Goal: Task Accomplishment & Management: Manage account settings

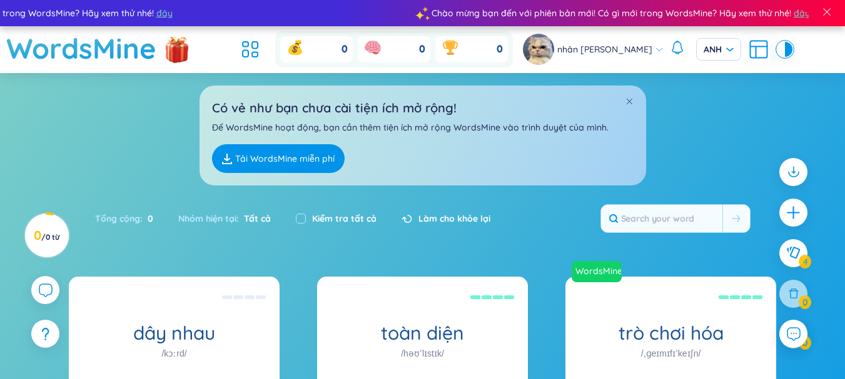
click at [274, 150] on link "Tải WordsMine miễn phí" at bounding box center [278, 158] width 133 height 29
click at [829, 12] on span at bounding box center [826, 11] width 11 height 11
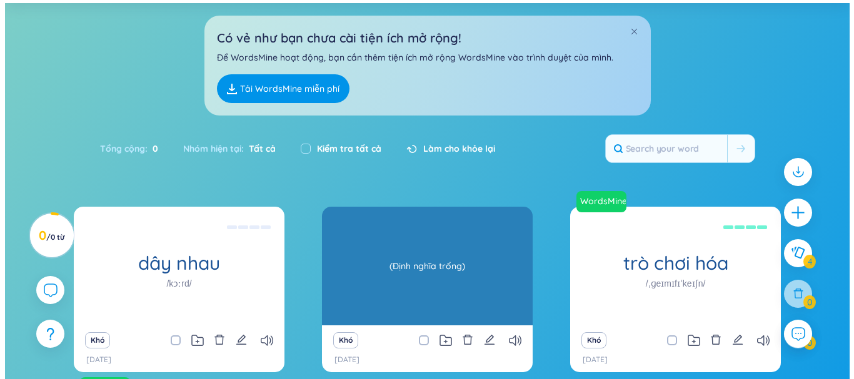
scroll to position [39, 0]
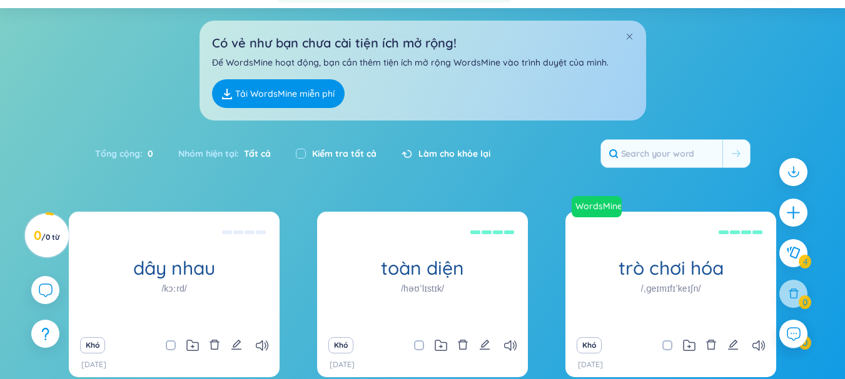
click at [745, 41] on div "Có vẻ như bạn chưa cài tiện ích mở rộng! Để WordsMine hoạt động, bạn cần thêm t…" at bounding box center [422, 64] width 845 height 113
click at [700, 159] on input "text" at bounding box center [661, 154] width 121 height 28
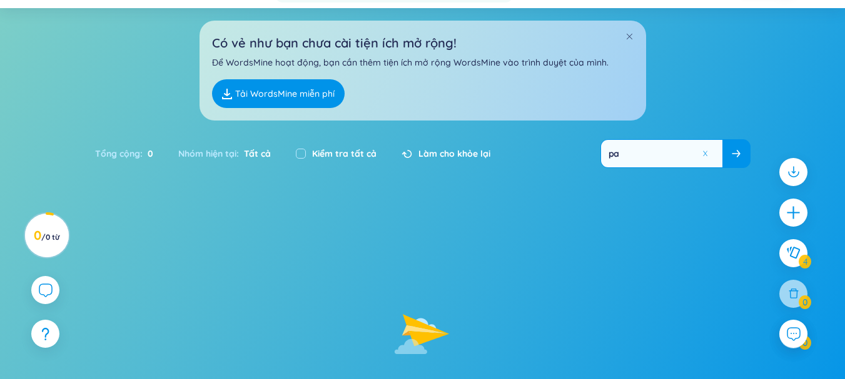
type input "p"
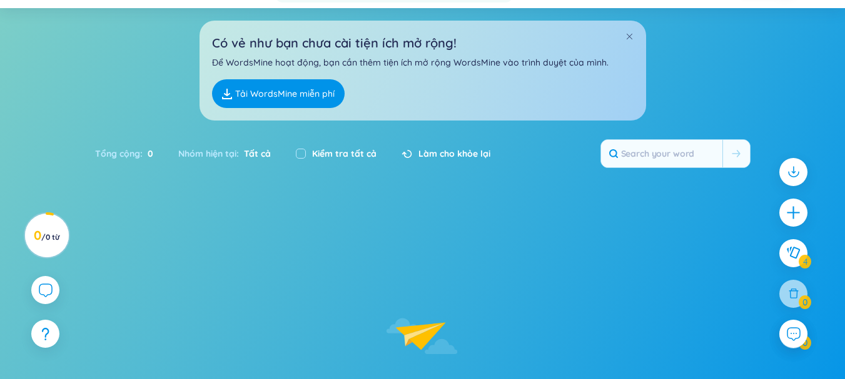
click at [447, 153] on font "Làm cho khỏe lại" at bounding box center [454, 153] width 72 height 11
drag, startPoint x: 531, startPoint y: 214, endPoint x: 267, endPoint y: 185, distance: 265.4
click at [524, 217] on div "Đang tải dữ liệu, vui lòng đợi..." at bounding box center [422, 314] width 845 height 205
click at [46, 233] on font "/" at bounding box center [43, 237] width 4 height 9
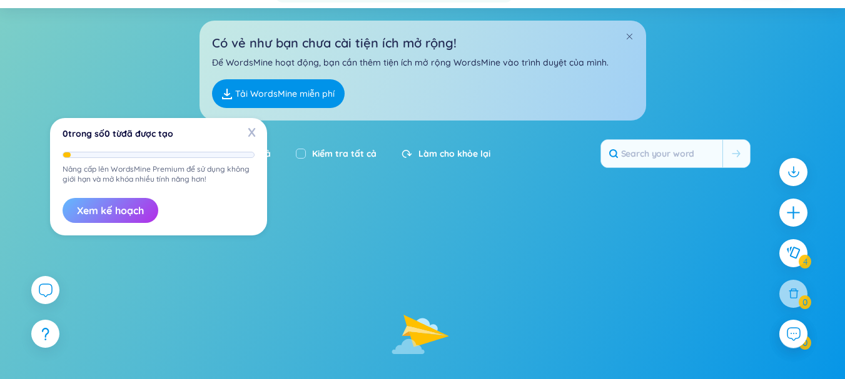
click at [121, 209] on font "Xem kế hoạch" at bounding box center [110, 210] width 67 height 13
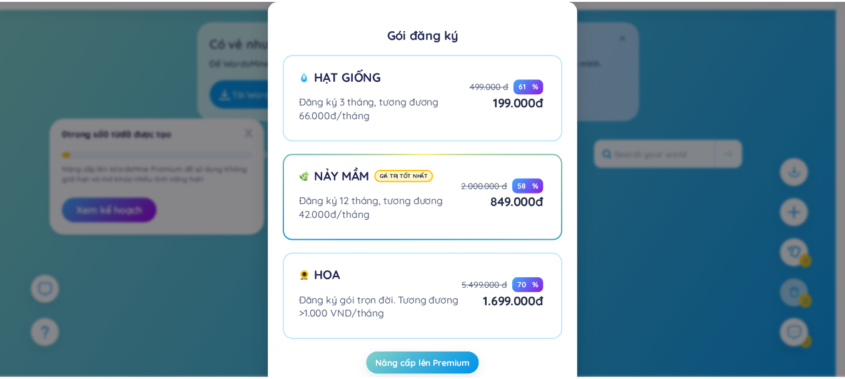
scroll to position [31, 0]
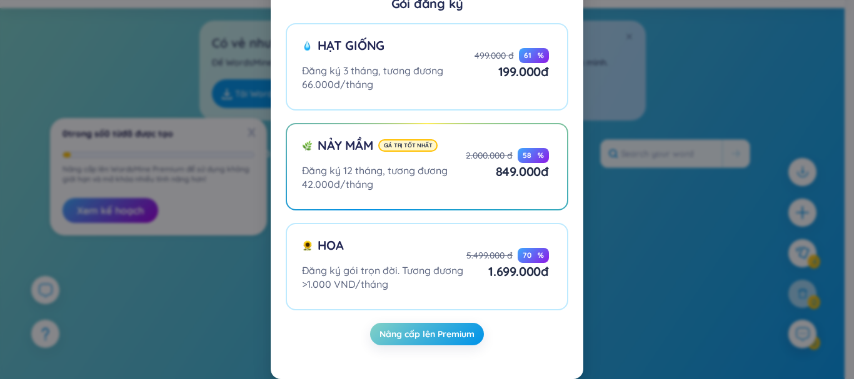
click at [641, 269] on div "Gói đăng ký Hạt giống Đăng ký 3 tháng, tương đương 66.000đ/tháng 499.000 đ 61 %…" at bounding box center [427, 189] width 854 height 379
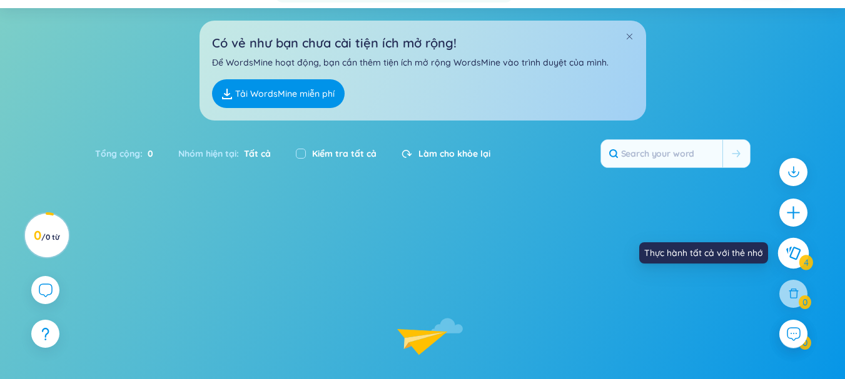
click at [791, 260] on icon at bounding box center [792, 253] width 15 height 14
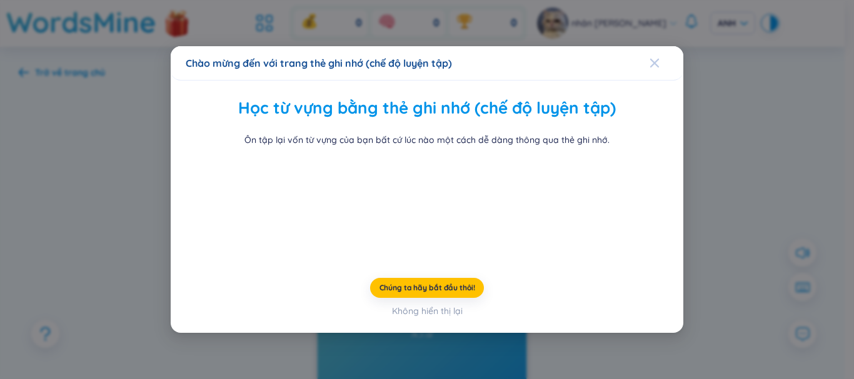
click at [651, 58] on icon "Đóng" at bounding box center [655, 63] width 10 height 10
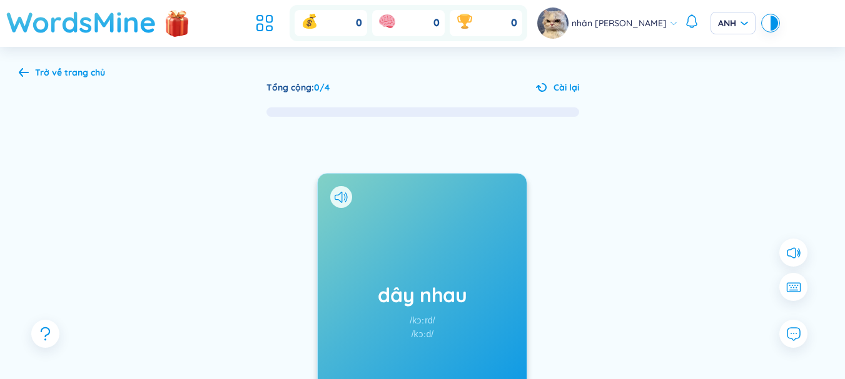
click at [54, 32] on font "WordsMine" at bounding box center [81, 21] width 150 height 35
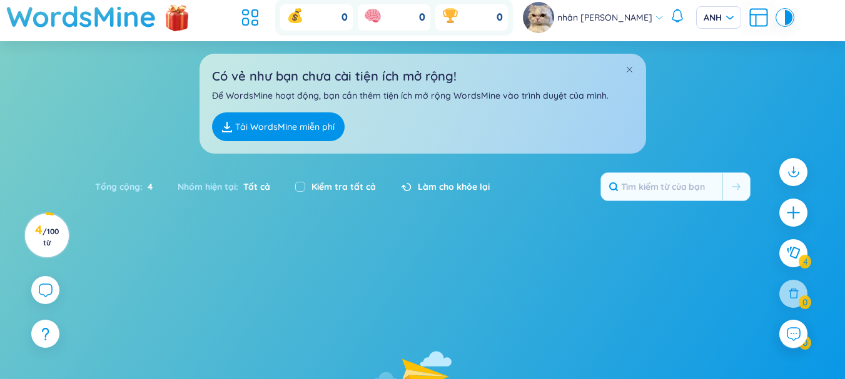
scroll to position [11, 0]
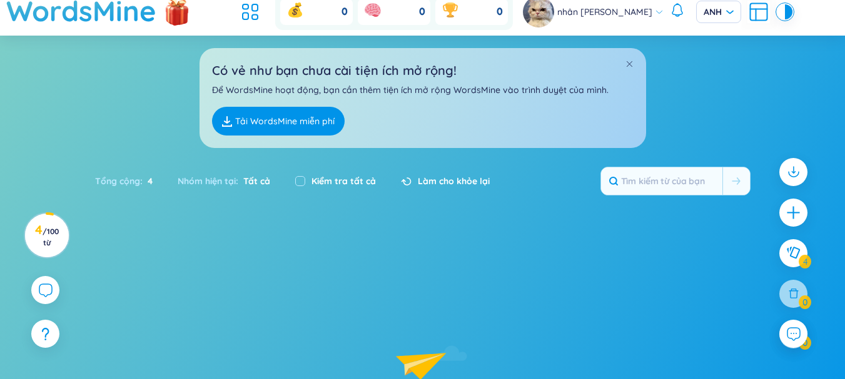
click at [622, 54] on div "Có vẻ như bạn chưa cài tiện ích mở rộng! Để WordsMine hoạt động, bạn cần thêm t…" at bounding box center [422, 98] width 446 height 100
click at [628, 58] on div at bounding box center [628, 65] width 9 height 14
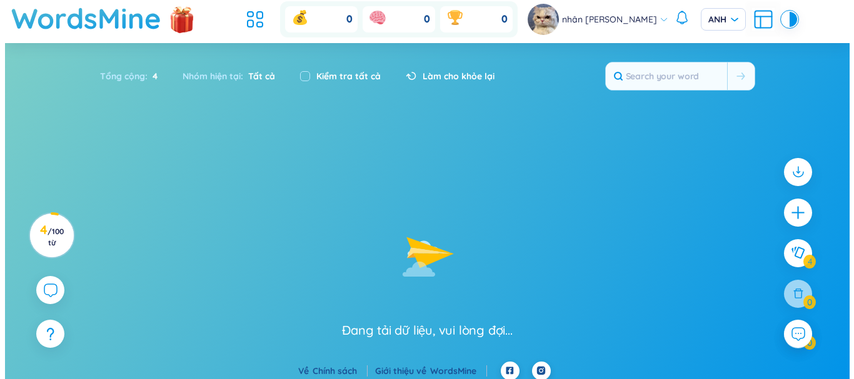
scroll to position [0, 0]
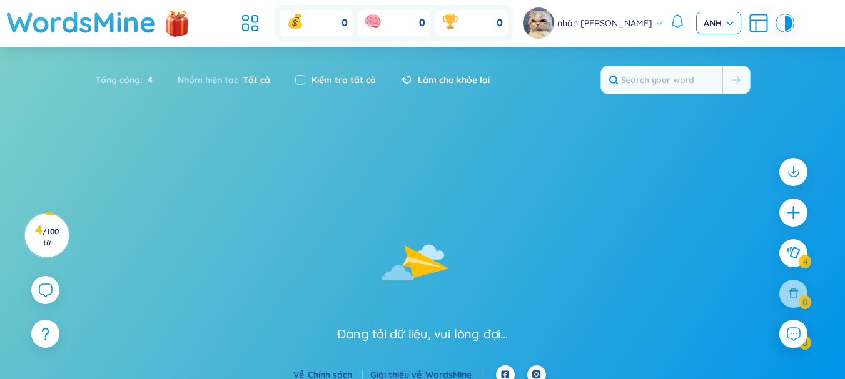
click at [703, 24] on font "ANH" at bounding box center [712, 23] width 18 height 11
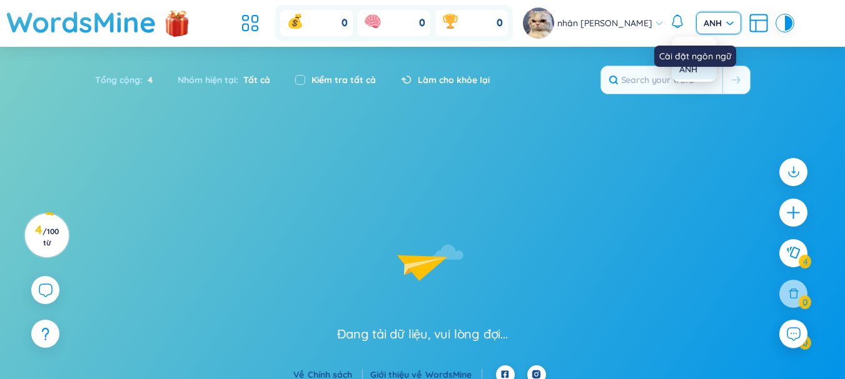
click at [703, 24] on font "ANH" at bounding box center [712, 23] width 18 height 11
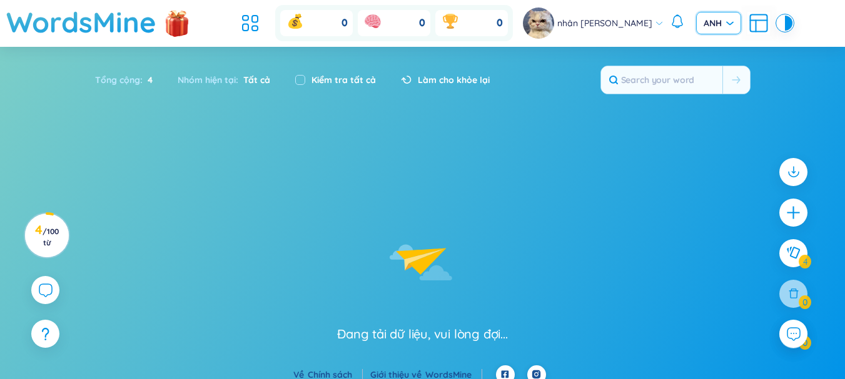
click at [491, 128] on section "Loại Bảng chữ cái tăng dần Bảng chữ cái giảm dần Tăng dần theo thời gian Giảm d…" at bounding box center [422, 206] width 845 height 319
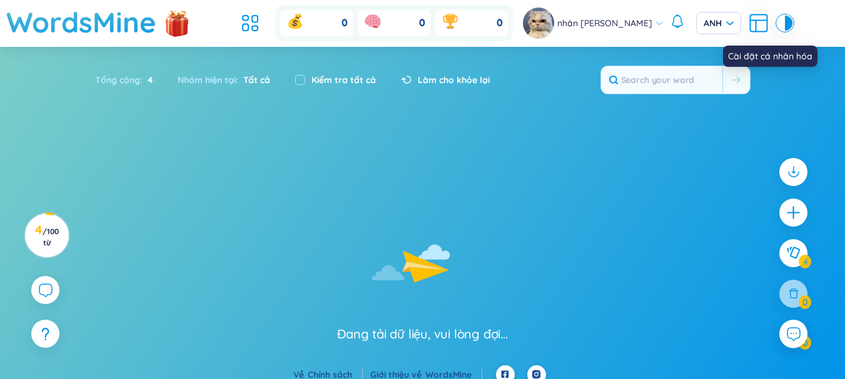
click at [747, 24] on icon at bounding box center [758, 23] width 23 height 23
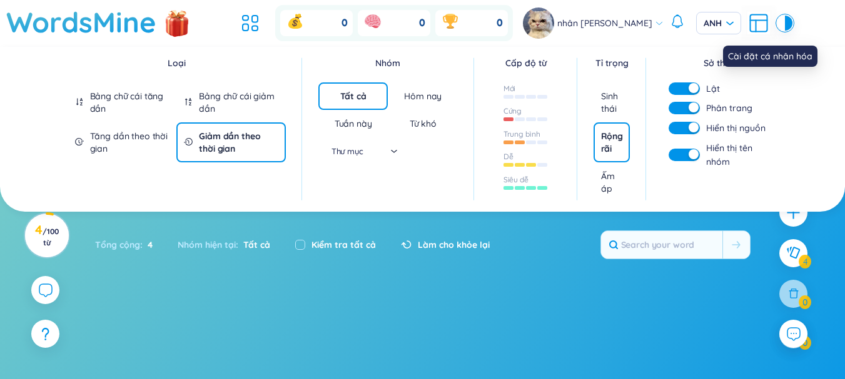
click at [747, 24] on icon at bounding box center [758, 23] width 23 height 23
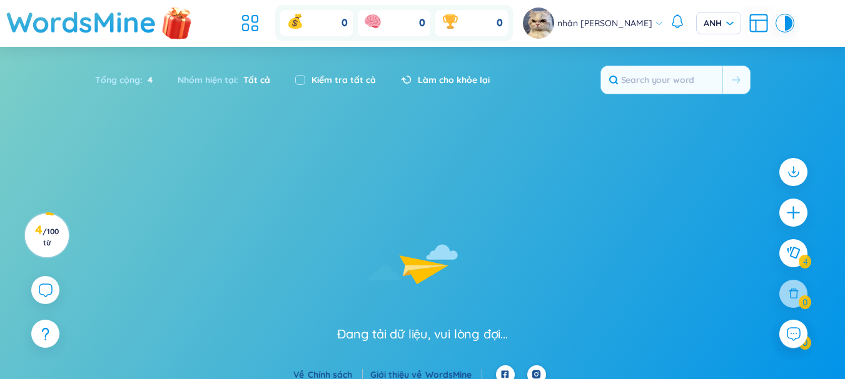
click at [169, 26] on img at bounding box center [177, 21] width 38 height 49
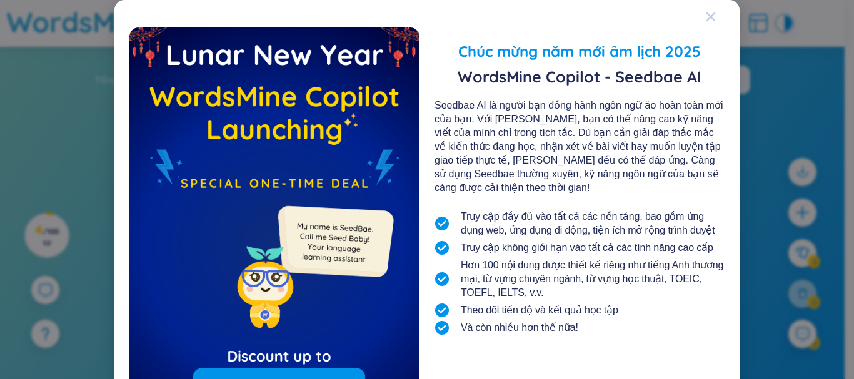
click at [706, 21] on icon "Đóng" at bounding box center [710, 17] width 9 height 9
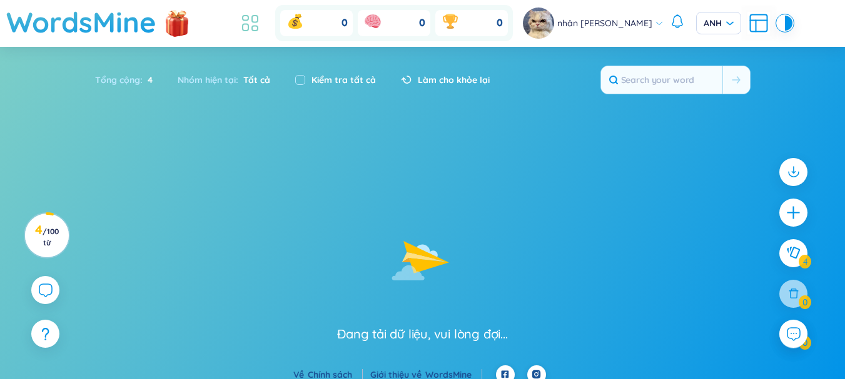
click at [261, 24] on icon at bounding box center [250, 23] width 23 height 23
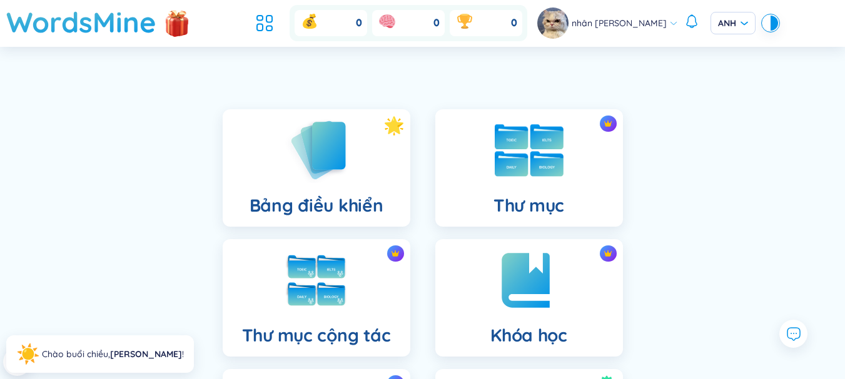
click at [504, 168] on img at bounding box center [528, 150] width 69 height 53
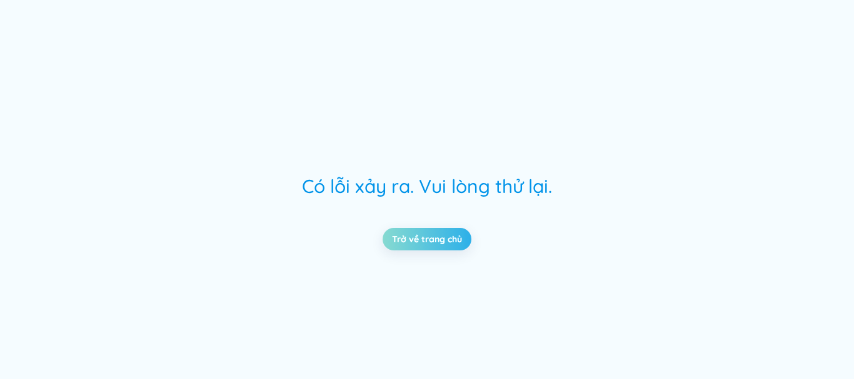
click at [398, 237] on link "Trở về trang chủ" at bounding box center [427, 240] width 70 height 14
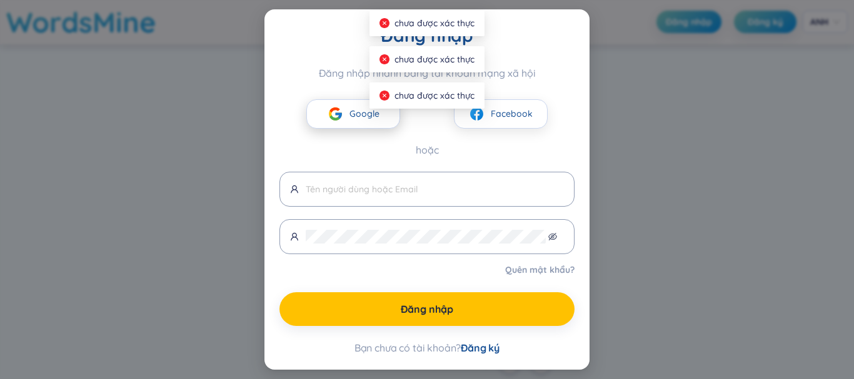
click at [356, 104] on button "Google" at bounding box center [353, 113] width 94 height 29
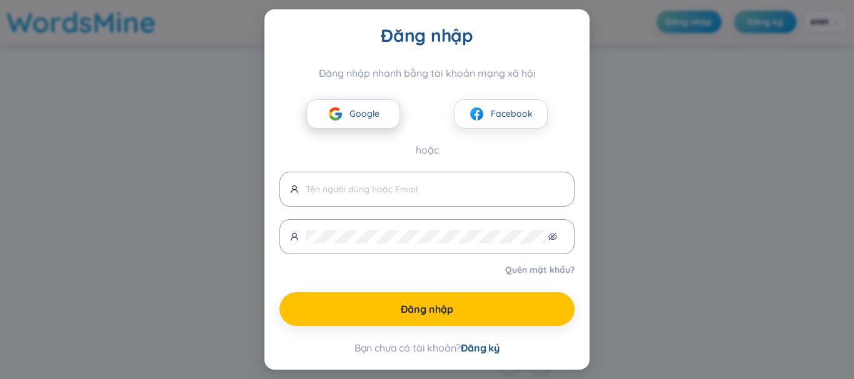
click at [348, 110] on button "Google" at bounding box center [353, 113] width 94 height 29
click at [336, 108] on img at bounding box center [336, 114] width 16 height 16
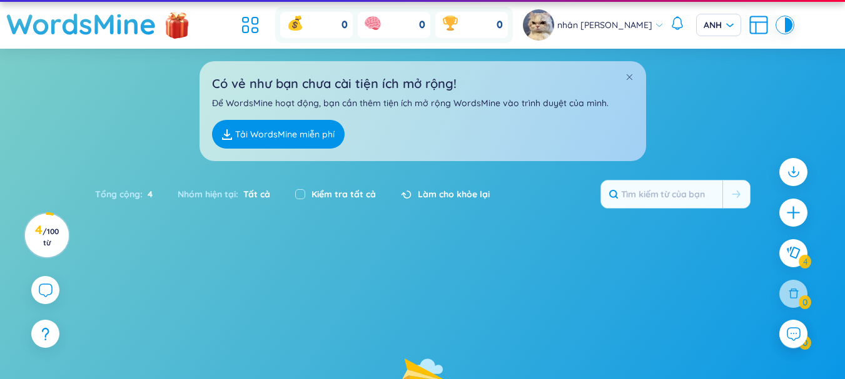
scroll to position [38, 0]
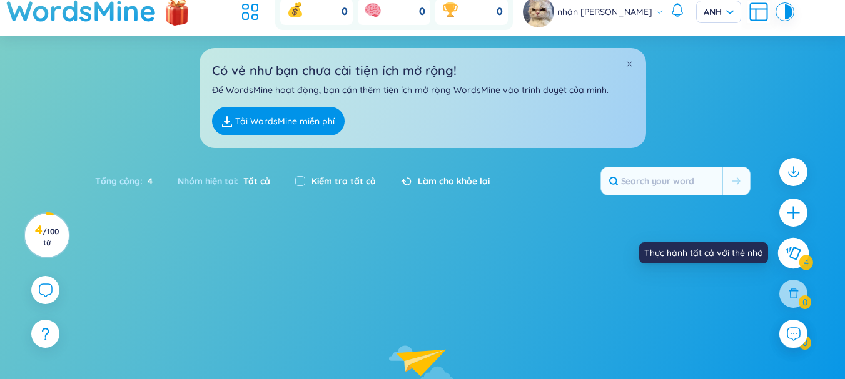
click at [781, 257] on button at bounding box center [793, 253] width 31 height 31
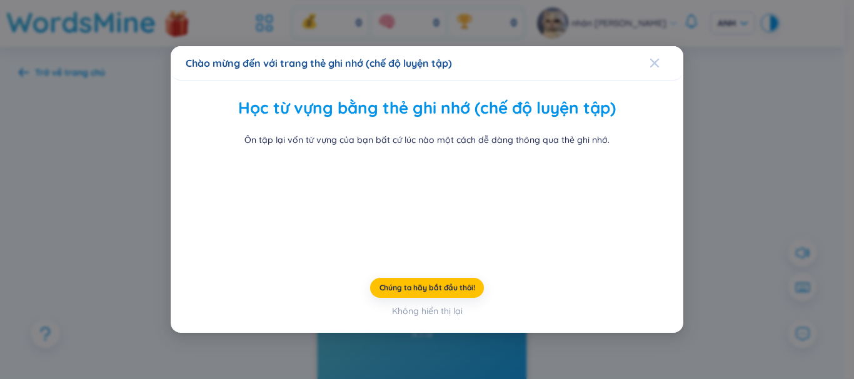
click at [655, 46] on span "Đóng" at bounding box center [667, 63] width 34 height 34
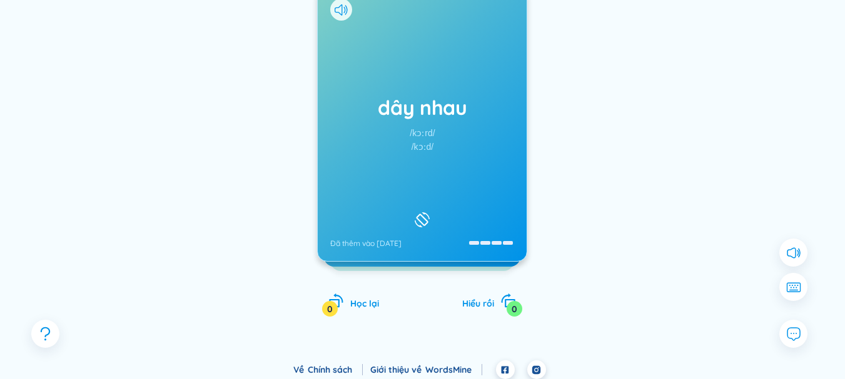
scroll to position [125, 0]
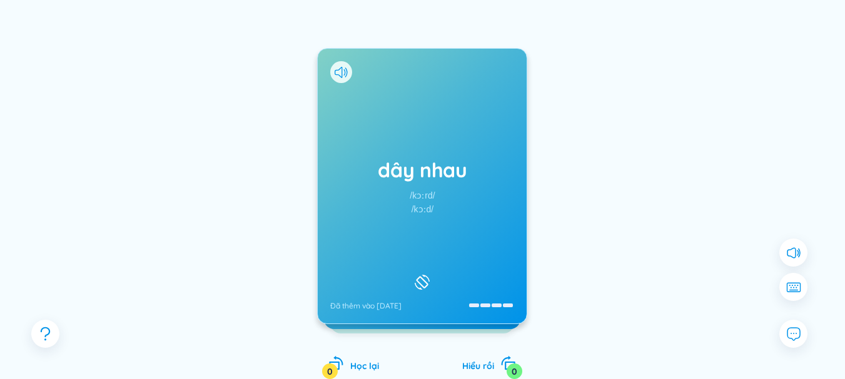
click at [408, 180] on font "dây nhau" at bounding box center [422, 170] width 89 height 25
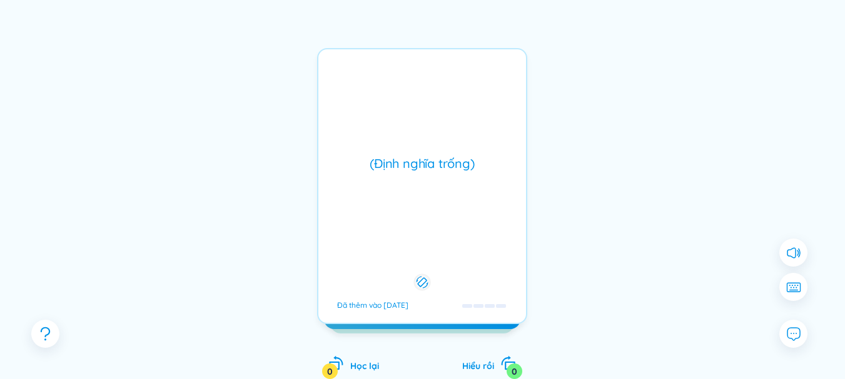
click at [439, 194] on div "(Định nghĩa trống) Đã thêm vào [DATE]" at bounding box center [422, 186] width 210 height 276
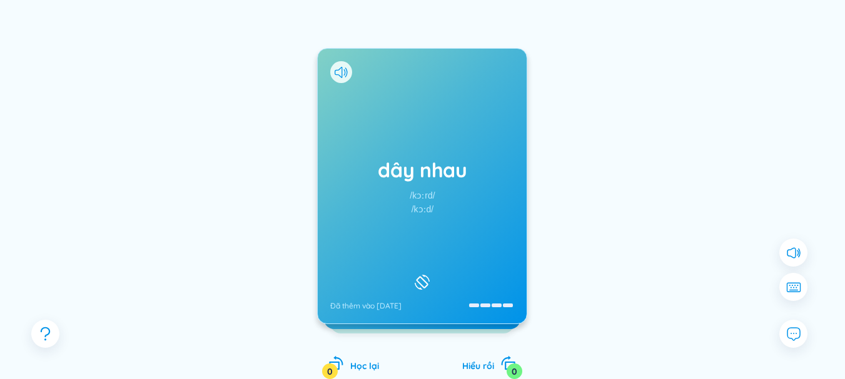
click at [459, 307] on div "dây nhau /kɔːrd/ /kɔːd/ Đã thêm vào [DATE]" at bounding box center [422, 186] width 209 height 275
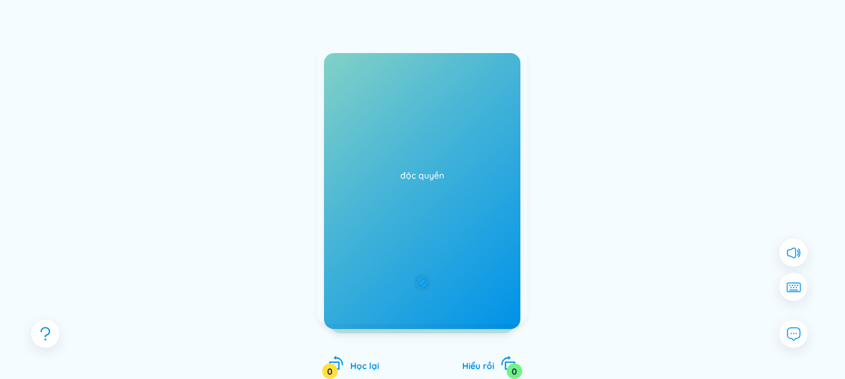
click at [456, 308] on div "dây nhau /kɔːrd/ /kɔːd/ Đã thêm vào [DATE] (Định nghĩa trống) Đã thêm vào [DATE]" at bounding box center [422, 186] width 210 height 276
click at [436, 219] on div "dây nhau /kɔːrd/ /kɔːd/ Đã thêm vào [DATE]" at bounding box center [422, 186] width 209 height 275
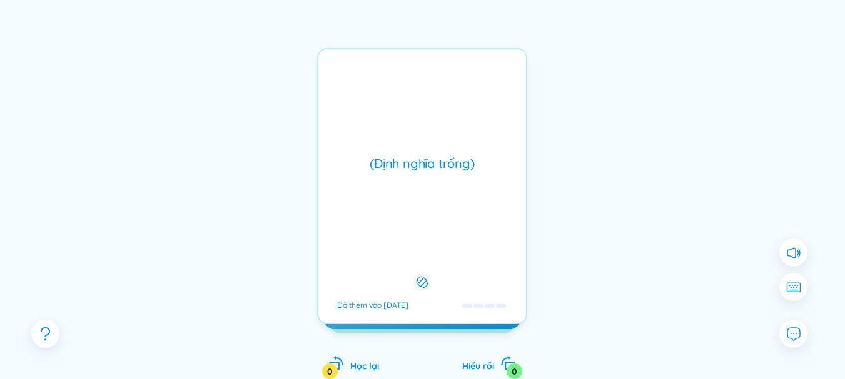
click at [576, 243] on div "dây nhau /kɔːrd/ /kɔːd/ Đã thêm vào [DATE] (Định nghĩa trống) Đã thêm vào [DATE…" at bounding box center [422, 198] width 807 height 411
click at [452, 134] on div "(Definition is empty) Added at [DATE]" at bounding box center [422, 186] width 210 height 276
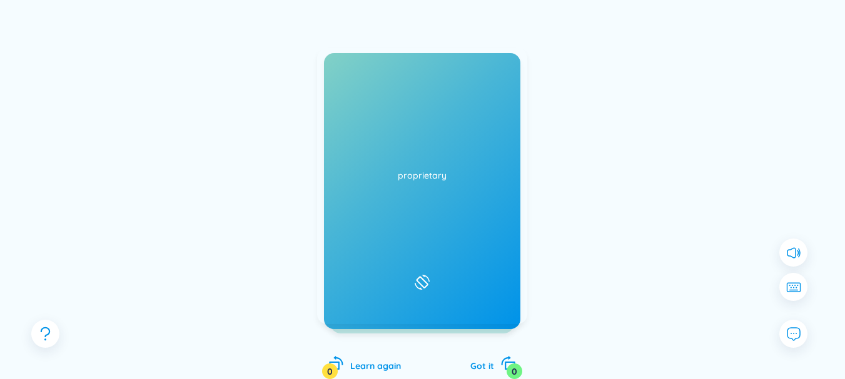
click at [474, 188] on div "chord /kɔːrd/ /kɔːd/ Added at [DATE]" at bounding box center [422, 186] width 209 height 275
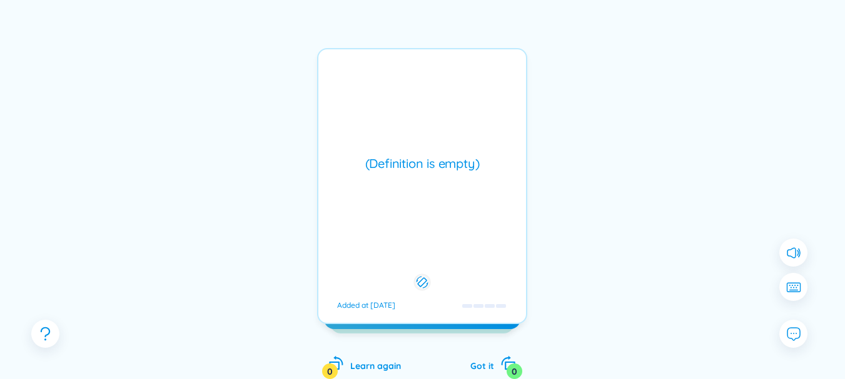
click at [423, 275] on icon at bounding box center [422, 282] width 12 height 15
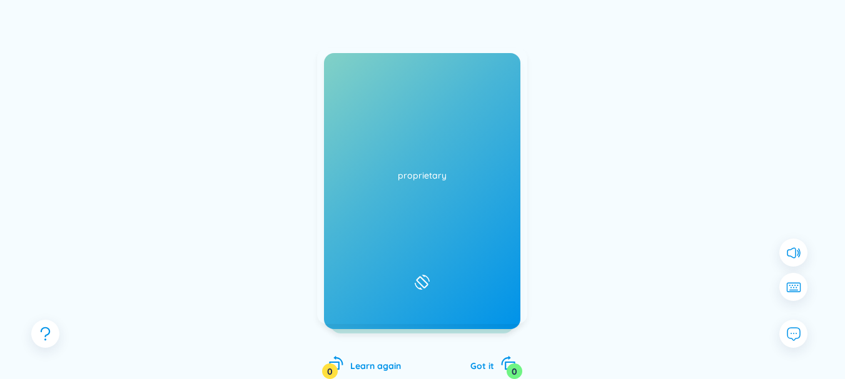
click at [423, 277] on rect at bounding box center [421, 282] width 11 height 11
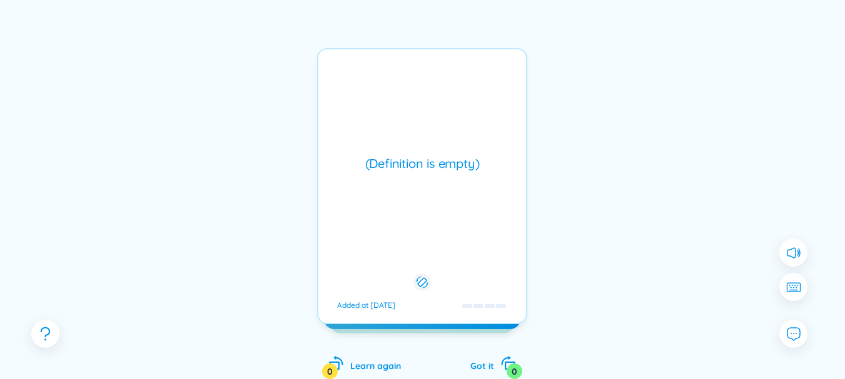
click at [627, 84] on div "chord /kɔːrd/ /kɔːd/ Added at [DATE] (Definition is empty) Added at [DATE] prop…" at bounding box center [422, 198] width 807 height 411
drag, startPoint x: 630, startPoint y: 71, endPoint x: 475, endPoint y: 124, distance: 163.9
click at [623, 75] on div "chord /kɔːrd/ /kɔːd/ Added at [DATE] (Definition is empty) Added at [DATE] prop…" at bounding box center [422, 198] width 807 height 411
click at [468, 128] on div "(Definition is empty) Added at [DATE]" at bounding box center [422, 186] width 210 height 276
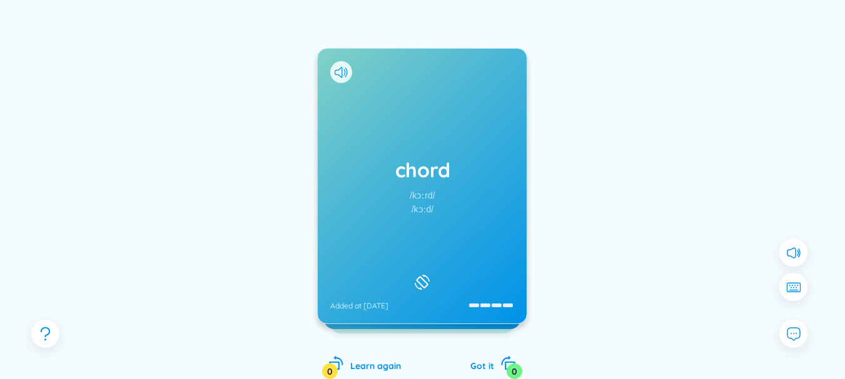
click at [477, 145] on div "chord /kɔːrd/ /kɔːd/ Added at [DATE]" at bounding box center [422, 186] width 209 height 275
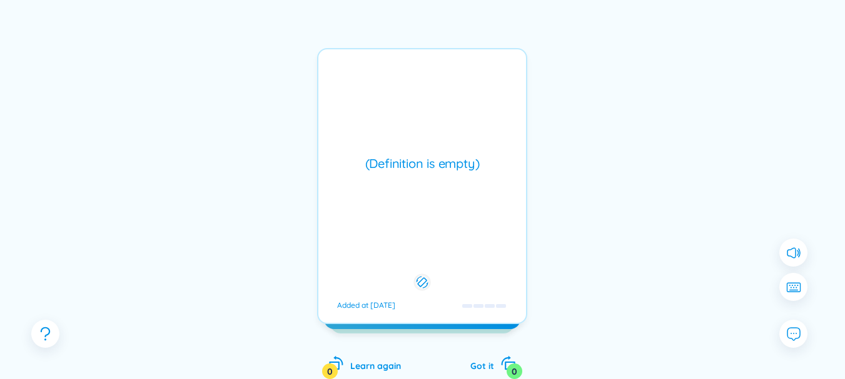
click at [596, 179] on div "chord /kɔːrd/ /kɔːd/ Added at [DATE] (Definition is empty) Added at [DATE] prop…" at bounding box center [422, 198] width 807 height 411
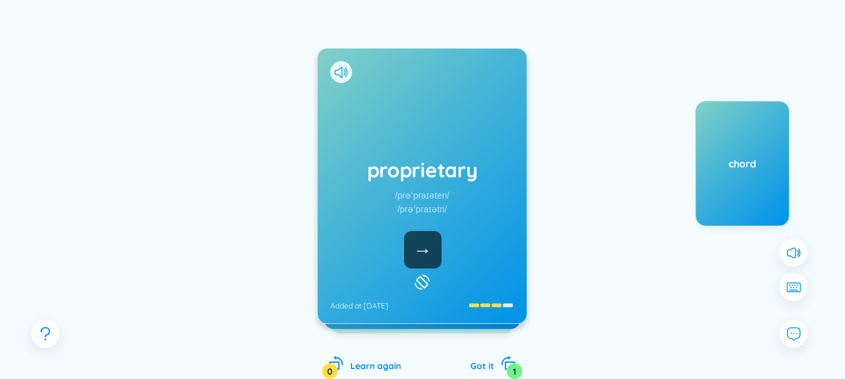
click at [449, 166] on h1 "proprietary" at bounding box center [422, 170] width 184 height 28
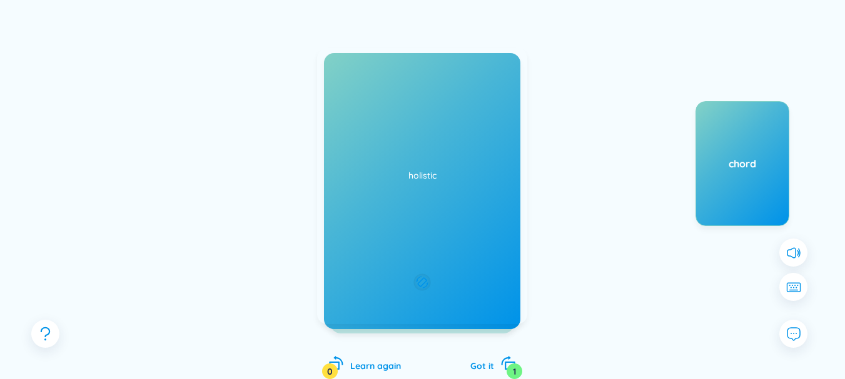
click at [747, 183] on div "chord" at bounding box center [742, 163] width 94 height 125
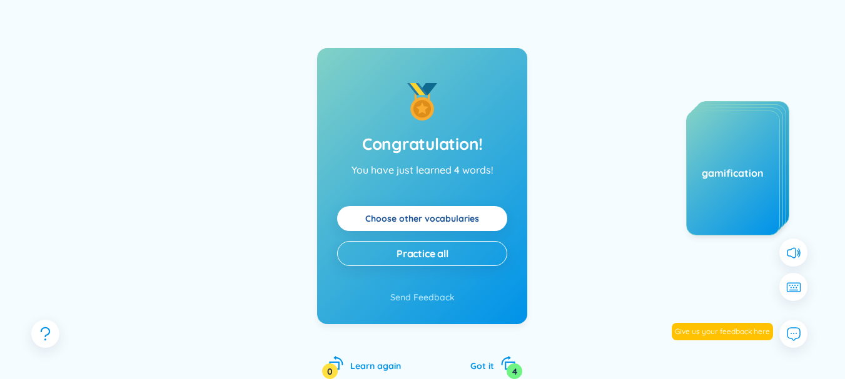
scroll to position [0, 0]
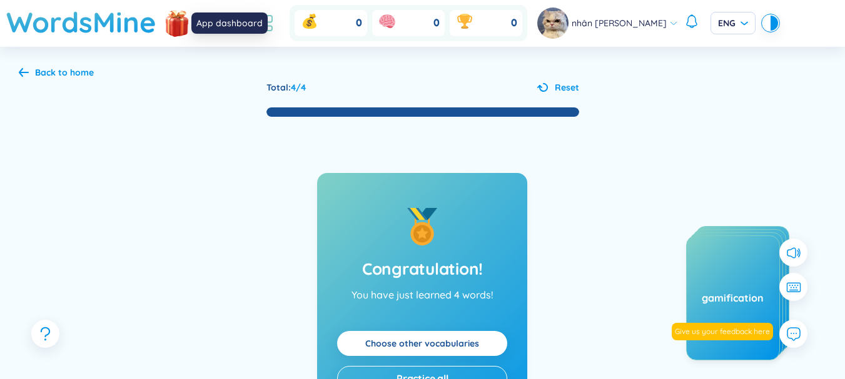
click at [276, 19] on icon at bounding box center [264, 23] width 23 height 23
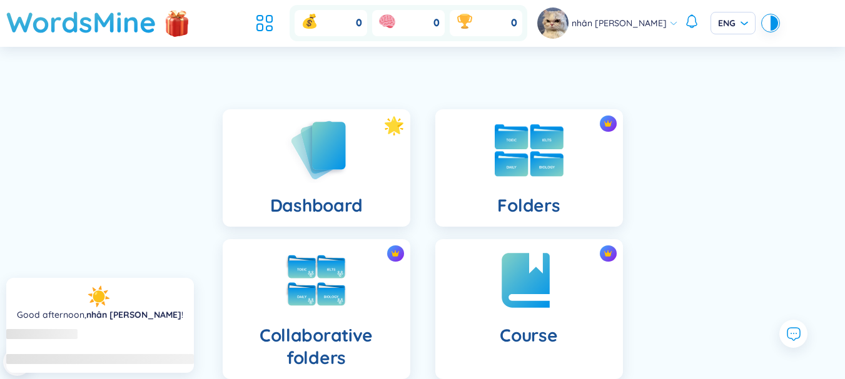
click at [523, 223] on div "Folders" at bounding box center [529, 168] width 188 height 118
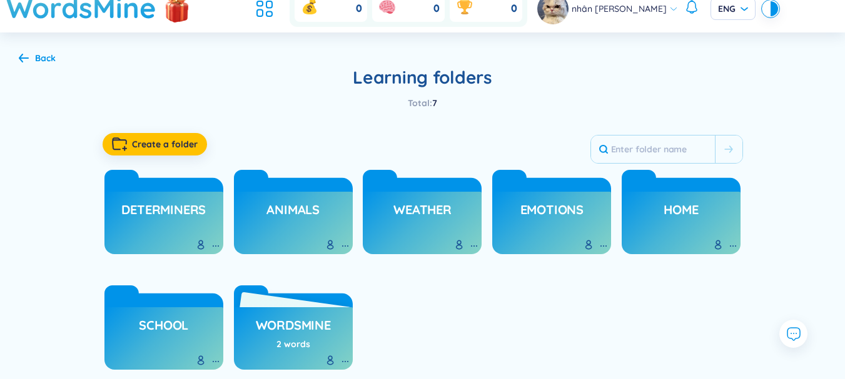
scroll to position [63, 0]
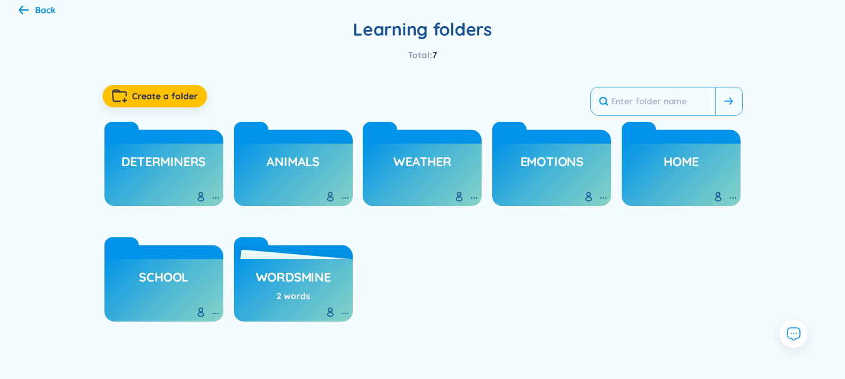
click at [641, 106] on input "text" at bounding box center [653, 102] width 124 height 28
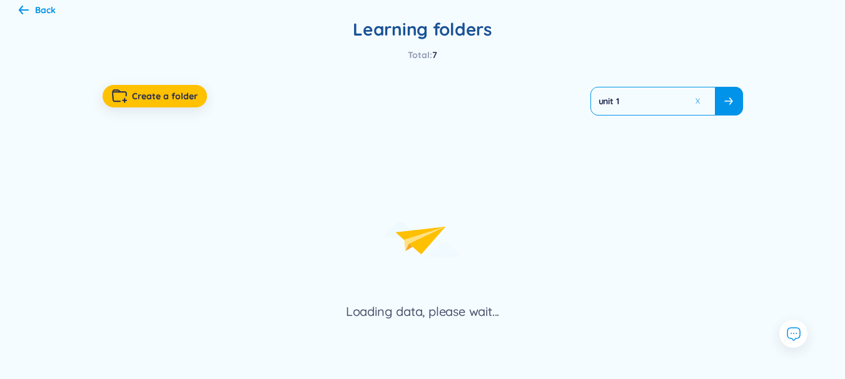
scroll to position [14, 0]
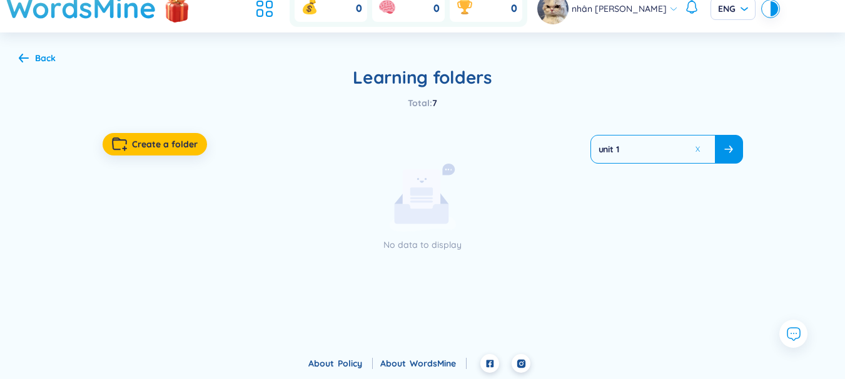
type input "unit 1"
click at [699, 146] on button at bounding box center [697, 149] width 9 height 9
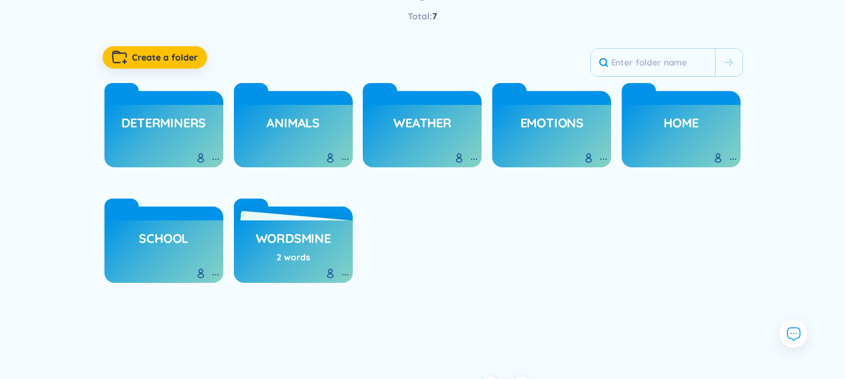
scroll to position [124, 0]
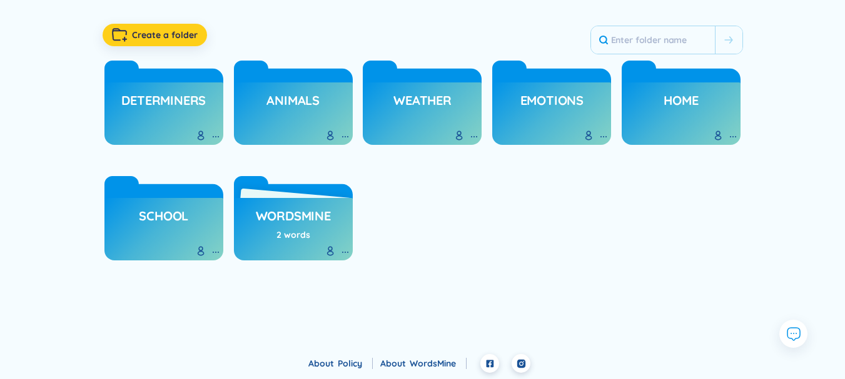
click at [133, 31] on span "Create a folder" at bounding box center [165, 35] width 66 height 13
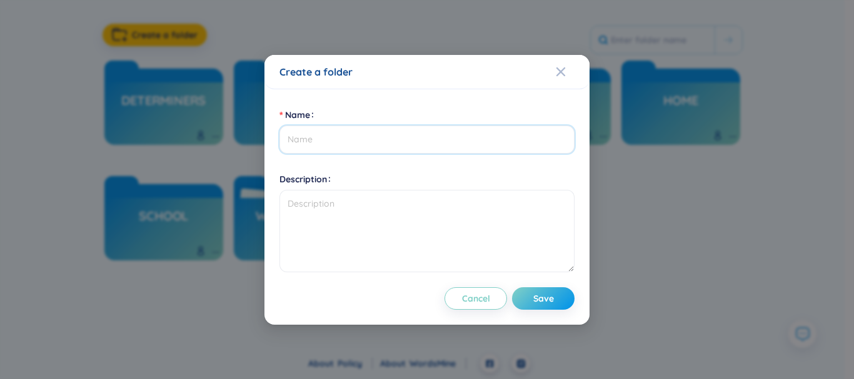
click at [354, 148] on input "Name" at bounding box center [426, 140] width 295 height 28
type input "Unit 1"
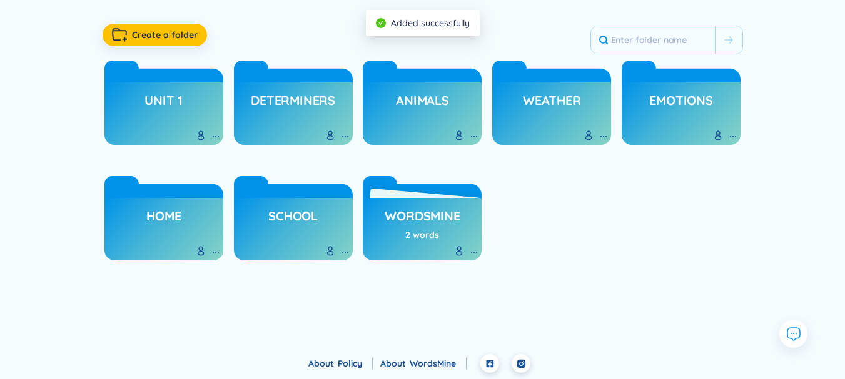
click at [159, 107] on h3 "Unit 1" at bounding box center [163, 104] width 38 height 24
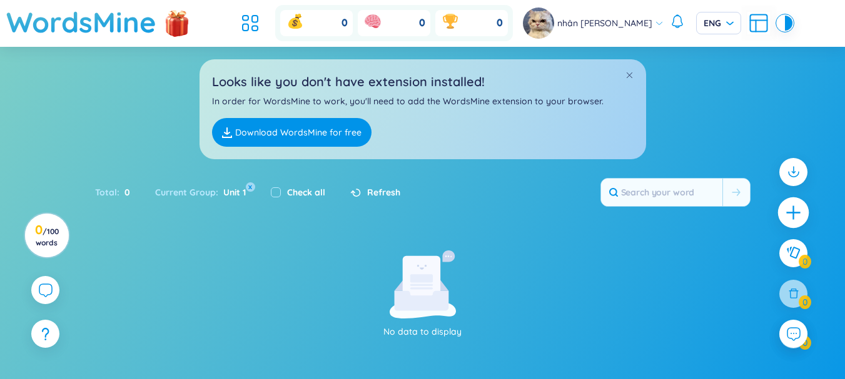
click at [799, 219] on icon "plus" at bounding box center [794, 213] width 18 height 18
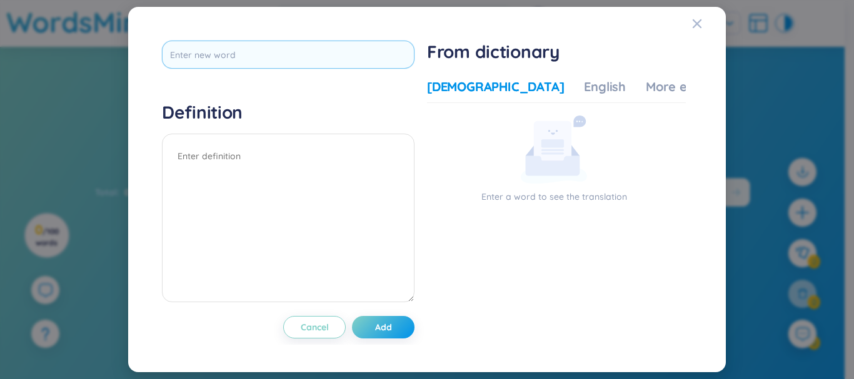
click at [210, 47] on input "text" at bounding box center [288, 55] width 253 height 28
type input "P"
type input "patterns"
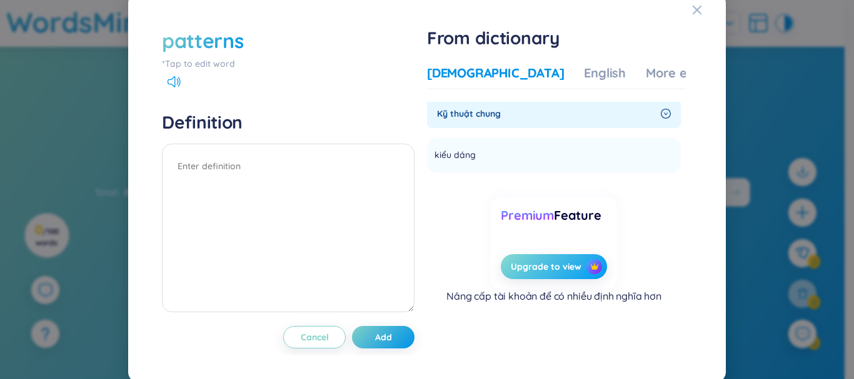
scroll to position [10, 0]
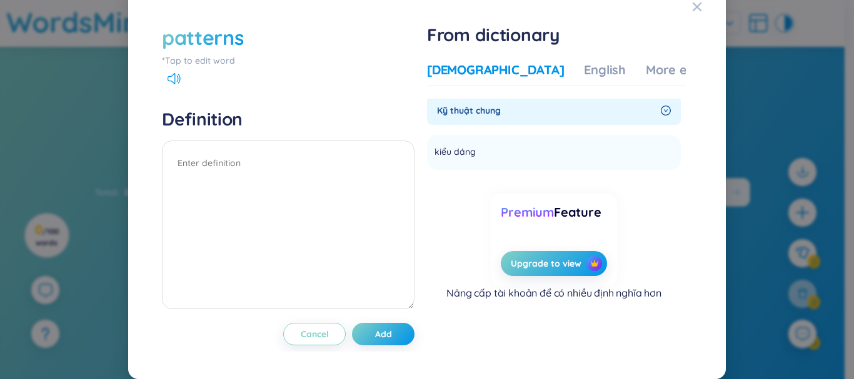
drag, startPoint x: 678, startPoint y: 151, endPoint x: 675, endPoint y: 126, distance: 25.3
click at [675, 126] on div "From dictionary Vietnamese English More examples Kỹ thuật chung kiểu dáng Add P…" at bounding box center [559, 173] width 265 height 298
click at [243, 41] on div "patterns" at bounding box center [288, 38] width 253 height 28
click at [228, 52] on div "patterns *Tap to edit word" at bounding box center [288, 46] width 253 height 44
click at [234, 47] on div "patterns" at bounding box center [202, 38] width 81 height 28
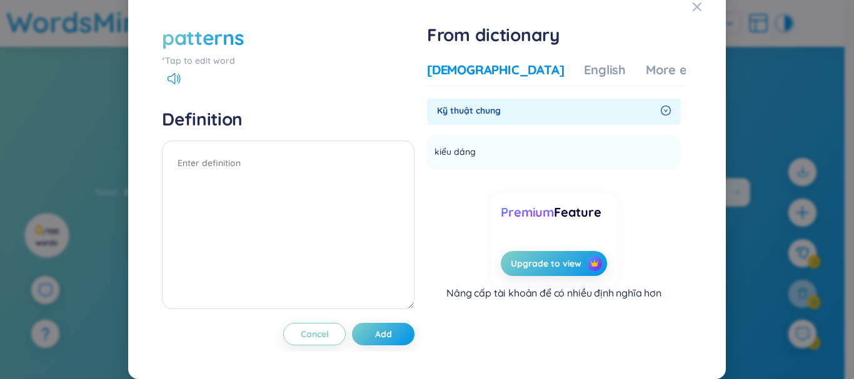
scroll to position [0, 0]
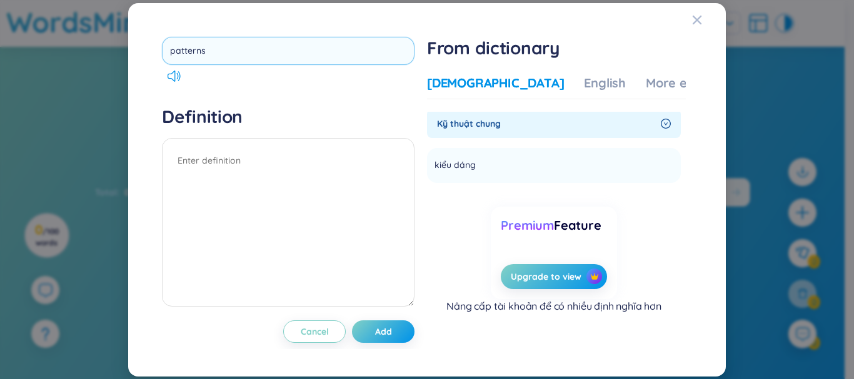
type input "pattern"
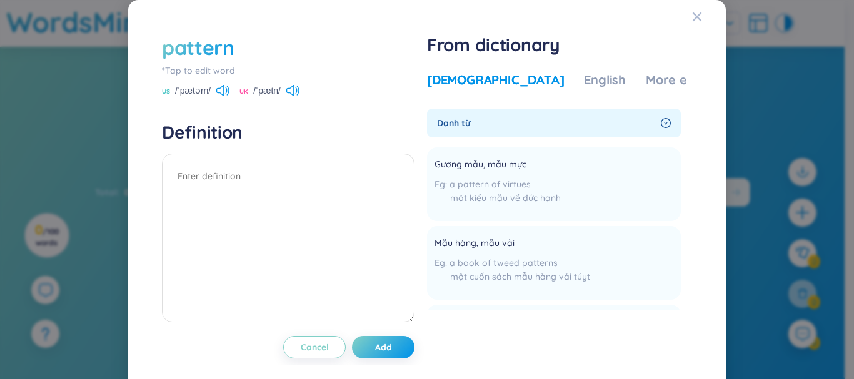
click at [233, 49] on div "pattern" at bounding box center [288, 48] width 253 height 28
click at [228, 51] on div "pattern" at bounding box center [198, 48] width 73 height 28
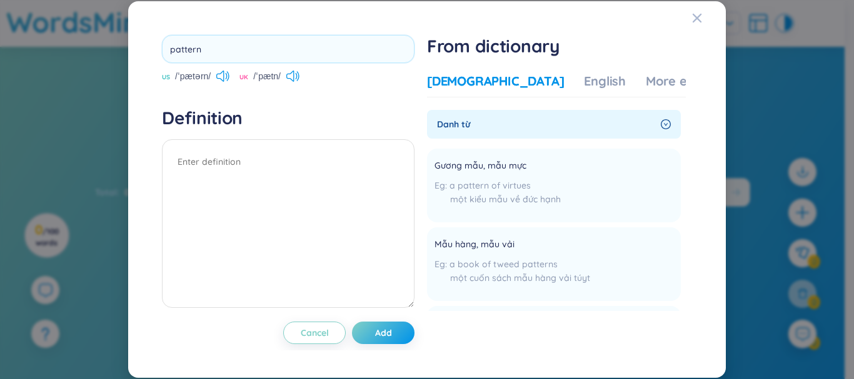
type input "patterns"
type input "rhyme"
click at [303, 56] on input "rhyme" at bounding box center [288, 49] width 253 height 28
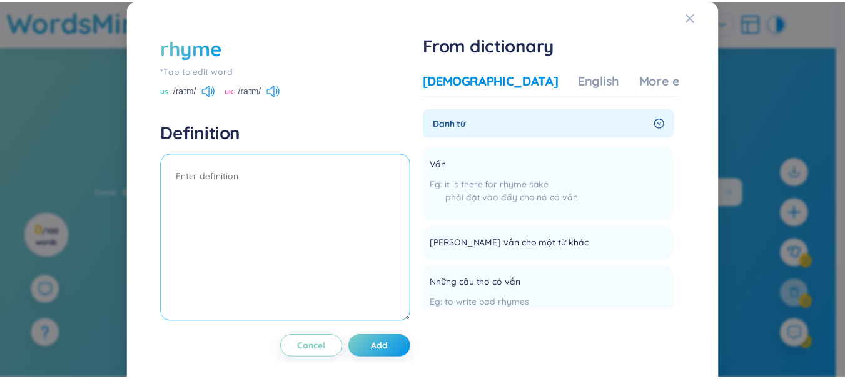
scroll to position [13, 0]
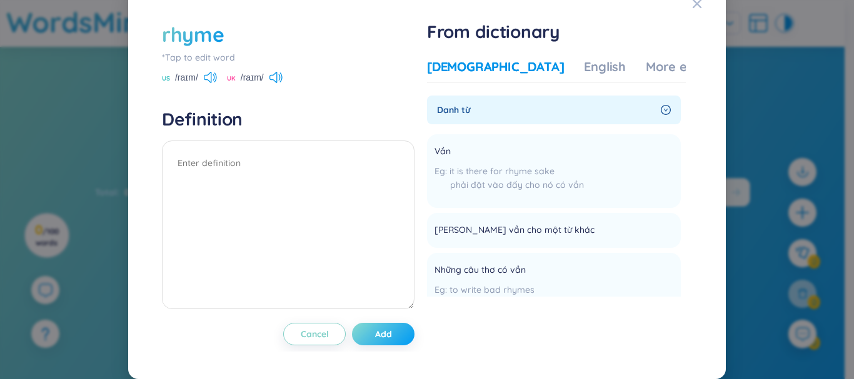
click at [394, 335] on button "Add" at bounding box center [383, 334] width 63 height 23
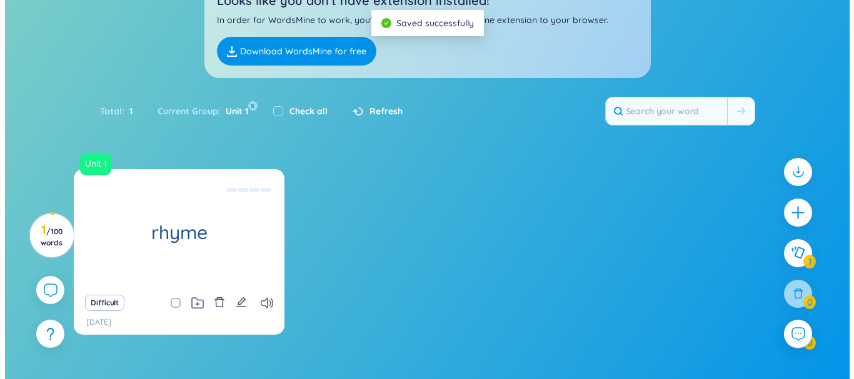
scroll to position [124, 0]
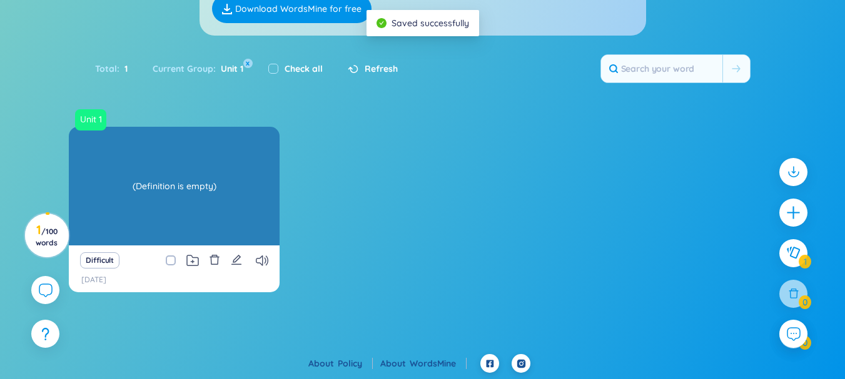
click at [158, 201] on div "rhyme" at bounding box center [174, 186] width 211 height 119
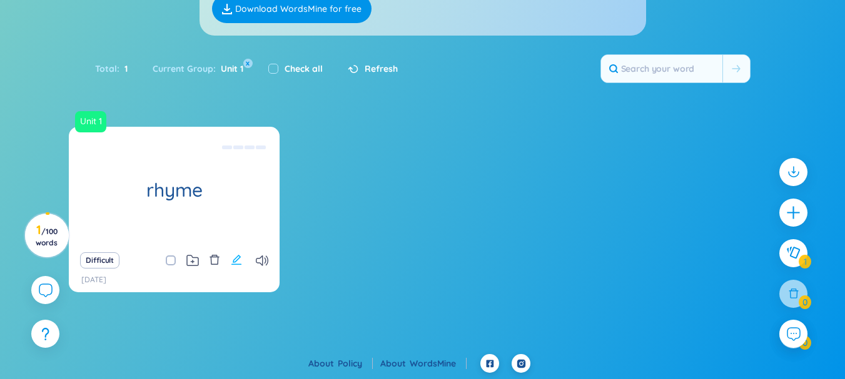
click at [233, 261] on icon "edit" at bounding box center [236, 260] width 10 height 10
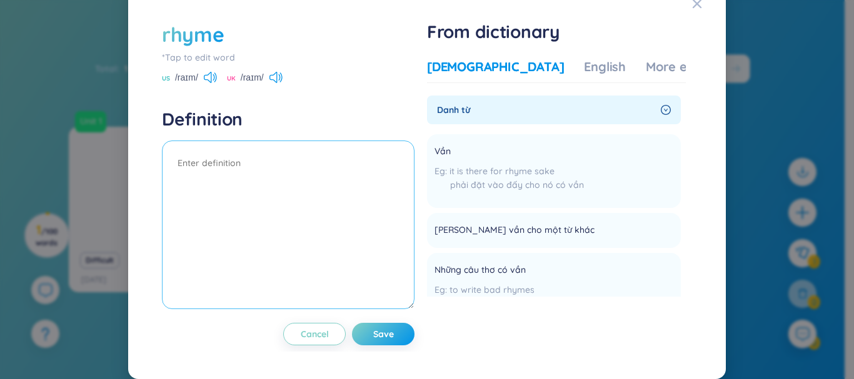
click at [263, 171] on textarea at bounding box center [288, 225] width 253 height 169
type textarea "vần điệu"
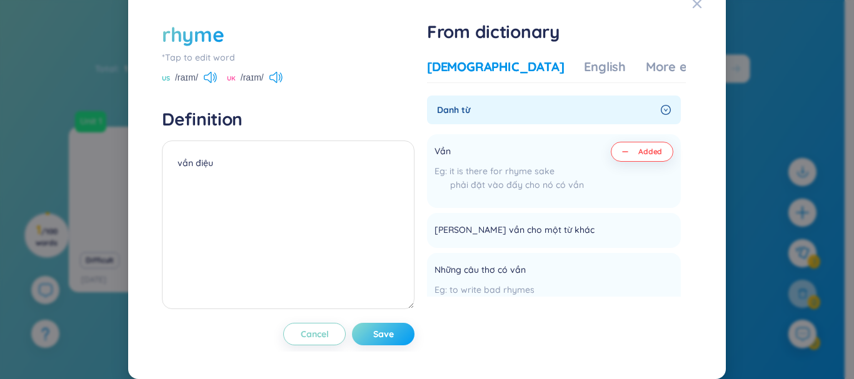
click at [393, 343] on button "Save" at bounding box center [383, 334] width 63 height 23
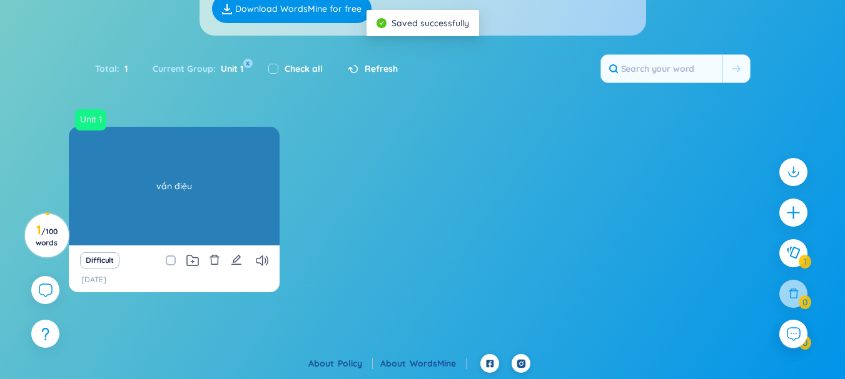
click at [176, 234] on div "vần điệu" at bounding box center [174, 186] width 198 height 113
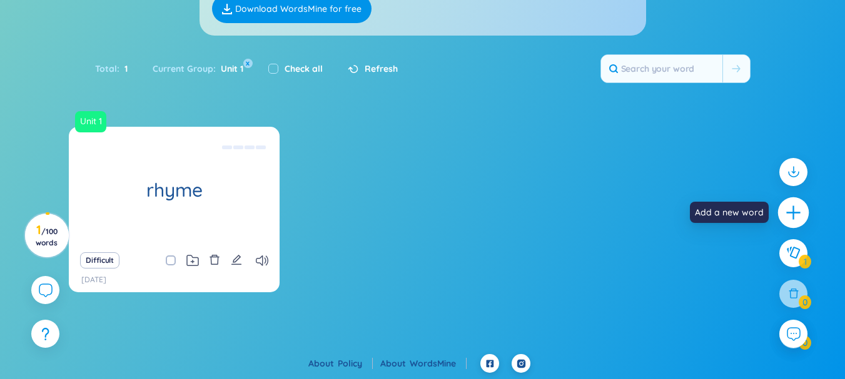
click at [797, 218] on icon "plus" at bounding box center [794, 213] width 18 height 18
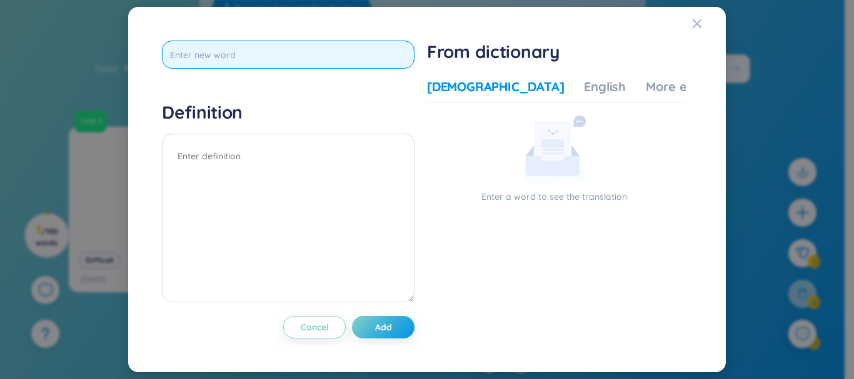
click at [187, 56] on input "text" at bounding box center [288, 55] width 253 height 28
type input "pessimistic"
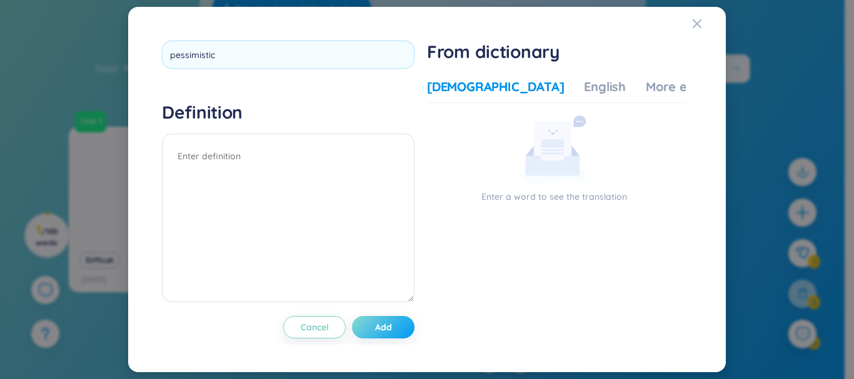
click at [400, 328] on div "pessimistic Definition Cancel Add" at bounding box center [288, 190] width 253 height 298
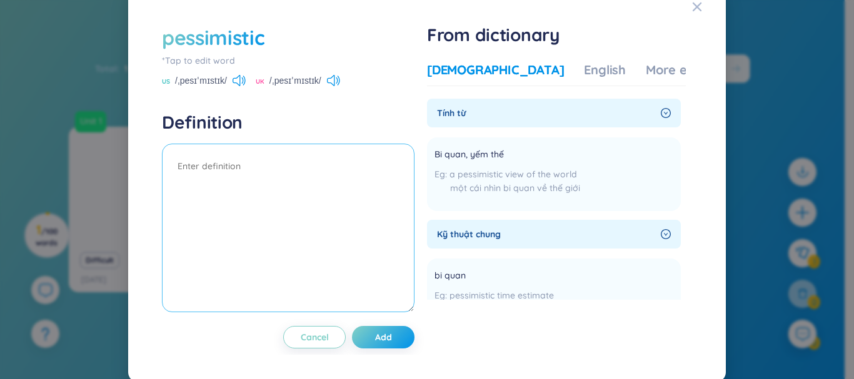
scroll to position [13, 0]
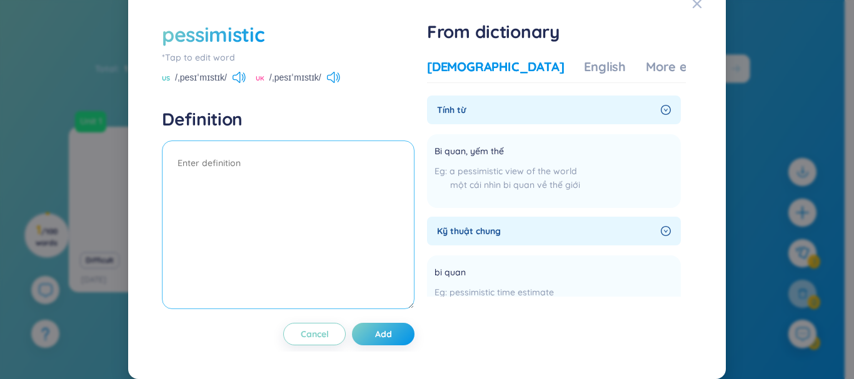
click at [304, 176] on textarea at bounding box center [288, 225] width 253 height 169
type textarea "Bi quan, yếm thế"
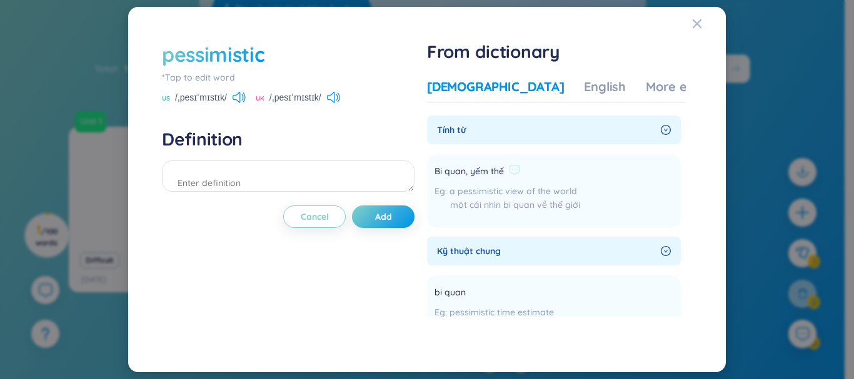
click at [508, 176] on div "Bi quan, yếm thế" at bounding box center [507, 171] width 146 height 15
click at [520, 171] on icon at bounding box center [514, 169] width 11 height 11
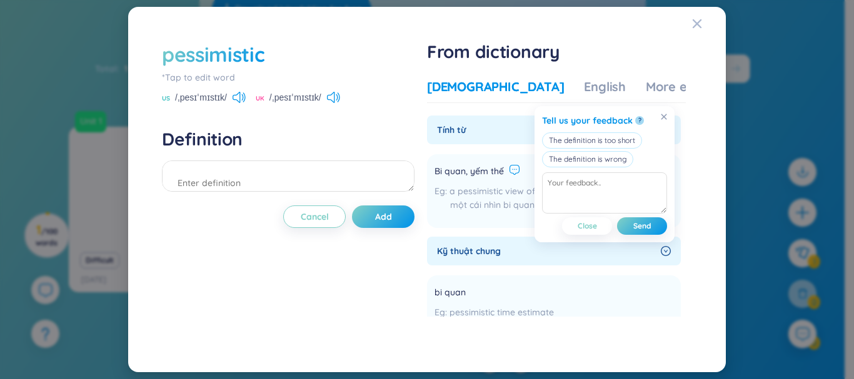
click at [523, 193] on span "a pessimistic view of the world" at bounding box center [513, 191] width 128 height 11
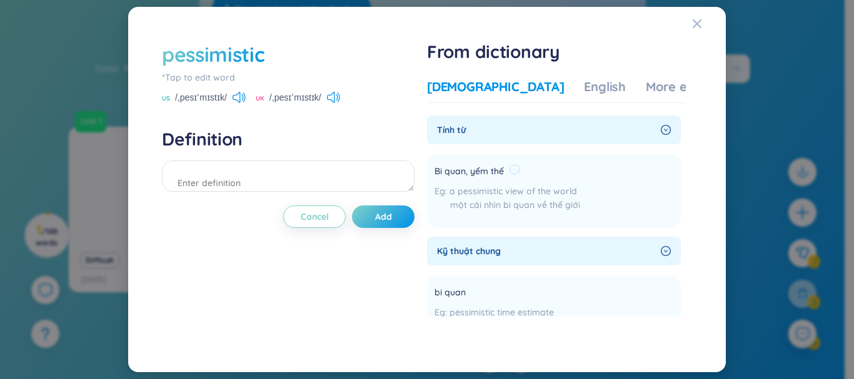
click at [596, 179] on li "Bi quan, yếm thế a pessimistic view of the world một cái nhìn bi quan về thế gi…" at bounding box center [554, 191] width 254 height 74
click at [351, 174] on textarea at bounding box center [288, 176] width 253 height 31
drag, startPoint x: 438, startPoint y: 170, endPoint x: 506, endPoint y: 170, distance: 67.5
click at [504, 170] on span "Bi quan, yếm thế" at bounding box center [468, 171] width 69 height 15
copy span "Bi quan, yếm thế"
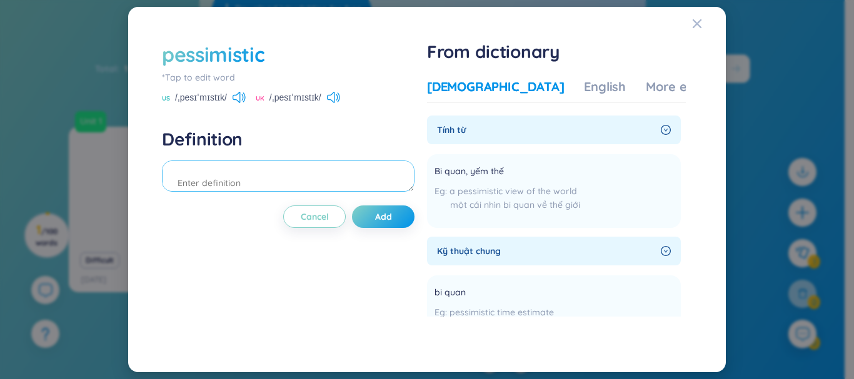
click at [299, 184] on textarea at bounding box center [288, 176] width 253 height 31
paste textarea "Bi quan, yếm thế"
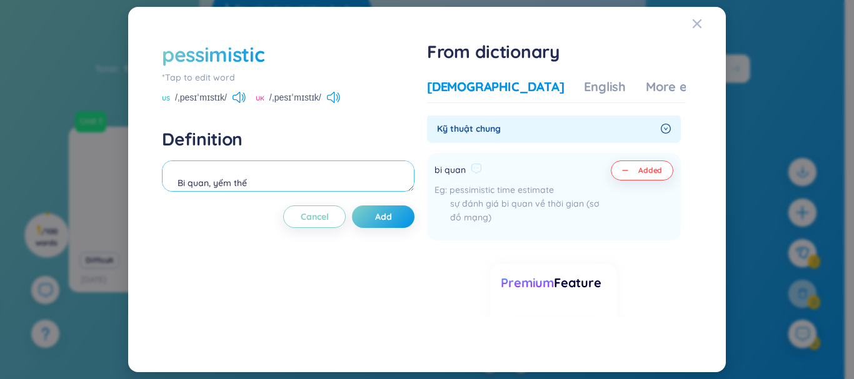
scroll to position [125, 0]
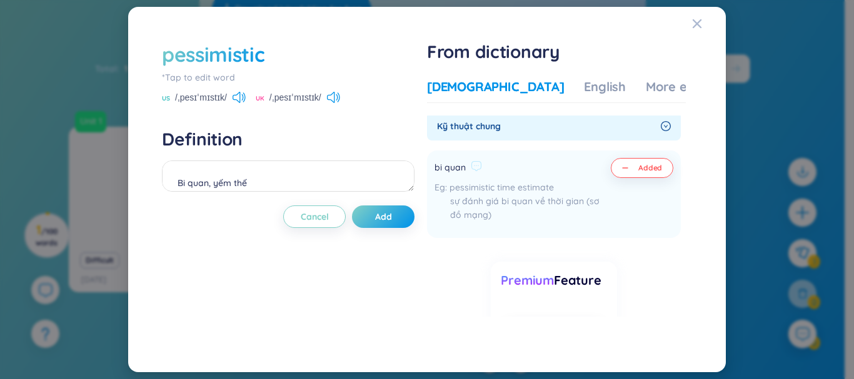
click at [626, 173] on button "Added" at bounding box center [642, 168] width 63 height 20
click at [626, 168] on div "button" at bounding box center [627, 168] width 11 height 1
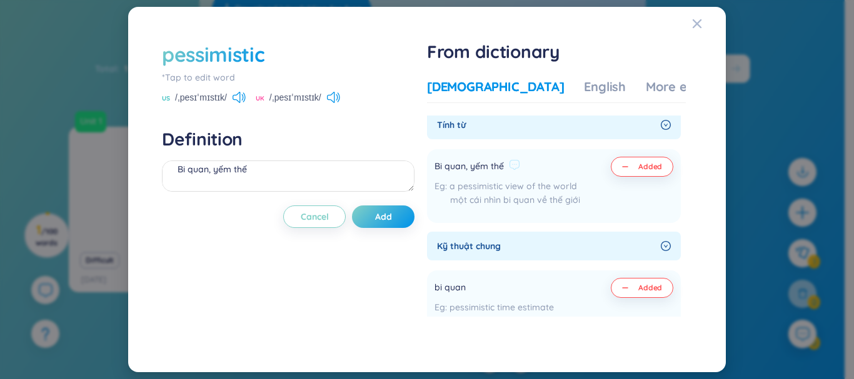
scroll to position [0, 0]
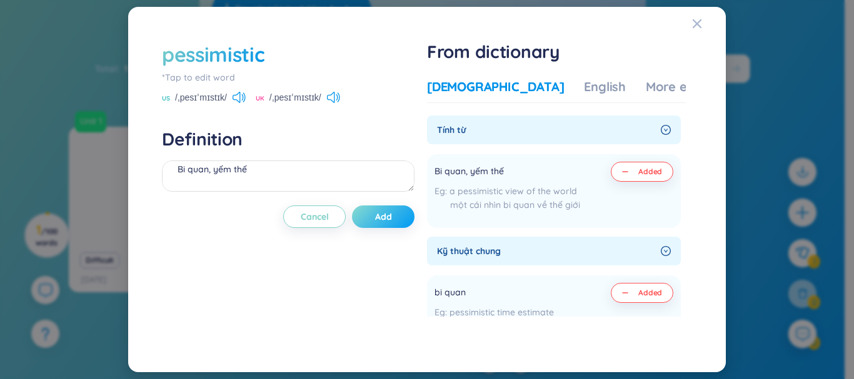
click at [378, 216] on span "Add" at bounding box center [383, 217] width 17 height 13
type textarea "Bi quan, yếm thế"
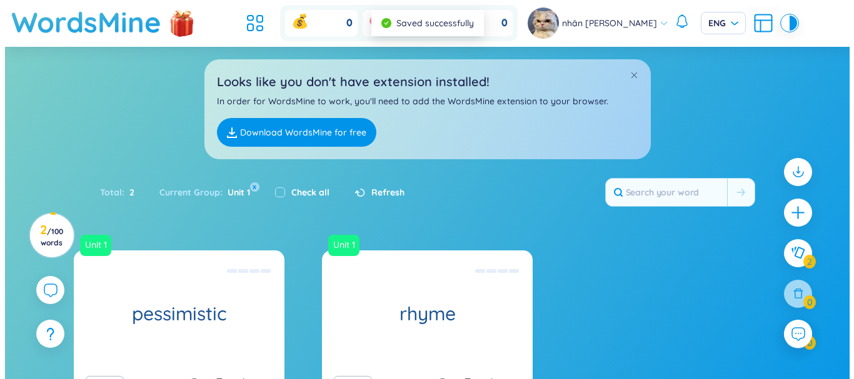
scroll to position [124, 0]
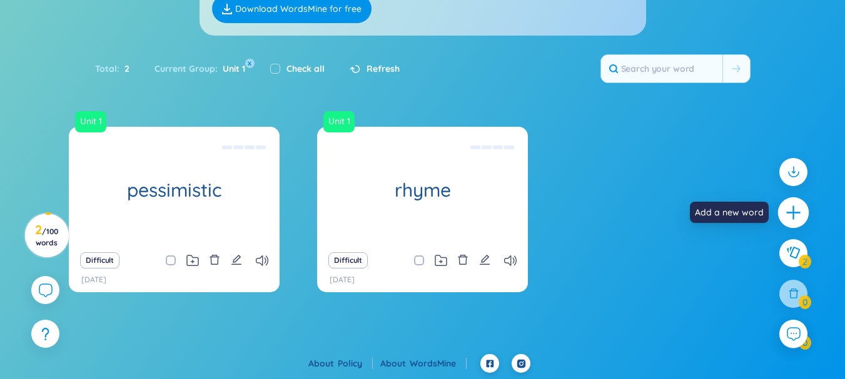
click at [793, 212] on icon "plus" at bounding box center [792, 213] width 1 height 14
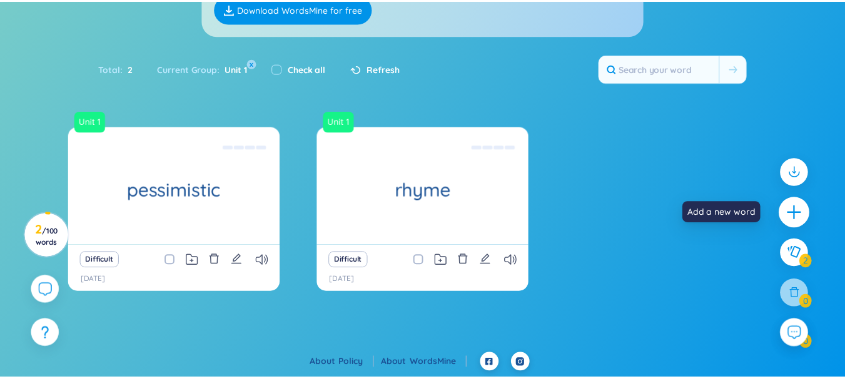
scroll to position [14, 0]
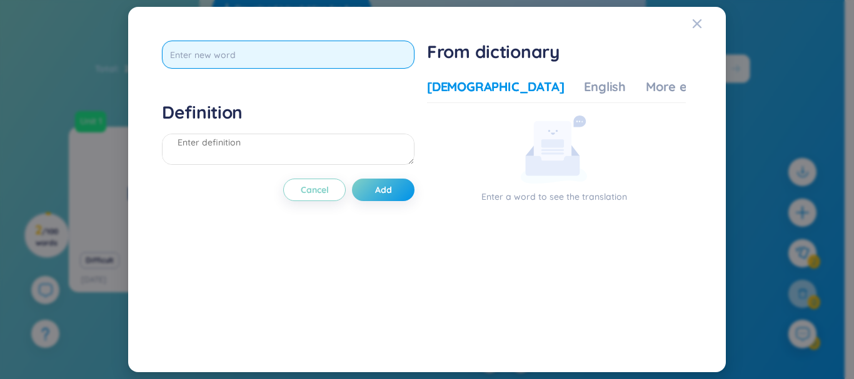
click at [285, 61] on input "text" at bounding box center [288, 55] width 253 height 28
type input "optimistic"
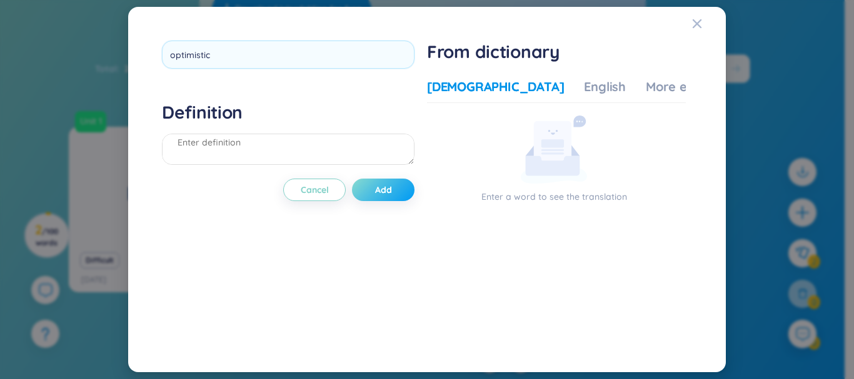
click at [365, 196] on div "optimistic Definition Cancel Add" at bounding box center [288, 190] width 253 height 298
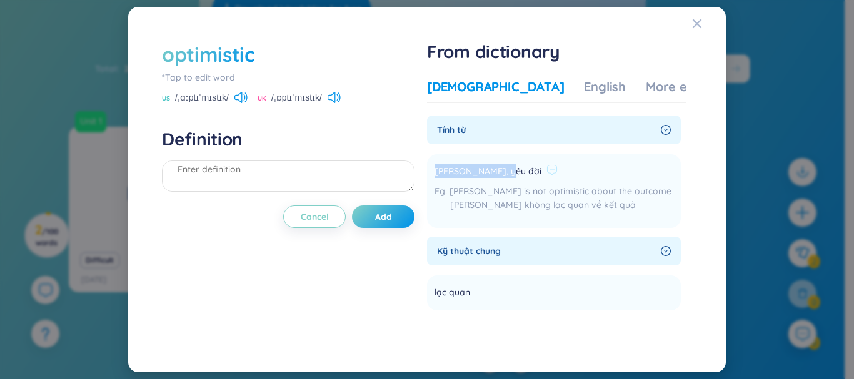
drag, startPoint x: 437, startPoint y: 171, endPoint x: 509, endPoint y: 173, distance: 71.9
click at [509, 173] on li "[PERSON_NAME], yêu đời [PERSON_NAME] is not optimistic about the outcome [PERSO…" at bounding box center [554, 191] width 254 height 74
copy span "[PERSON_NAME], yêu đờ"
click at [306, 174] on textarea at bounding box center [288, 176] width 253 height 31
paste textarea "[PERSON_NAME], yêu đờ"
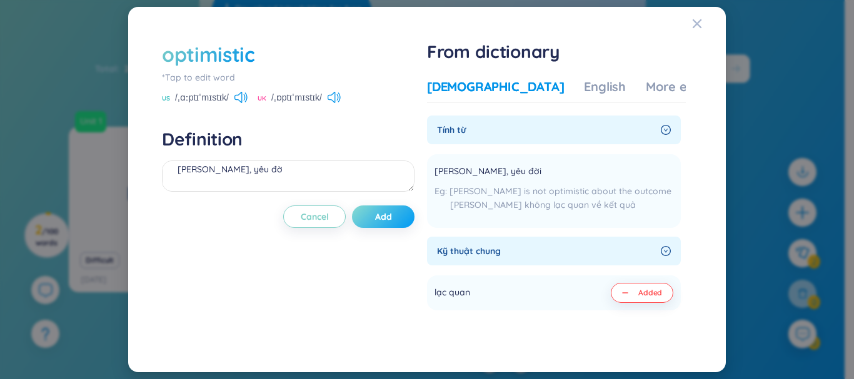
click at [373, 211] on button "Add" at bounding box center [383, 217] width 63 height 23
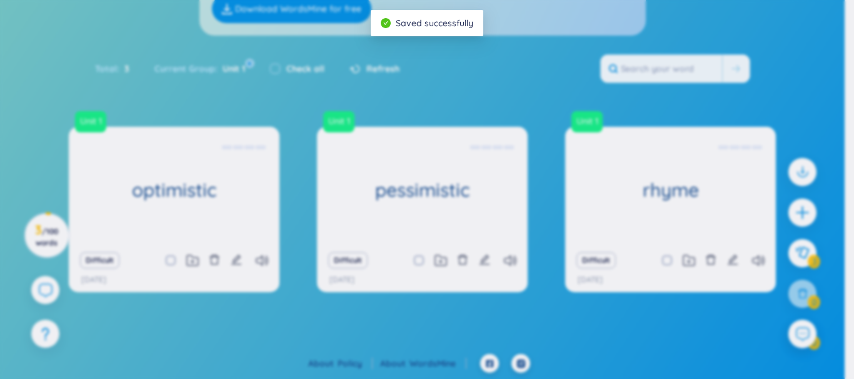
click at [242, 163] on body "WordsMine Copilot is now available! Check it out here WordsMine Copilot is now …" at bounding box center [422, 65] width 845 height 379
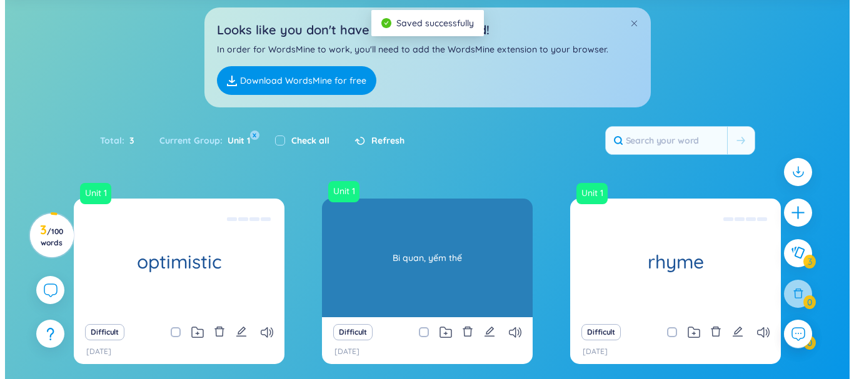
scroll to position [124, 0]
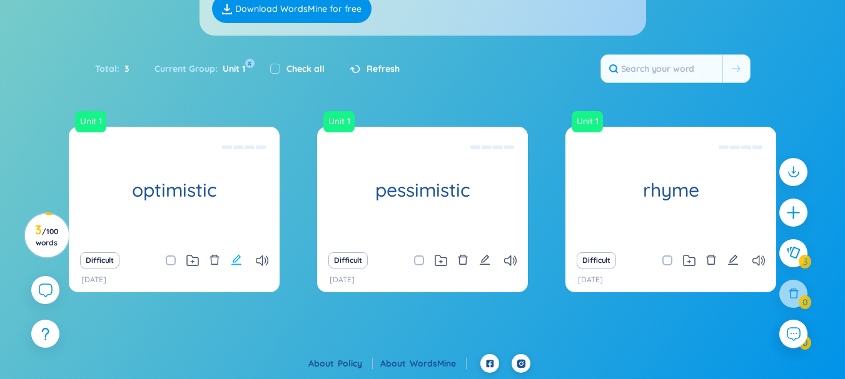
click at [233, 261] on icon "edit" at bounding box center [236, 259] width 11 height 11
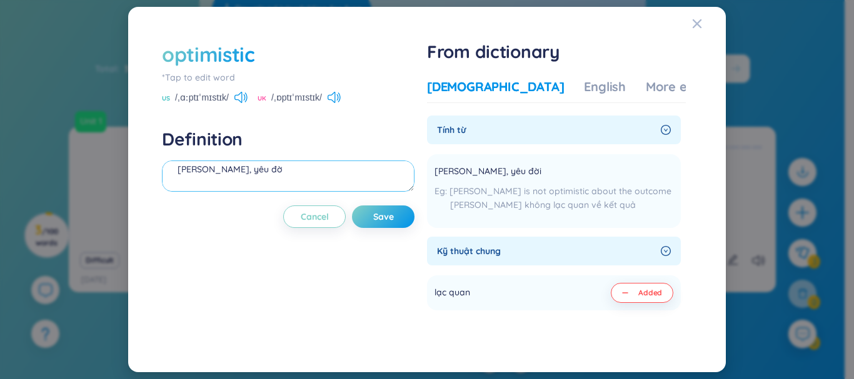
click at [296, 171] on textarea "[PERSON_NAME], yêu đờ" at bounding box center [288, 176] width 253 height 31
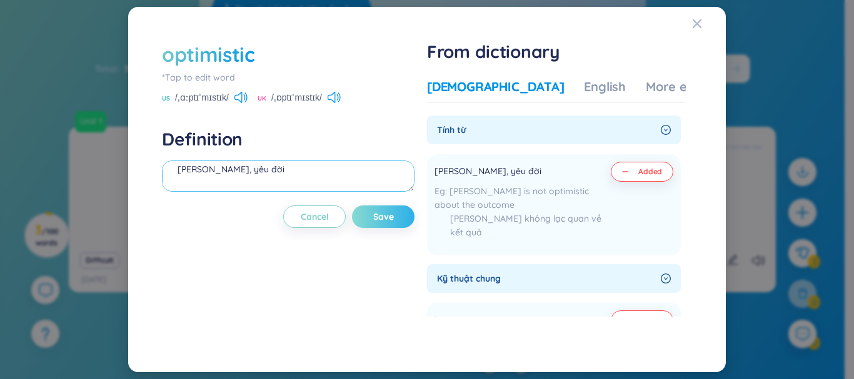
type textarea "[PERSON_NAME], yêu đời"
click at [391, 221] on span "Save" at bounding box center [383, 217] width 21 height 13
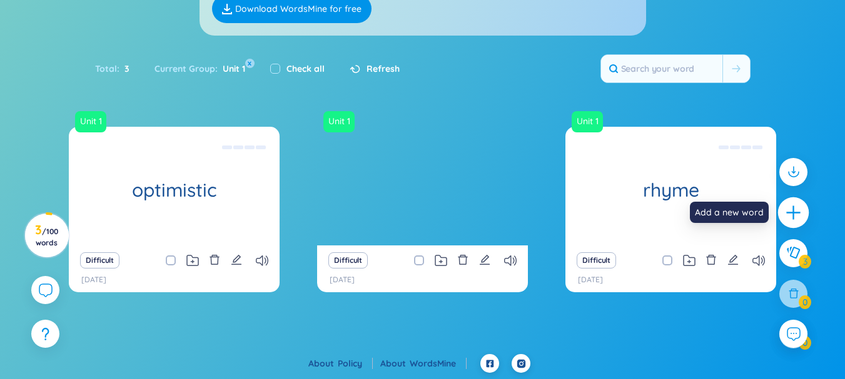
click at [785, 213] on icon "plus" at bounding box center [794, 213] width 18 height 18
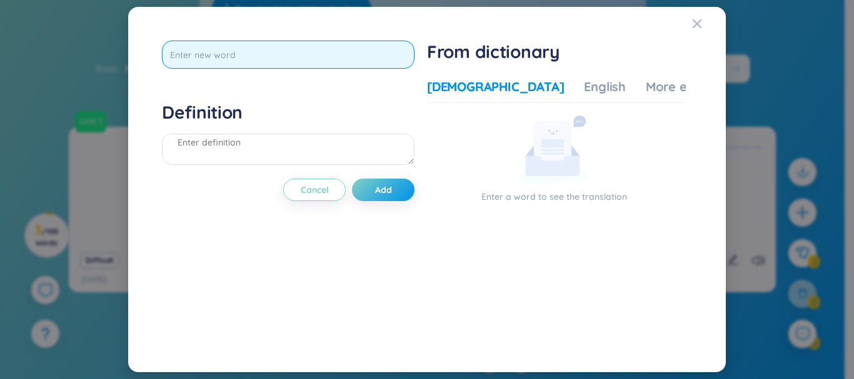
click at [317, 51] on input "text" at bounding box center [288, 55] width 253 height 28
type input "thy"
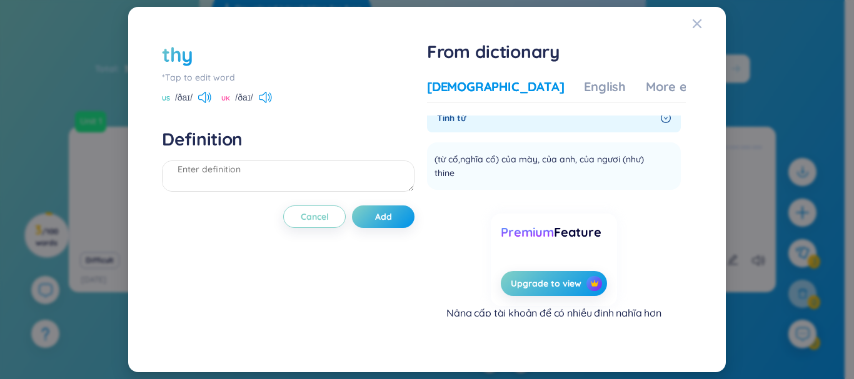
scroll to position [15, 0]
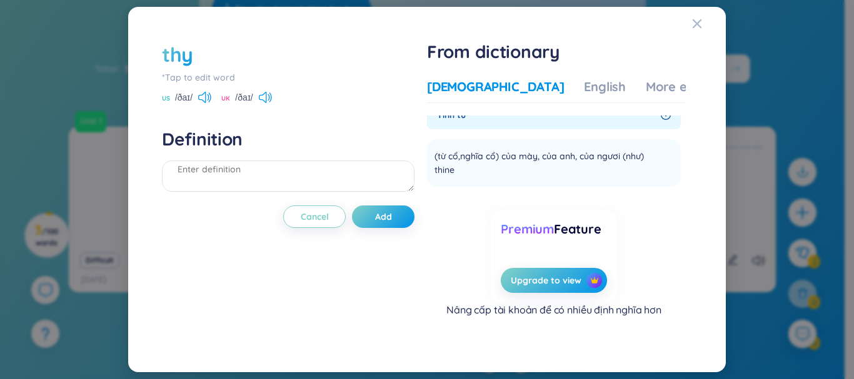
click at [199, 61] on div "thy" at bounding box center [288, 55] width 253 height 28
click at [194, 59] on div "thy" at bounding box center [288, 55] width 253 height 28
click at [190, 58] on div "thy" at bounding box center [177, 55] width 31 height 28
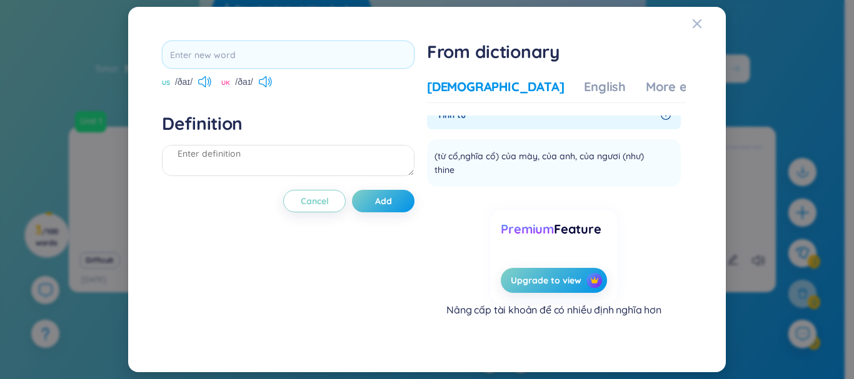
type input "i"
type input "enclose"
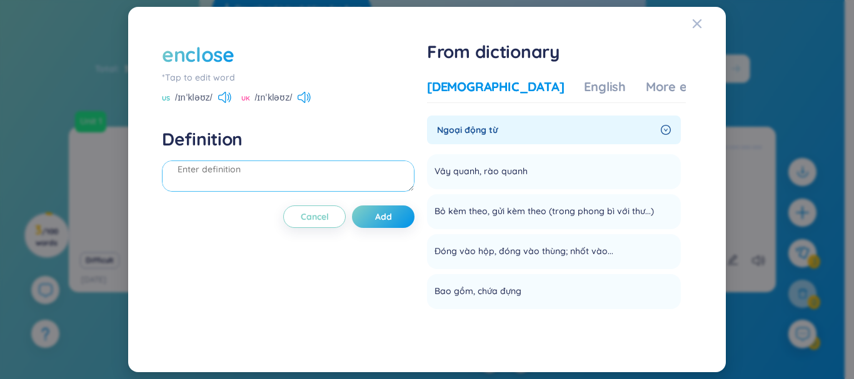
click at [336, 179] on textarea at bounding box center [288, 176] width 253 height 31
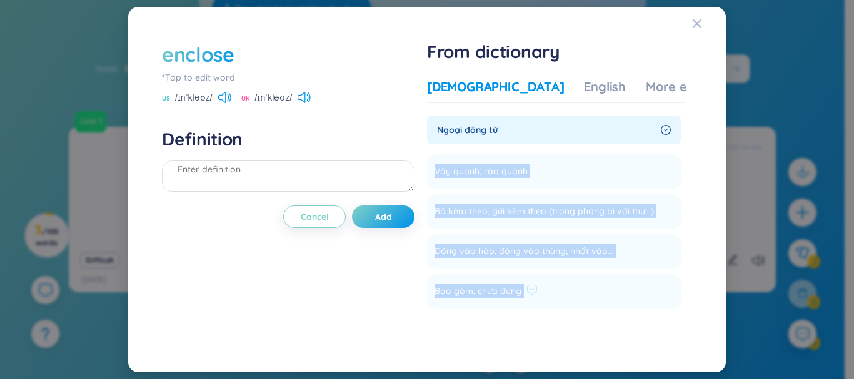
drag, startPoint x: 440, startPoint y: 173, endPoint x: 553, endPoint y: 283, distance: 157.8
click at [553, 283] on ul "Vây quanh, rào quanh Add Bỏ kèm theo, gửi kèm theo (trong phong bì với thư...) …" at bounding box center [554, 229] width 254 height 160
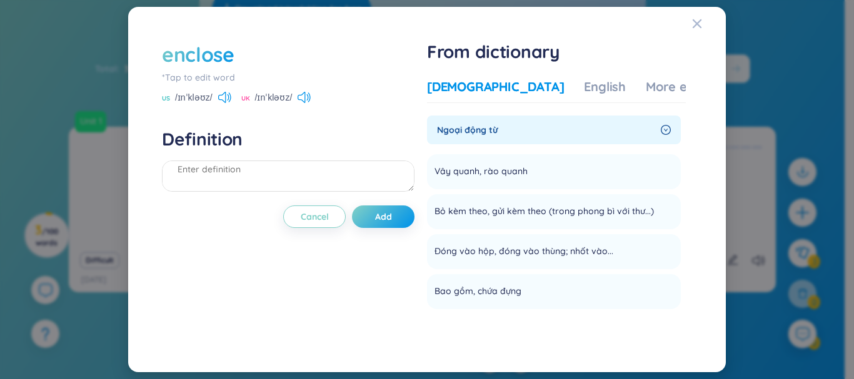
click at [540, 126] on span "Ngoại động từ" at bounding box center [546, 130] width 219 height 14
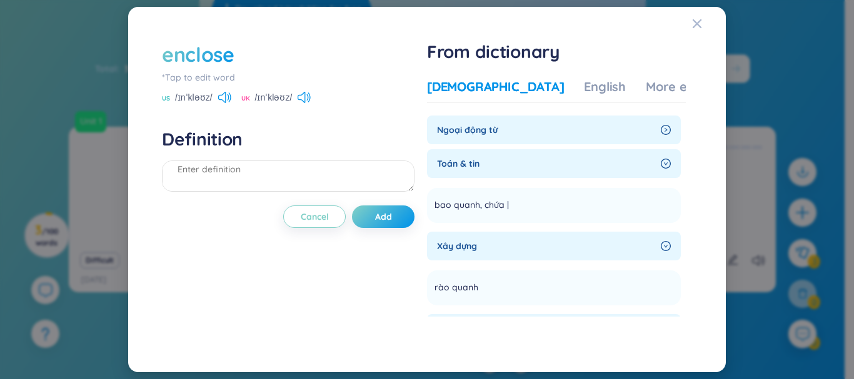
click at [535, 151] on div "Toán & tin" at bounding box center [554, 163] width 254 height 29
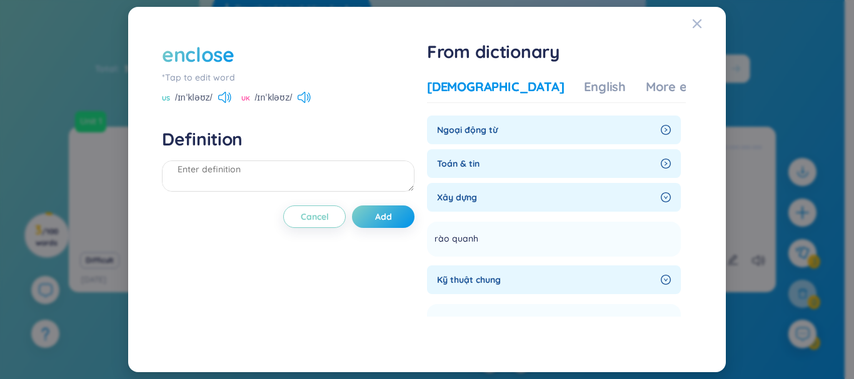
click at [558, 269] on div "Kỹ thuật chung" at bounding box center [554, 280] width 254 height 29
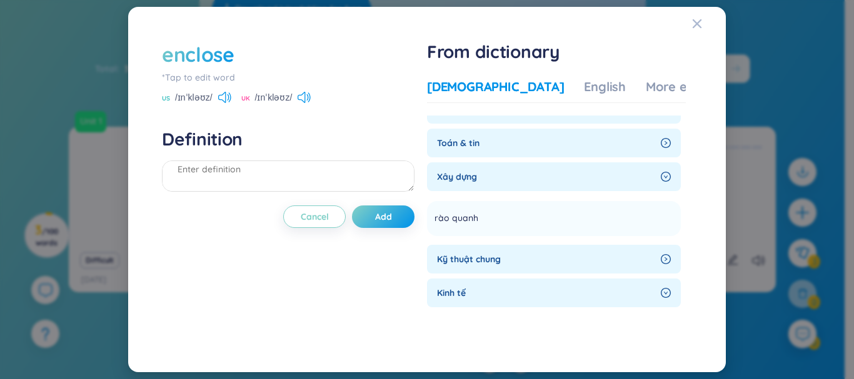
scroll to position [0, 0]
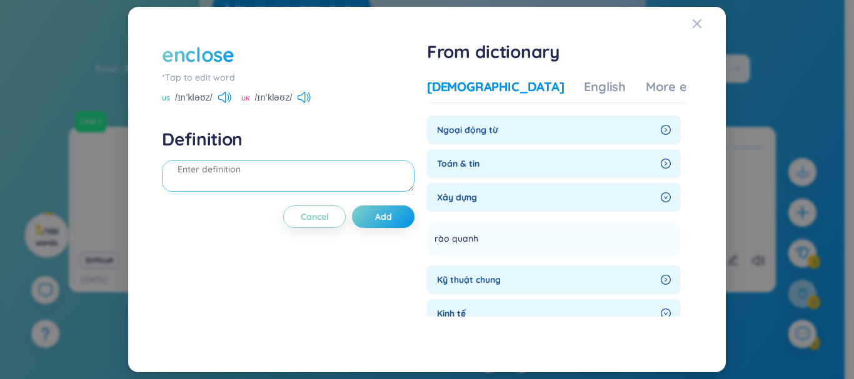
click at [245, 188] on textarea at bounding box center [288, 176] width 253 height 31
type textarea "d"
type textarea "đính kèm"
click at [498, 140] on div "Ngoại động từ" at bounding box center [554, 130] width 254 height 29
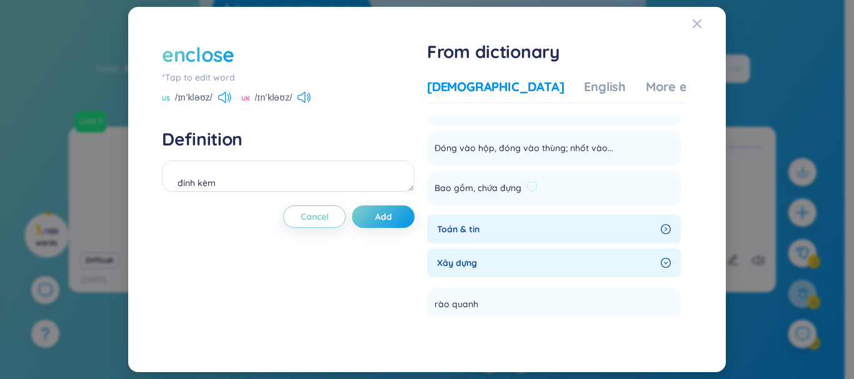
scroll to position [125, 0]
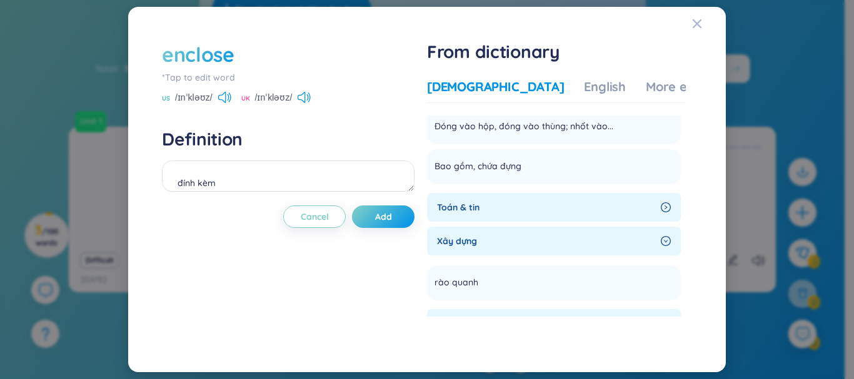
click at [554, 203] on span "Toán & tin" at bounding box center [546, 208] width 219 height 14
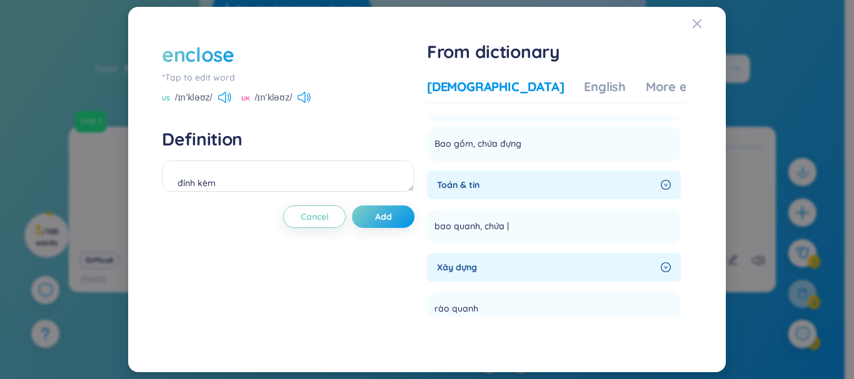
scroll to position [188, 0]
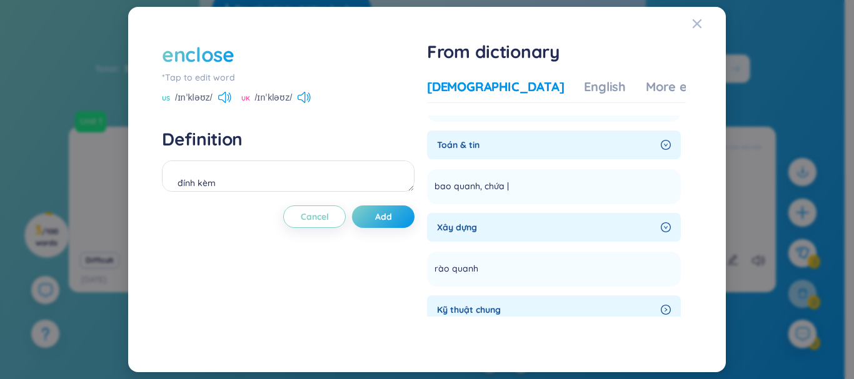
click at [559, 226] on span "Xây dựng" at bounding box center [546, 228] width 219 height 14
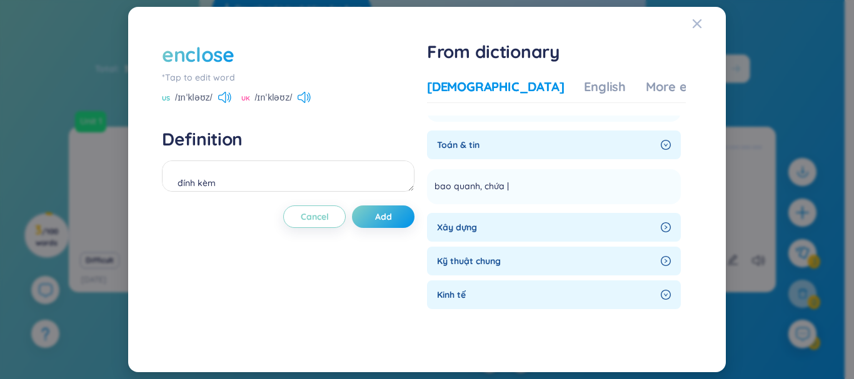
click at [573, 224] on span "Xây dựng" at bounding box center [546, 228] width 219 height 14
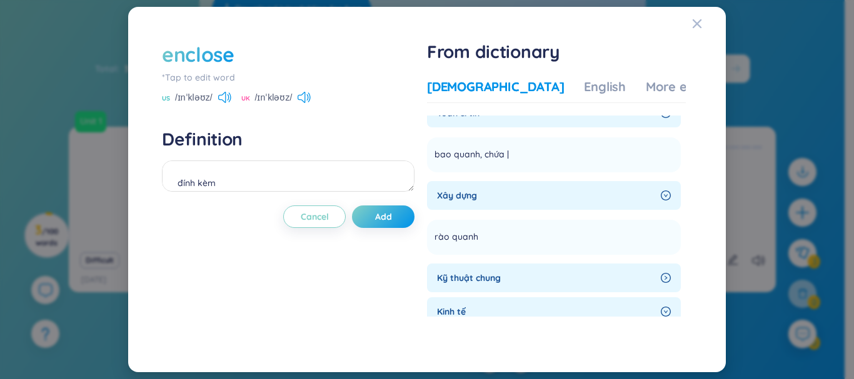
scroll to position [250, 0]
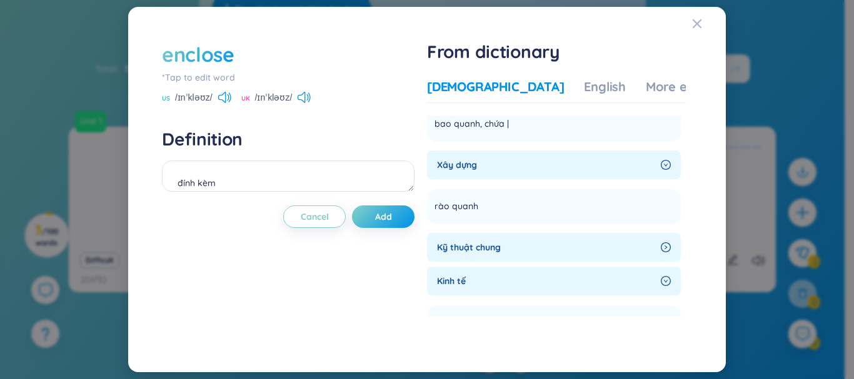
click at [574, 234] on div "Kỹ thuật chung" at bounding box center [554, 247] width 254 height 29
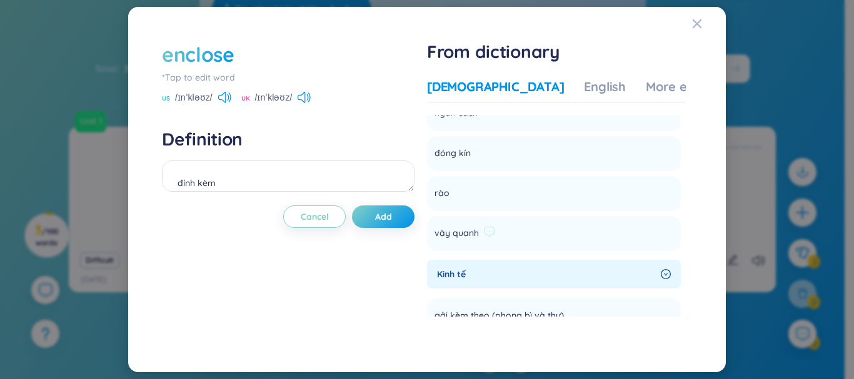
scroll to position [688, 0]
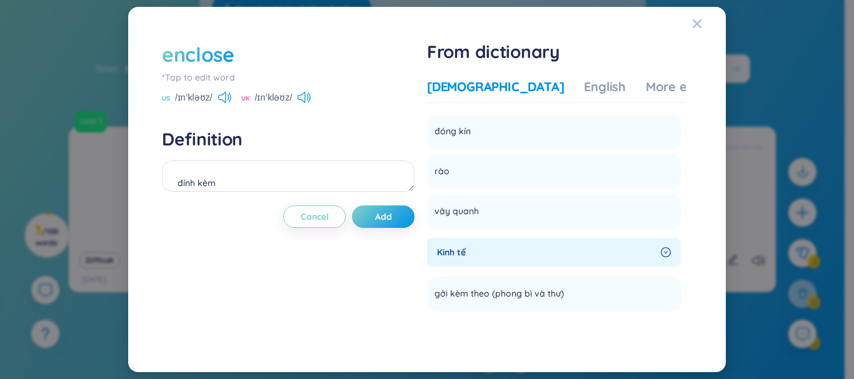
click at [493, 245] on div "Kinh tế" at bounding box center [554, 252] width 254 height 29
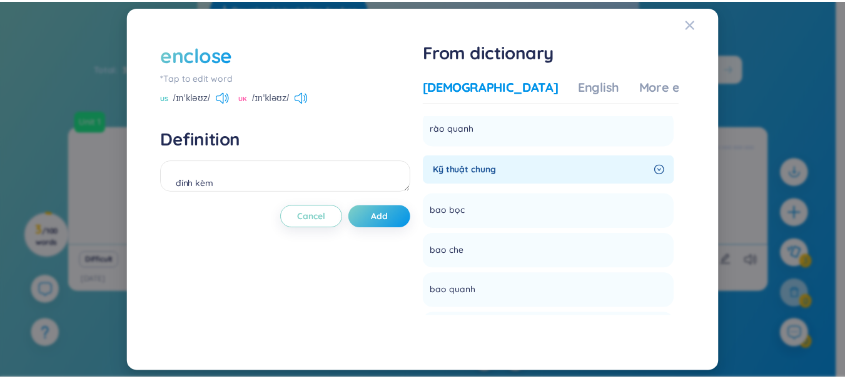
scroll to position [326, 0]
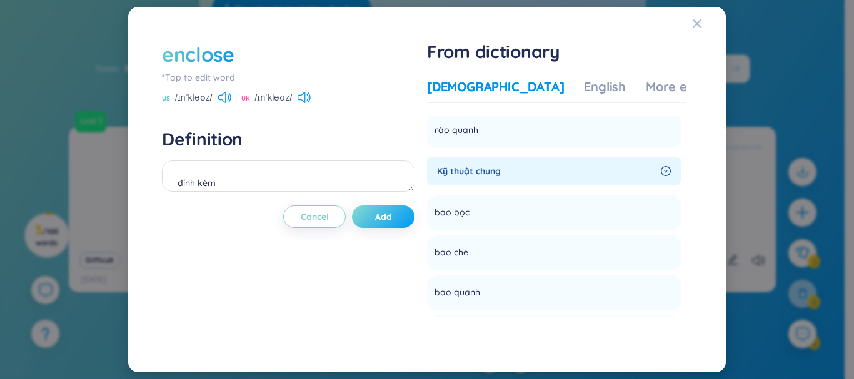
click at [361, 215] on button "Add" at bounding box center [383, 217] width 63 height 23
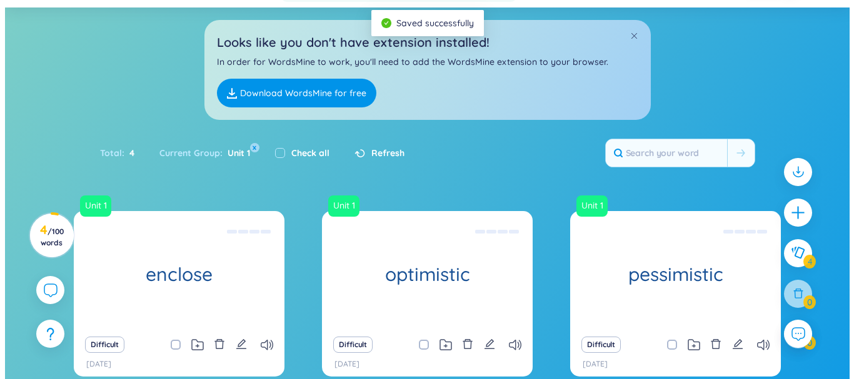
scroll to position [250, 0]
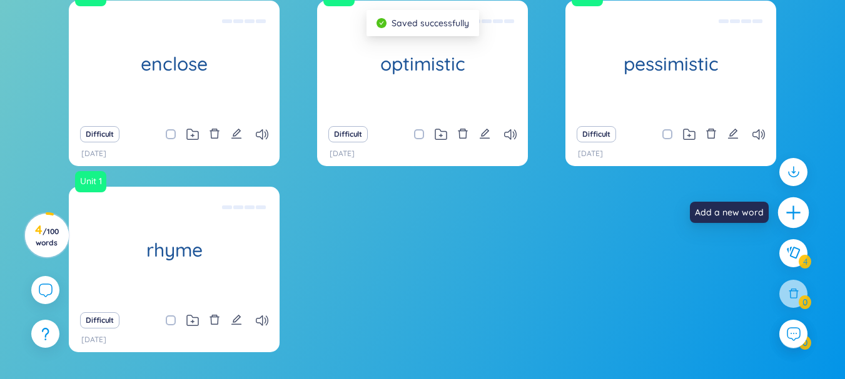
click at [791, 208] on icon "plus" at bounding box center [794, 213] width 18 height 18
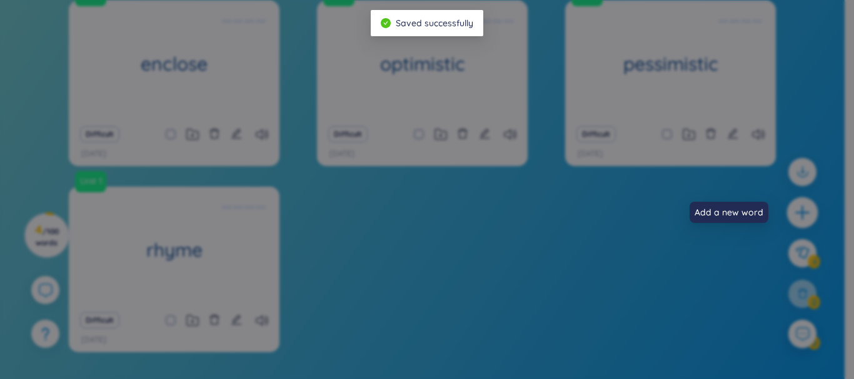
scroll to position [0, 0]
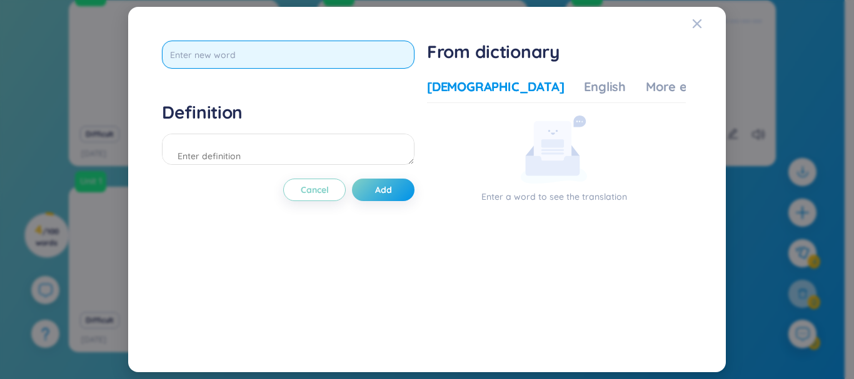
click at [360, 47] on input "text" at bounding box center [288, 55] width 253 height 28
type input "[DEMOGRAPHIC_DATA]"
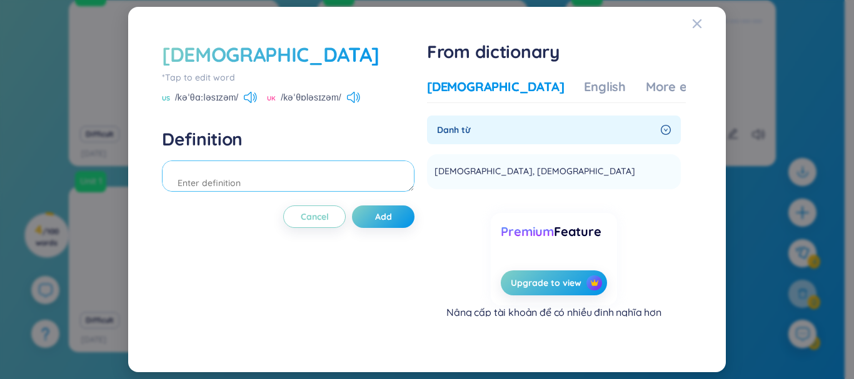
click at [348, 177] on textarea at bounding box center [288, 176] width 253 height 31
type textarea "d"
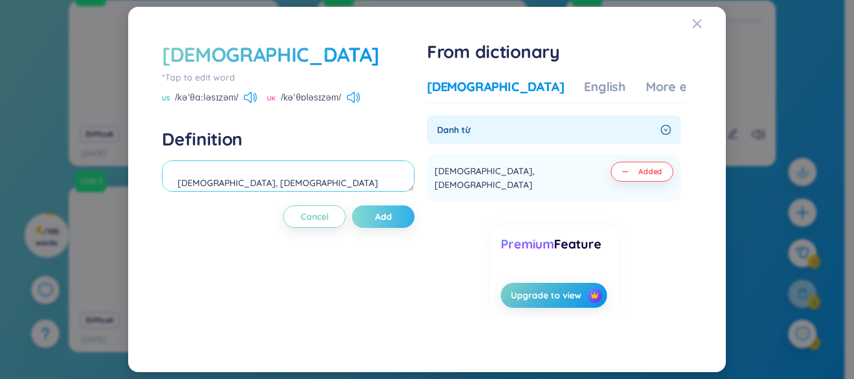
type textarea "[DEMOGRAPHIC_DATA], [DEMOGRAPHIC_DATA]"
click at [390, 219] on span "Add" at bounding box center [383, 217] width 17 height 13
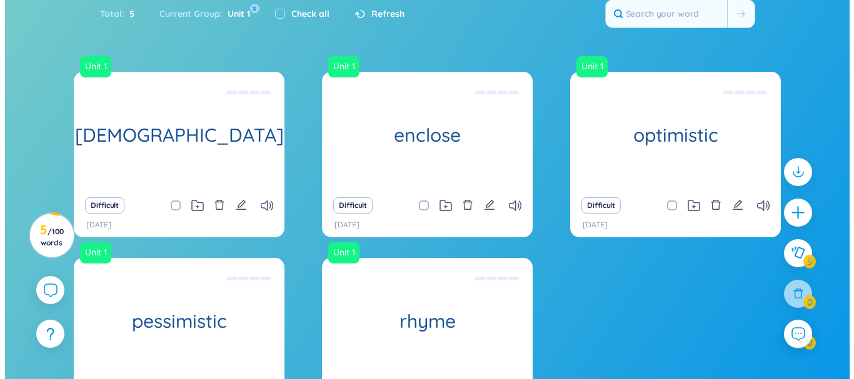
scroll to position [250, 0]
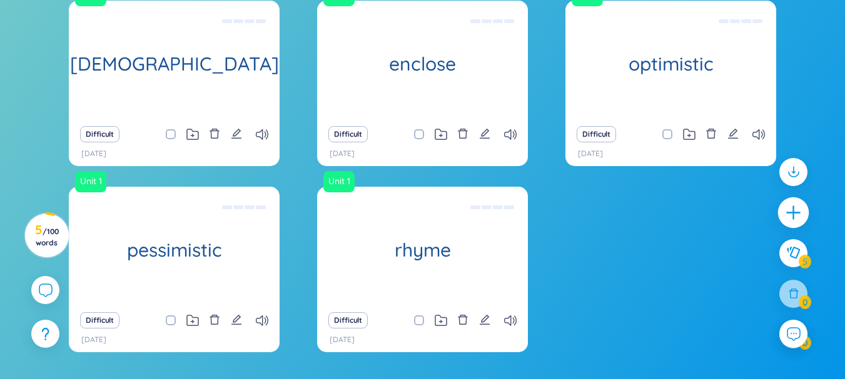
click at [804, 216] on div at bounding box center [793, 213] width 31 height 31
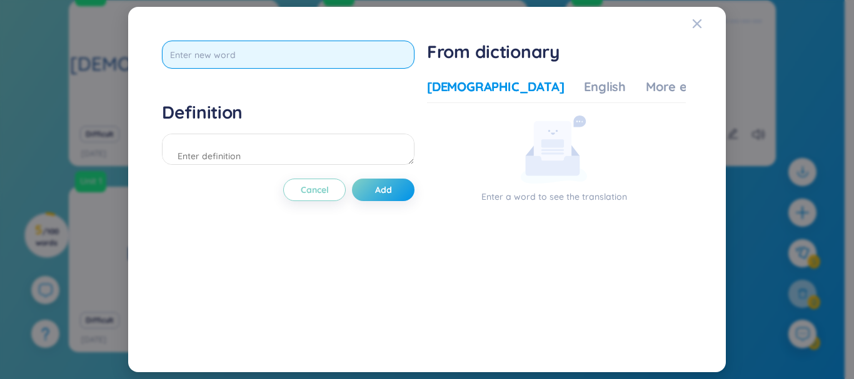
click at [254, 51] on input "text" at bounding box center [288, 55] width 253 height 28
type input "[DEMOGRAPHIC_DATA]"
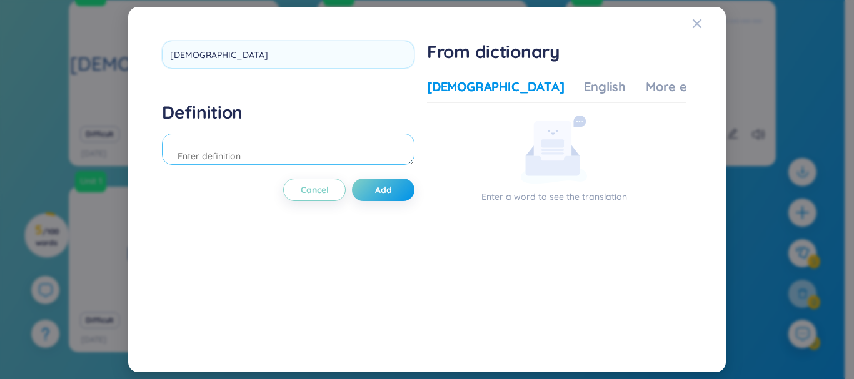
click at [383, 148] on div "Definition" at bounding box center [288, 135] width 253 height 68
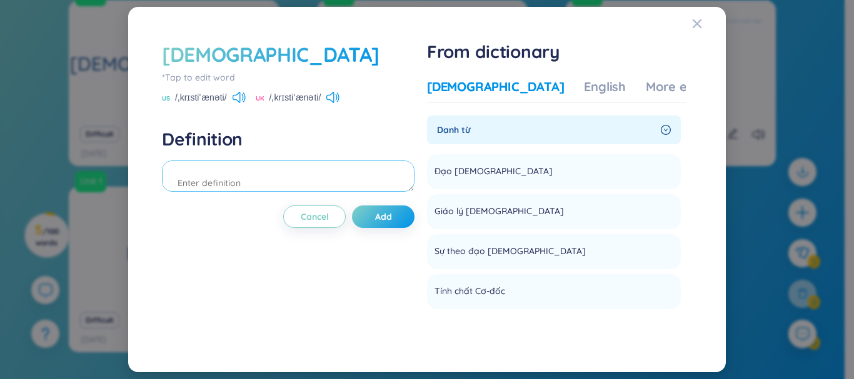
click at [325, 189] on textarea at bounding box center [288, 176] width 253 height 31
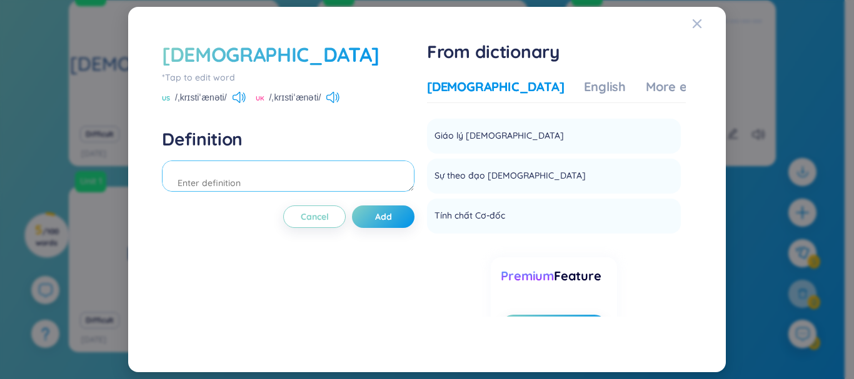
scroll to position [0, 0]
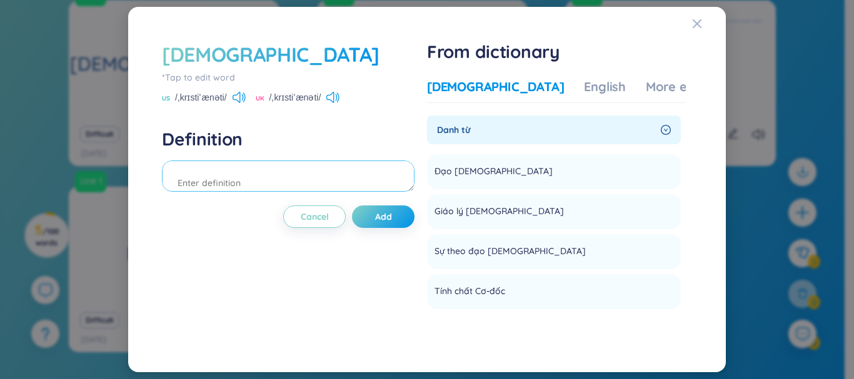
click at [319, 174] on textarea at bounding box center [288, 176] width 253 height 31
type textarea "d"
type textarea "[DEMOGRAPHIC_DATA] [DEMOGRAPHIC_DATA]"
click at [392, 213] on span "Add" at bounding box center [383, 217] width 17 height 13
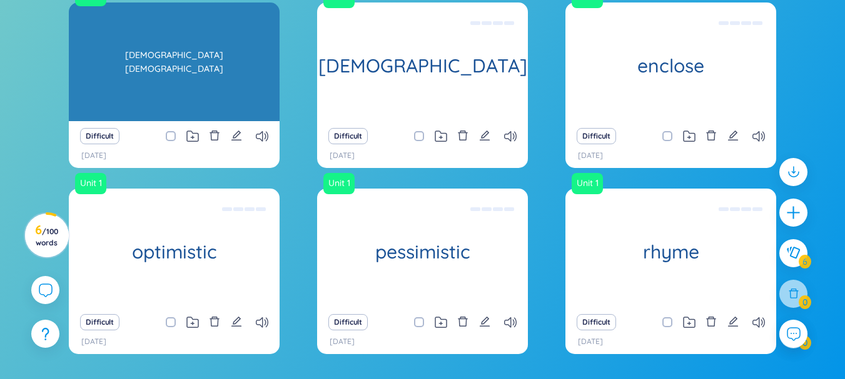
scroll to position [226, 0]
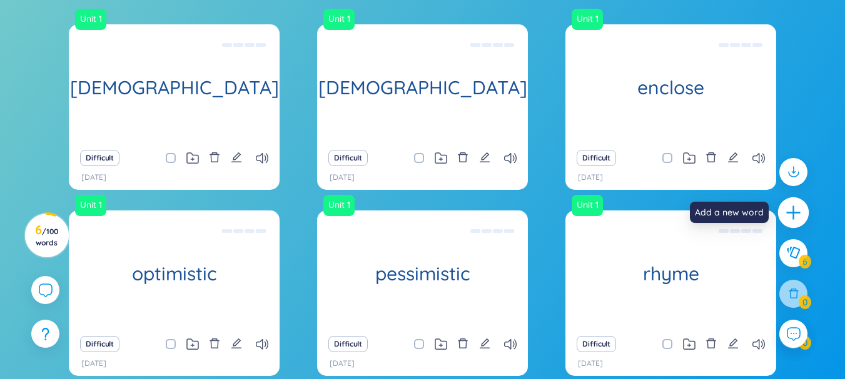
click at [796, 211] on icon "plus" at bounding box center [794, 213] width 18 height 18
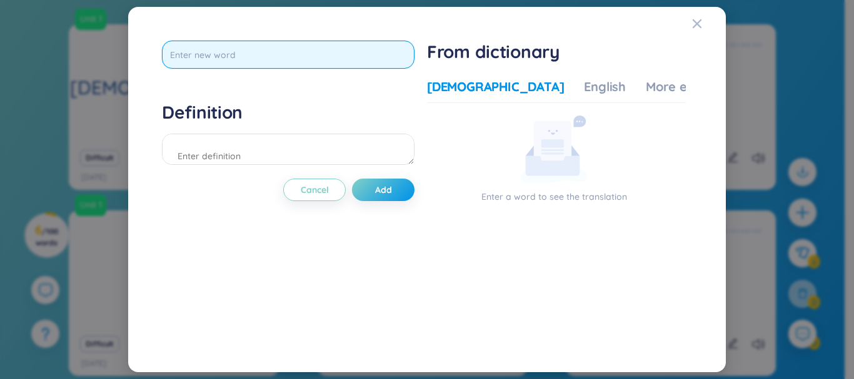
click at [322, 68] on input "text" at bounding box center [288, 55] width 253 height 28
type input "[DEMOGRAPHIC_DATA]"
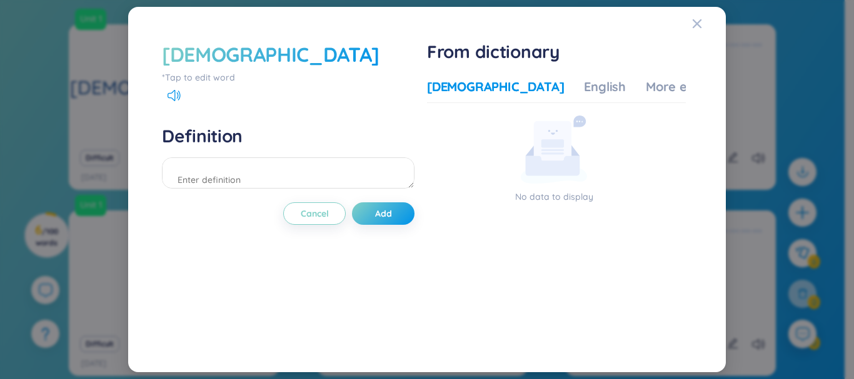
click at [183, 53] on div "[DEMOGRAPHIC_DATA]" at bounding box center [271, 55] width 218 height 28
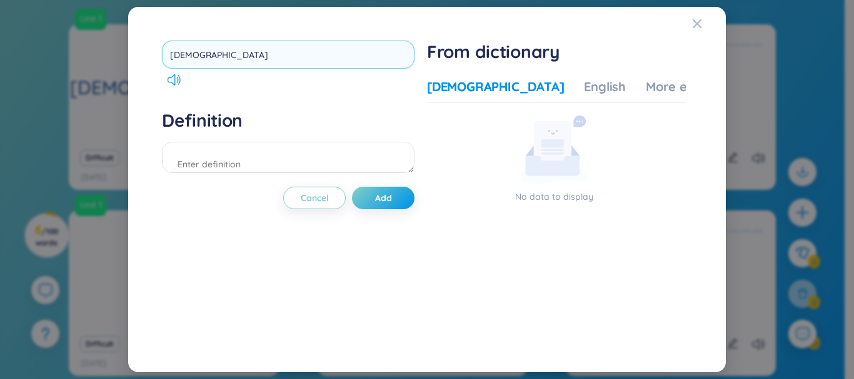
click at [181, 49] on input "[DEMOGRAPHIC_DATA]" at bounding box center [288, 55] width 253 height 28
click at [186, 58] on input "[DEMOGRAPHIC_DATA]" at bounding box center [288, 55] width 253 height 28
type input "buhdhism"
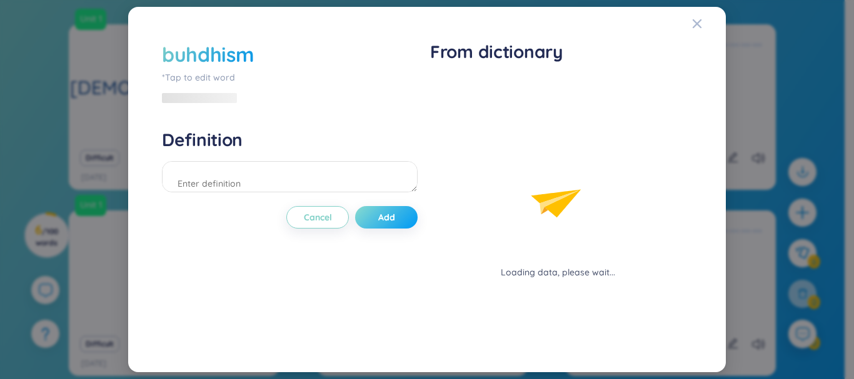
click at [389, 191] on div "buhdhism *Tap to edit word Definition Cancel Add" at bounding box center [290, 190] width 256 height 298
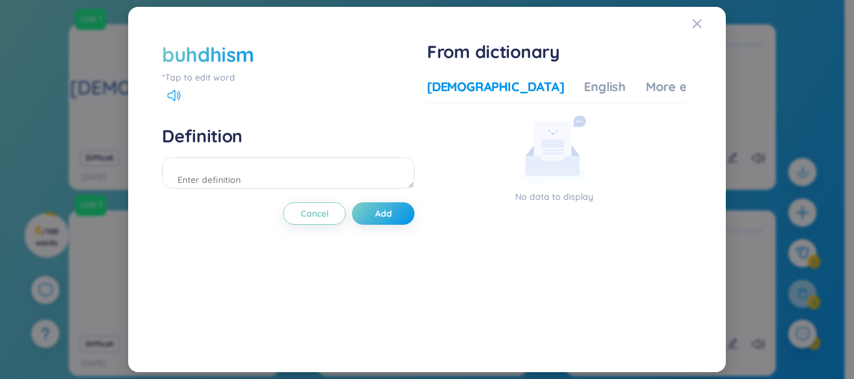
click at [242, 59] on div "buhdhism" at bounding box center [208, 55] width 92 height 28
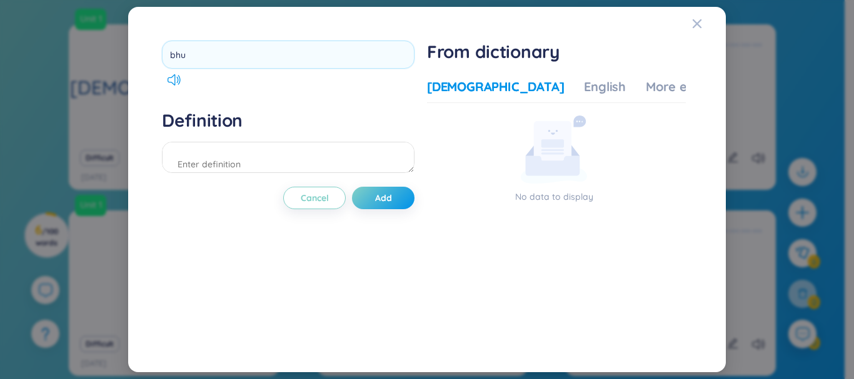
type input "bhu"
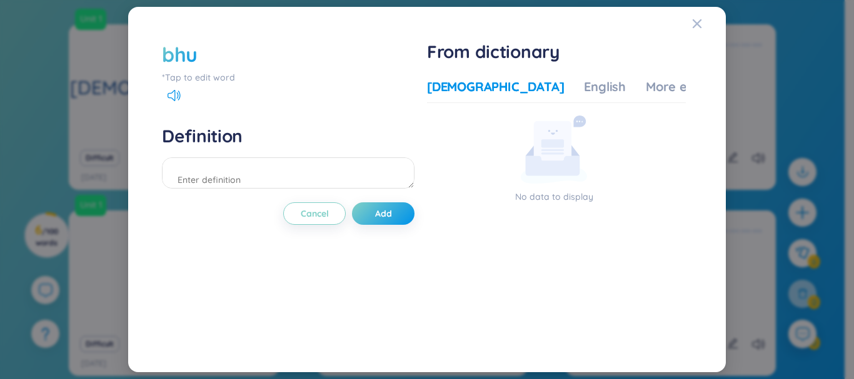
click at [216, 58] on div "bhu" at bounding box center [288, 55] width 253 height 28
click at [194, 54] on div "bhu" at bounding box center [180, 55] width 36 height 28
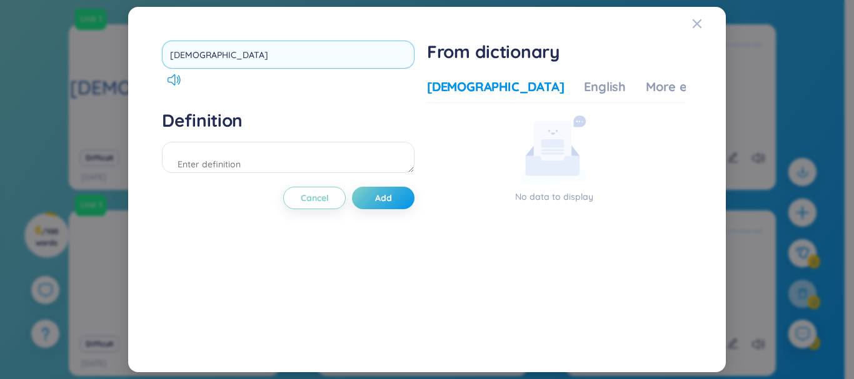
type input "[DEMOGRAPHIC_DATA]"
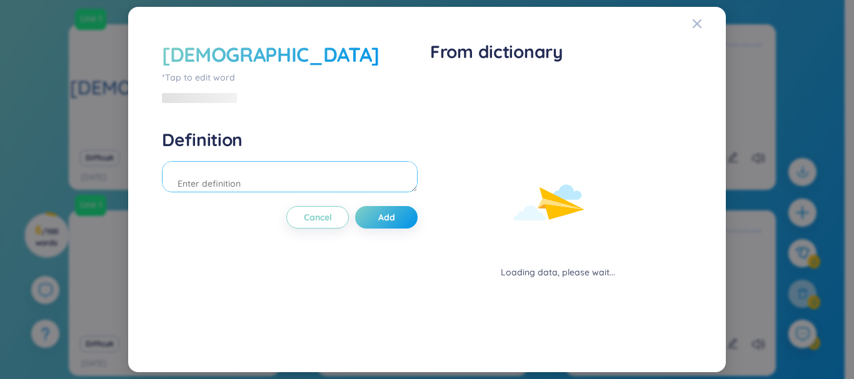
click at [260, 183] on textarea at bounding box center [290, 176] width 256 height 31
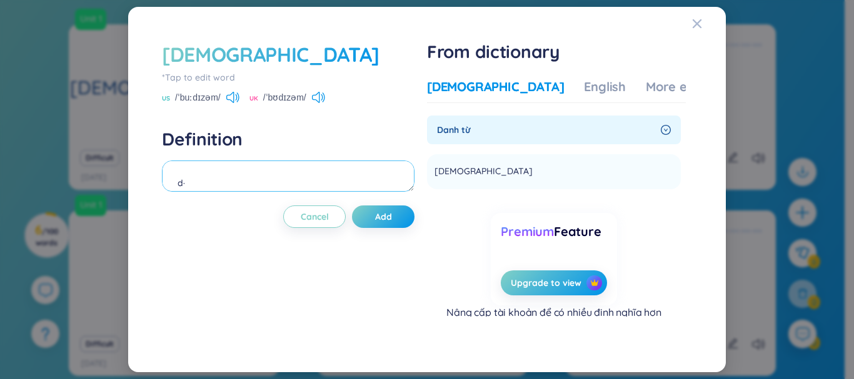
type textarea "d"
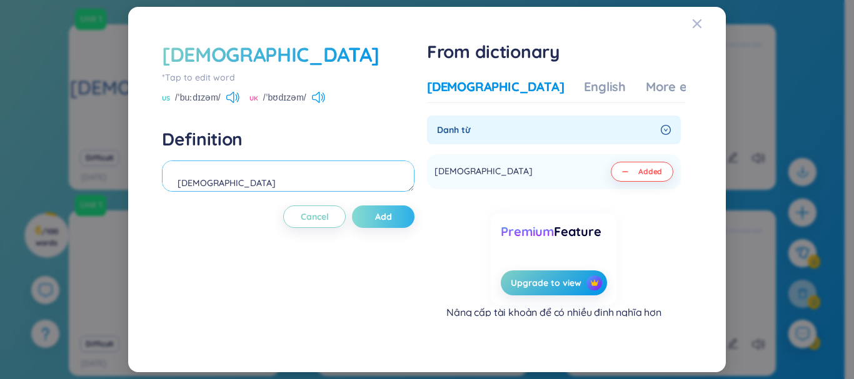
type textarea "[DEMOGRAPHIC_DATA]"
click at [394, 226] on button "Add" at bounding box center [383, 217] width 63 height 23
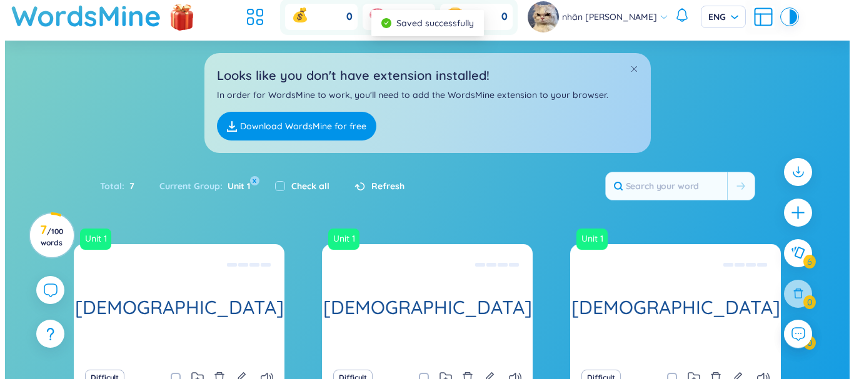
scroll to position [0, 0]
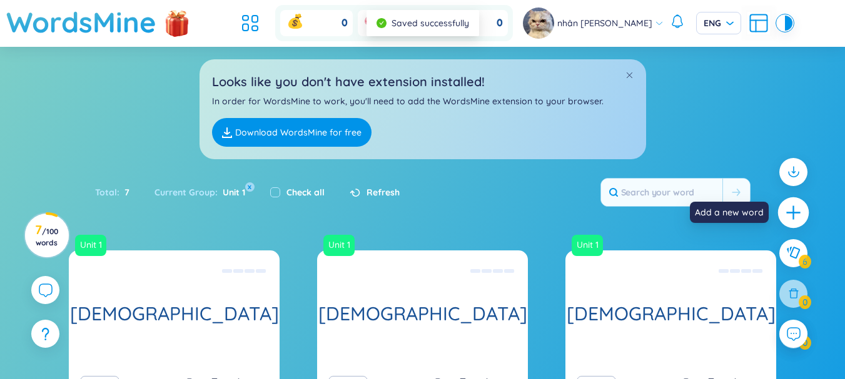
click at [785, 207] on icon "plus" at bounding box center [794, 213] width 18 height 18
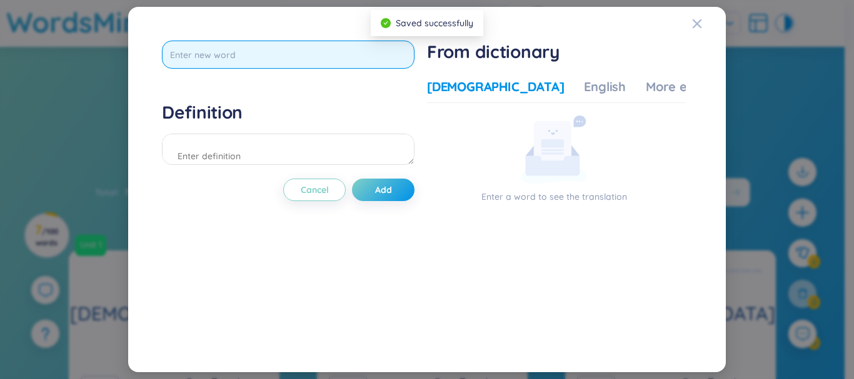
click at [264, 56] on input "text" at bounding box center [288, 55] width 253 height 28
type input "[DEMOGRAPHIC_DATA]"
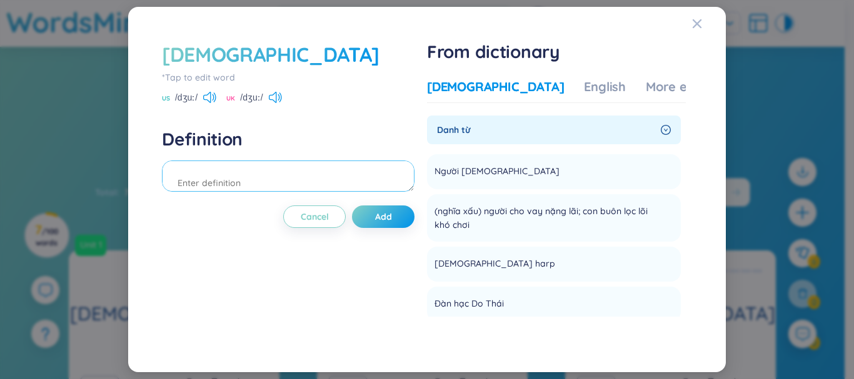
click at [249, 173] on textarea at bounding box center [288, 176] width 253 height 31
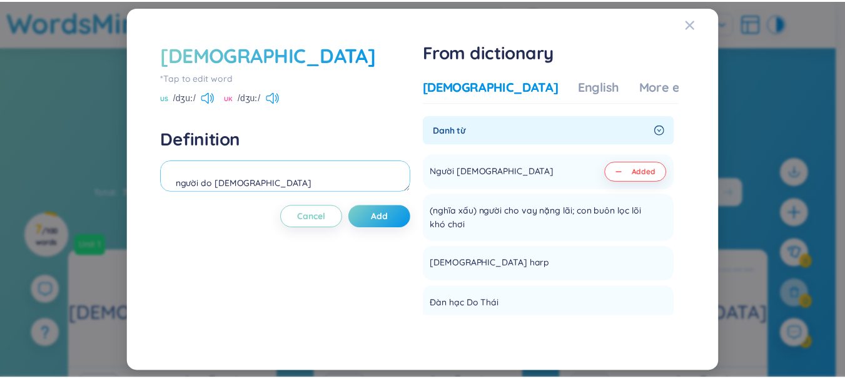
scroll to position [12, 0]
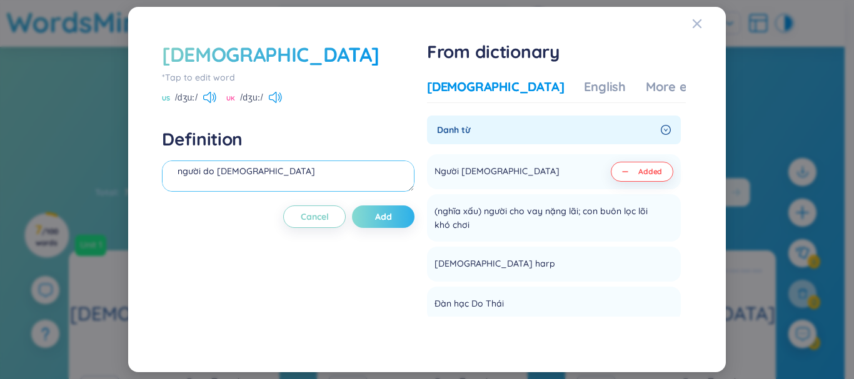
type textarea "người do [DEMOGRAPHIC_DATA]"
click at [392, 216] on span "Add" at bounding box center [383, 217] width 17 height 13
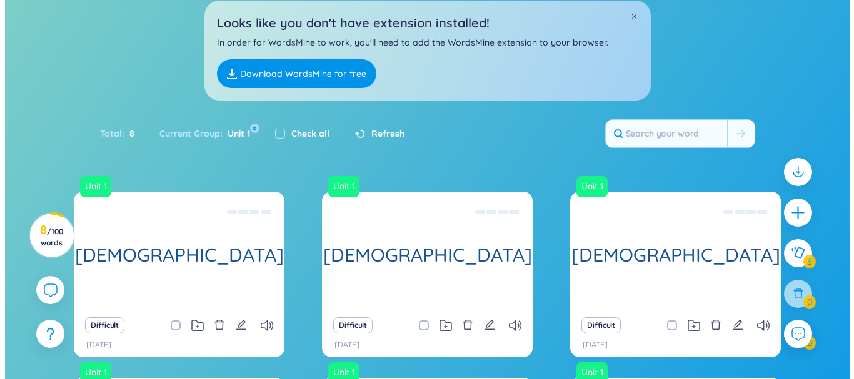
scroll to position [125, 0]
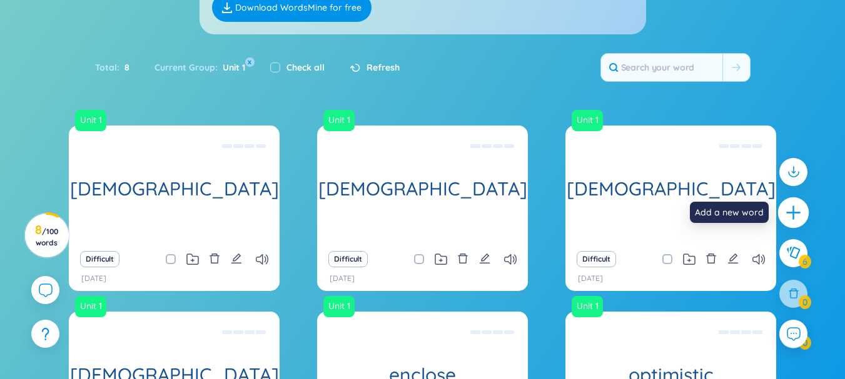
click at [801, 218] on icon "plus" at bounding box center [794, 213] width 18 height 18
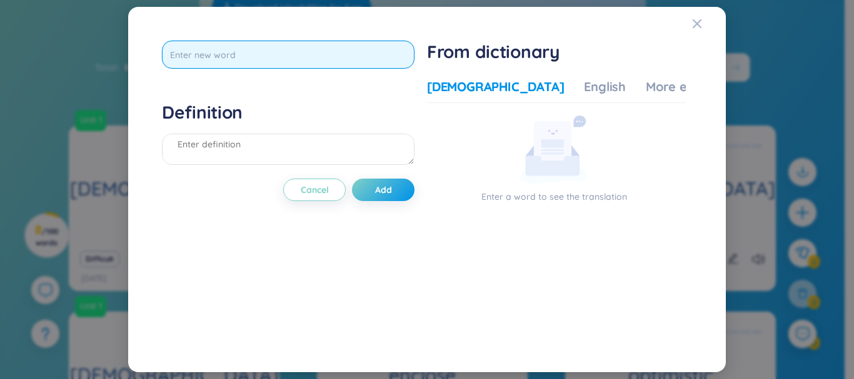
click at [291, 65] on input "text" at bounding box center [288, 55] width 253 height 28
type input "[DEMOGRAPHIC_DATA]"
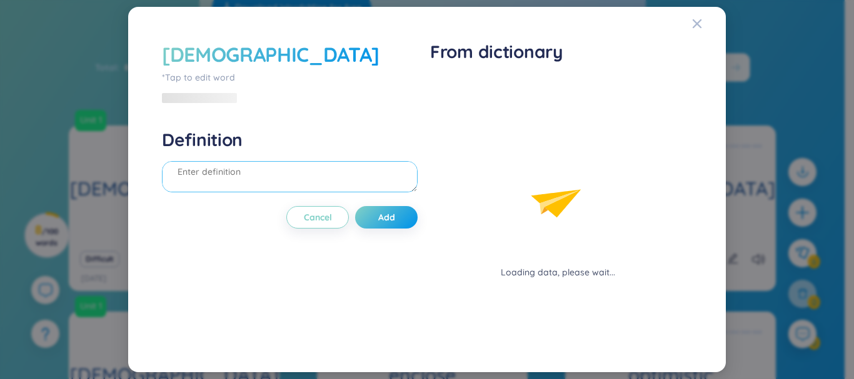
click at [286, 162] on textarea at bounding box center [290, 176] width 256 height 31
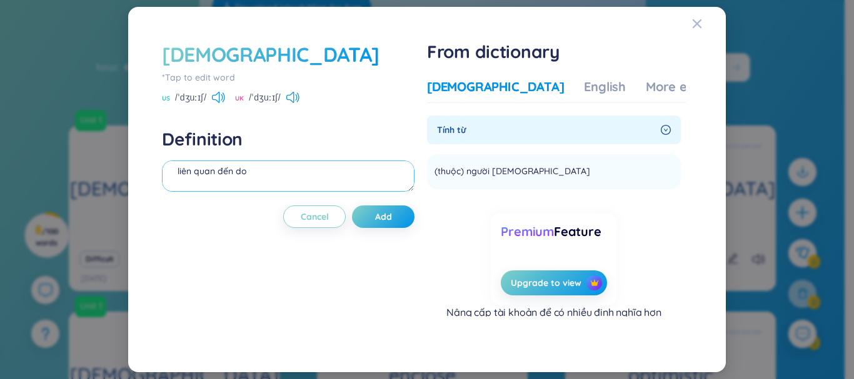
type textarea "liên quan đến do"
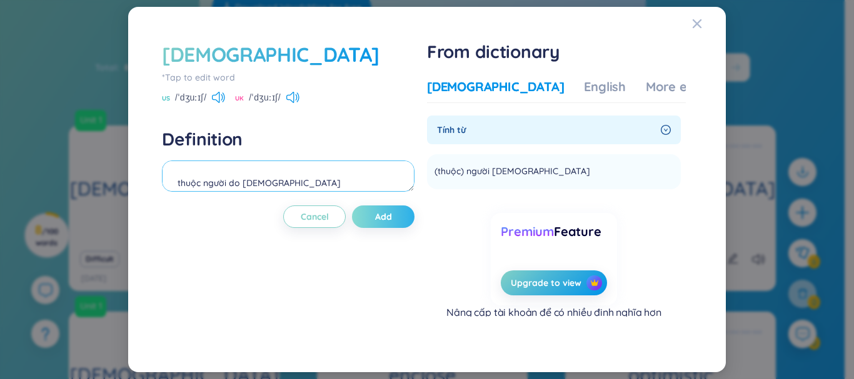
type textarea "thuộc người do [DEMOGRAPHIC_DATA]"
click at [376, 213] on button "Add" at bounding box center [383, 217] width 63 height 23
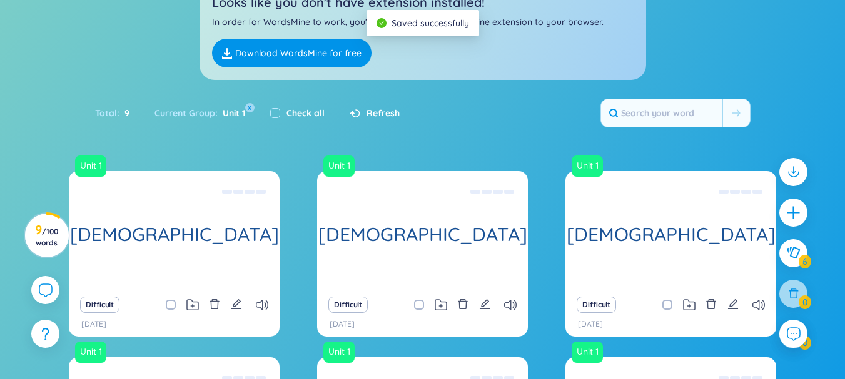
scroll to position [188, 0]
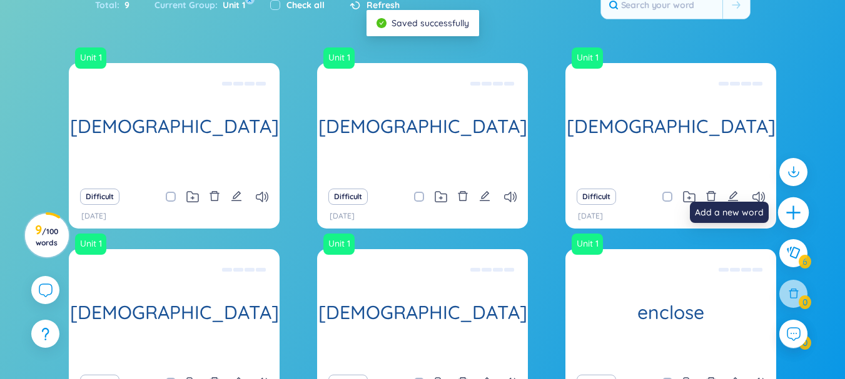
click at [798, 209] on icon "plus" at bounding box center [794, 213] width 18 height 18
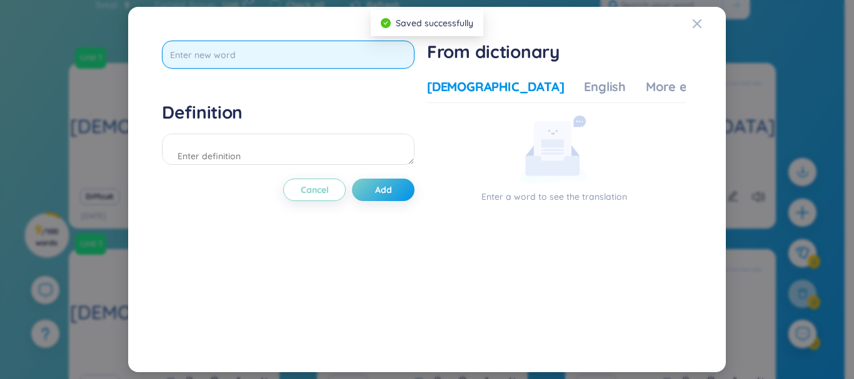
click at [239, 53] on input "text" at bounding box center [288, 55] width 253 height 28
type input "patriot"
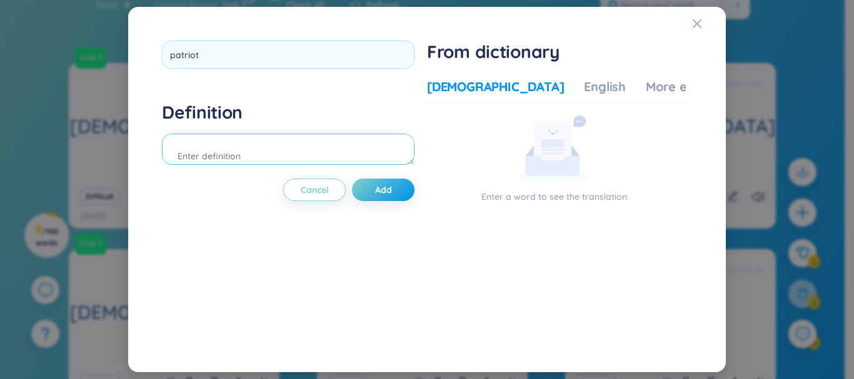
click at [235, 148] on div "Definition" at bounding box center [288, 135] width 253 height 68
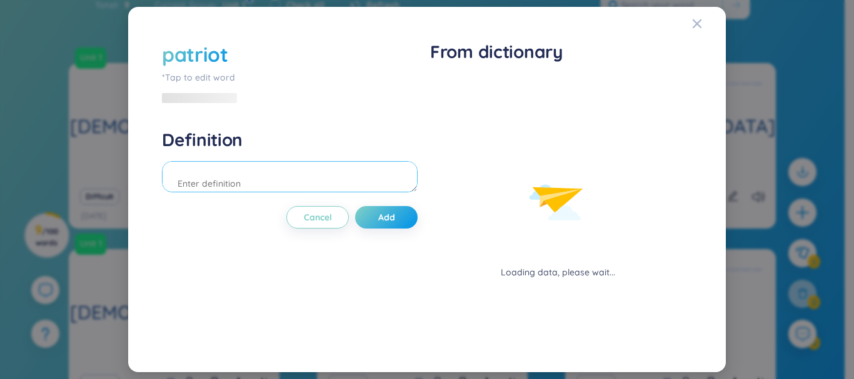
type textarea "b"
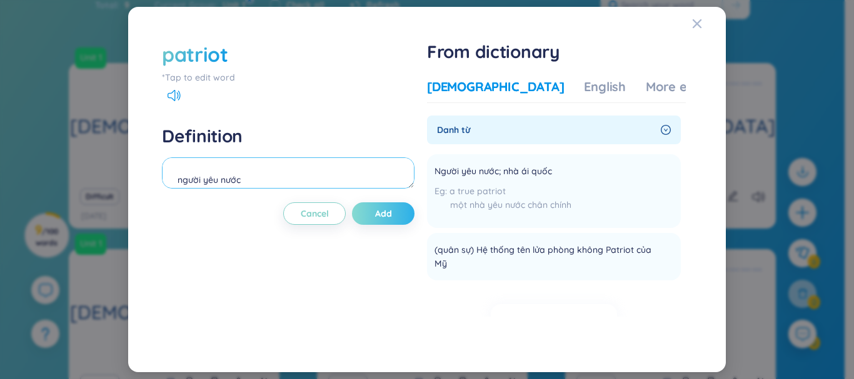
type textarea "người yêu nước"
click at [395, 218] on button "Add" at bounding box center [383, 214] width 63 height 23
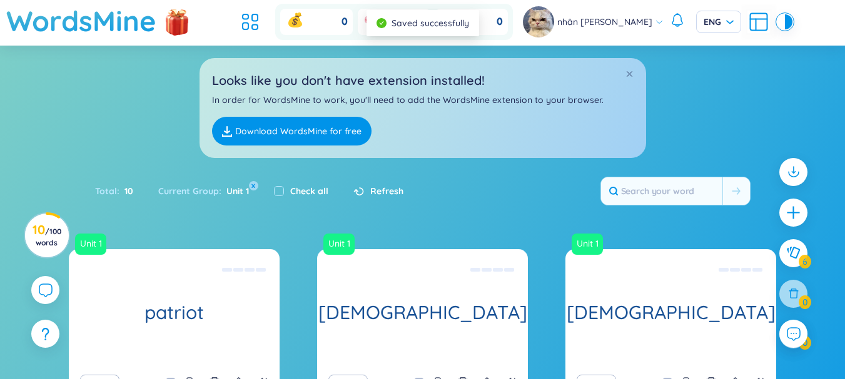
scroll to position [0, 0]
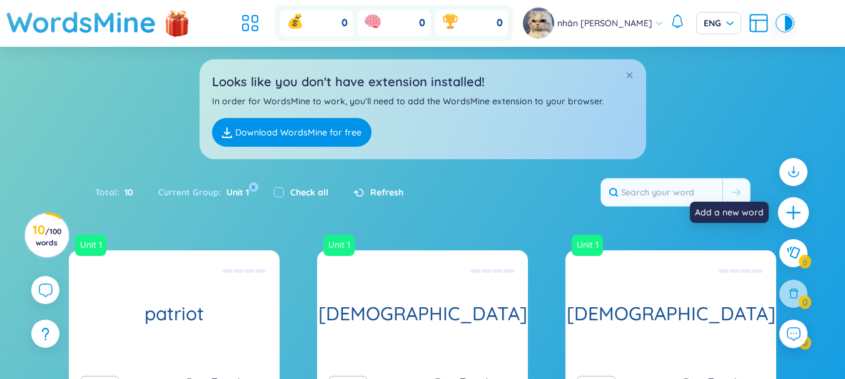
click at [795, 213] on icon "plus" at bounding box center [793, 212] width 14 height 1
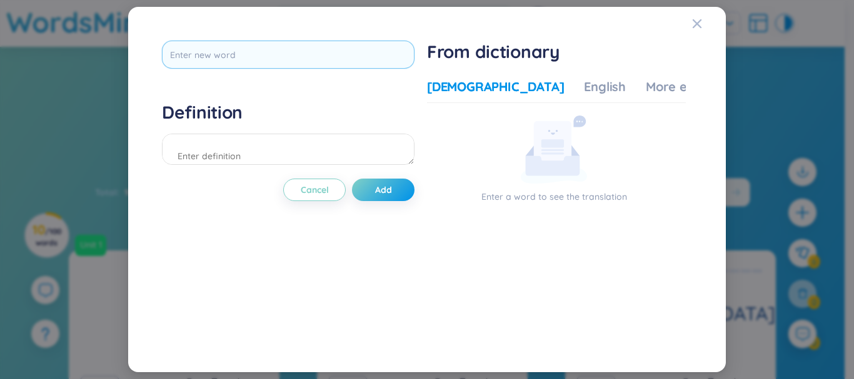
drag, startPoint x: 343, startPoint y: 38, endPoint x: 339, endPoint y: 45, distance: 7.8
click at [339, 45] on div "Definition Cancel Add From dictionary Vietnamese English More examples Enter a …" at bounding box center [427, 189] width 543 height 311
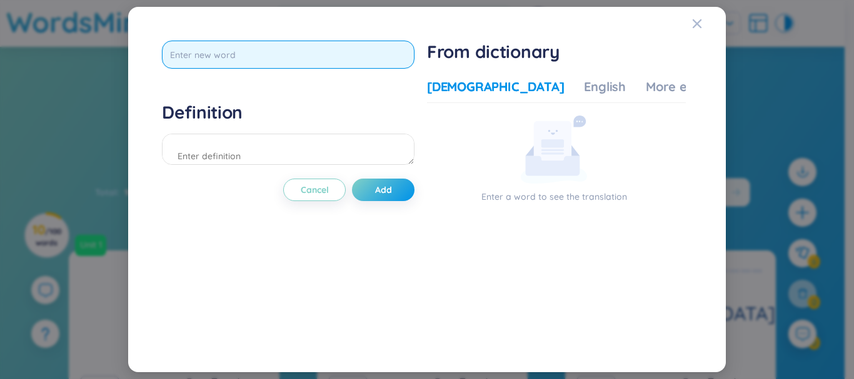
click at [339, 45] on input "text" at bounding box center [288, 55] width 253 height 28
type input "o"
type input "ỏ"
type input "orchestra"
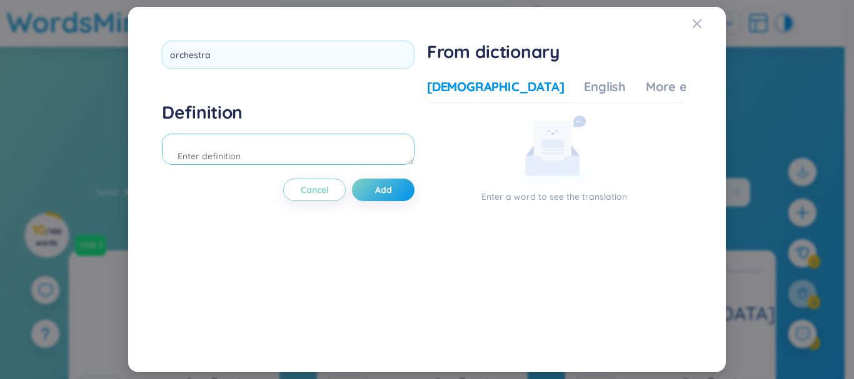
click at [323, 149] on div "Definition" at bounding box center [288, 135] width 253 height 68
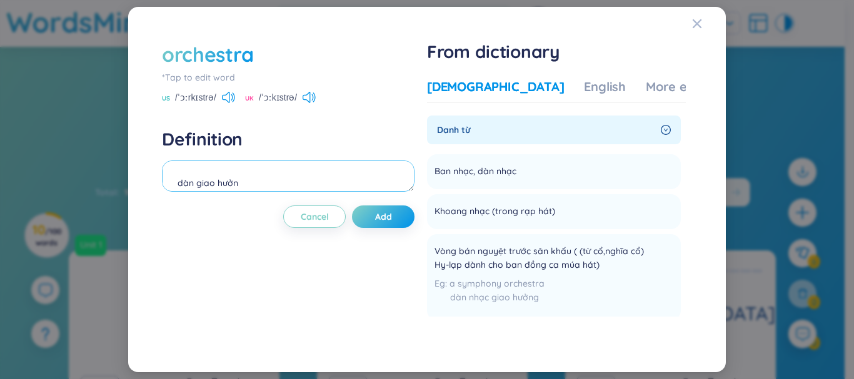
type textarea "dàn giao hưởng"
click at [251, 59] on div "orchestra" at bounding box center [208, 55] width 92 height 28
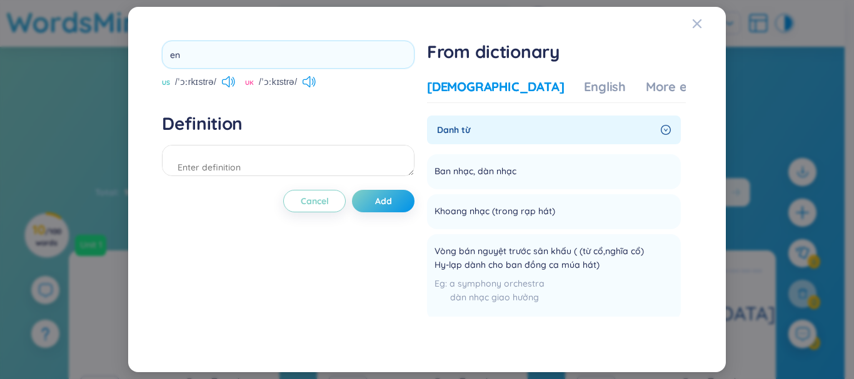
type input "e"
type input "ẻ"
type input "engrave"
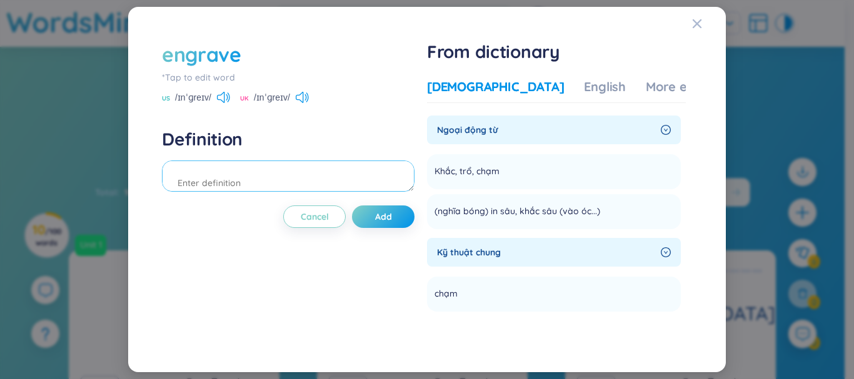
click at [288, 181] on textarea at bounding box center [288, 176] width 253 height 31
type textarea "chạm khắc"
click at [395, 218] on button "Add" at bounding box center [383, 217] width 63 height 23
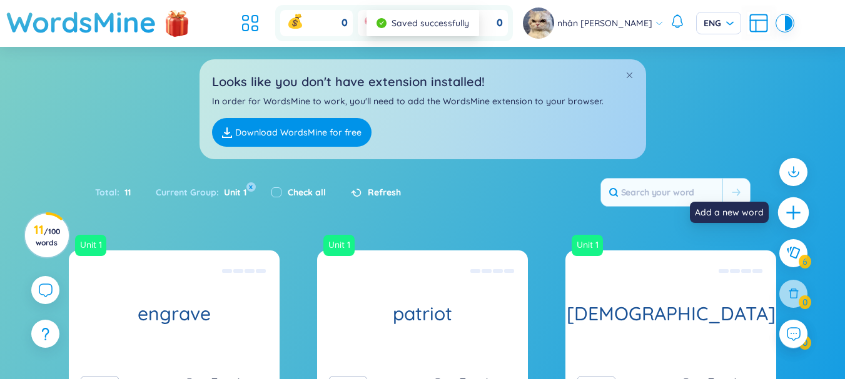
click at [782, 216] on div at bounding box center [793, 213] width 31 height 31
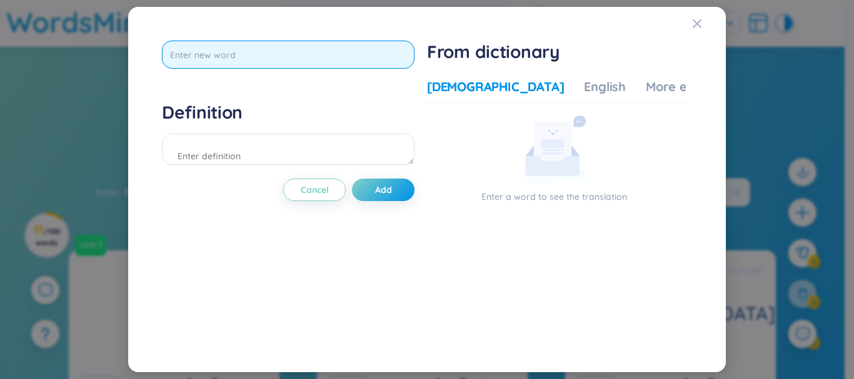
click at [306, 68] on input "text" at bounding box center [288, 55] width 253 height 28
type input "professional"
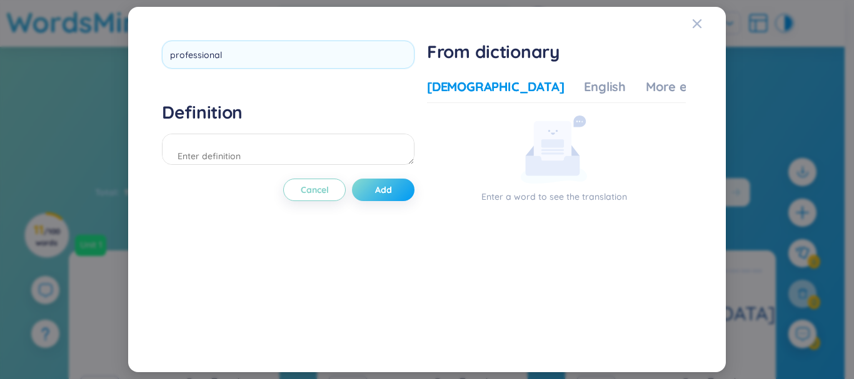
click at [401, 195] on div "professional Definition Cancel Add" at bounding box center [288, 190] width 253 height 298
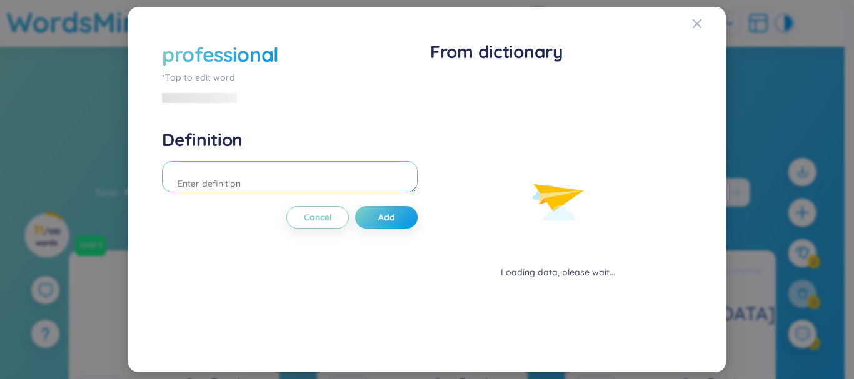
click at [301, 179] on textarea at bounding box center [290, 176] width 256 height 31
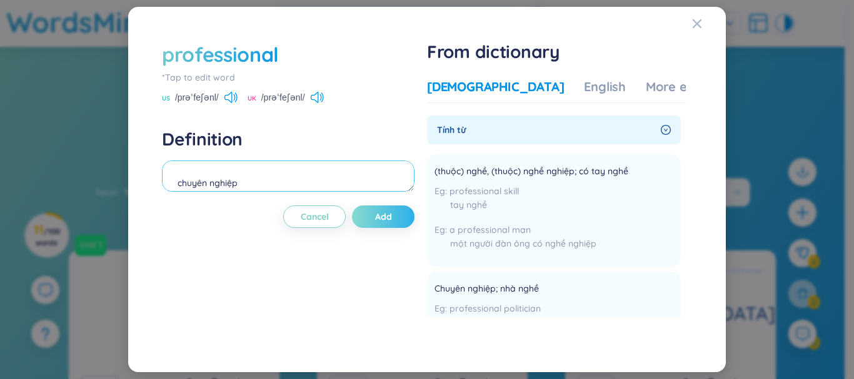
type textarea "chuyên nghiệp"
click at [404, 214] on button "Add" at bounding box center [383, 217] width 63 height 23
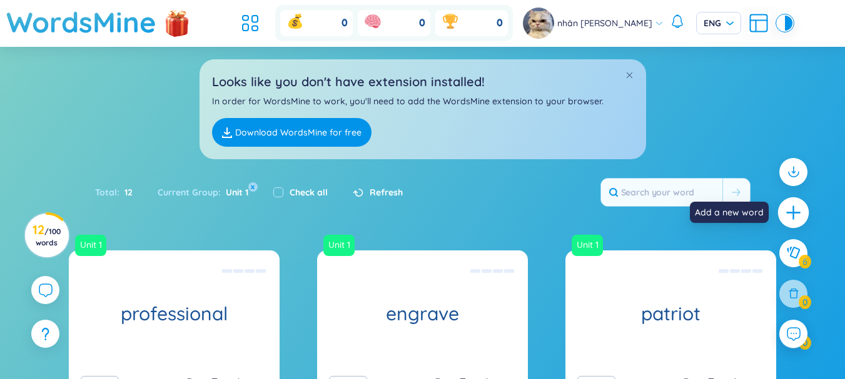
click at [789, 208] on icon "plus" at bounding box center [794, 213] width 18 height 18
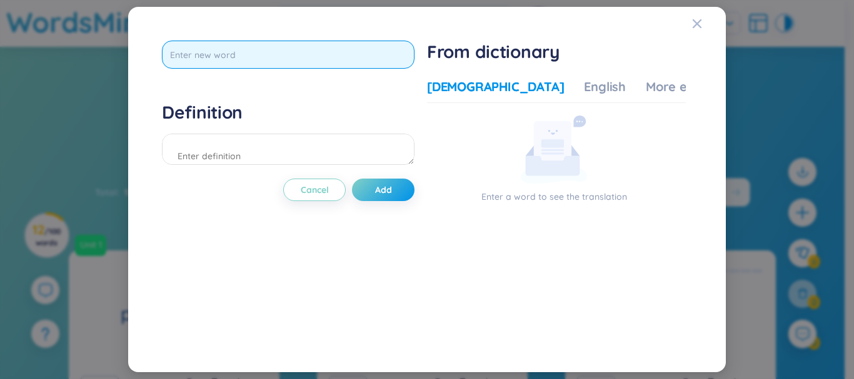
click at [354, 53] on input "text" at bounding box center [288, 55] width 253 height 28
type input "a"
type input "â"
type input "amatear"
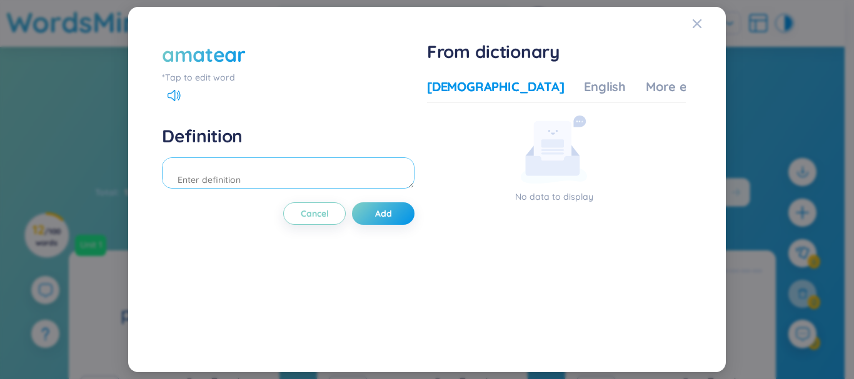
click at [325, 178] on textarea at bounding box center [288, 173] width 253 height 31
click at [246, 48] on div "amatear" at bounding box center [288, 55] width 253 height 28
click at [245, 48] on div "amatear" at bounding box center [204, 55] width 84 height 28
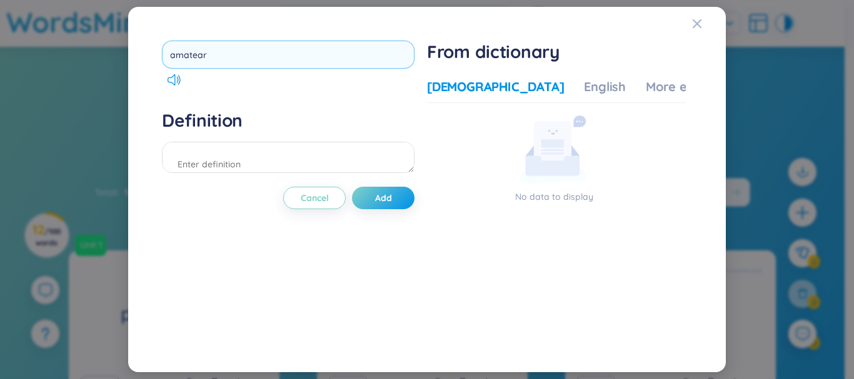
click at [243, 54] on input "amatear" at bounding box center [288, 55] width 253 height 28
type input "amateur"
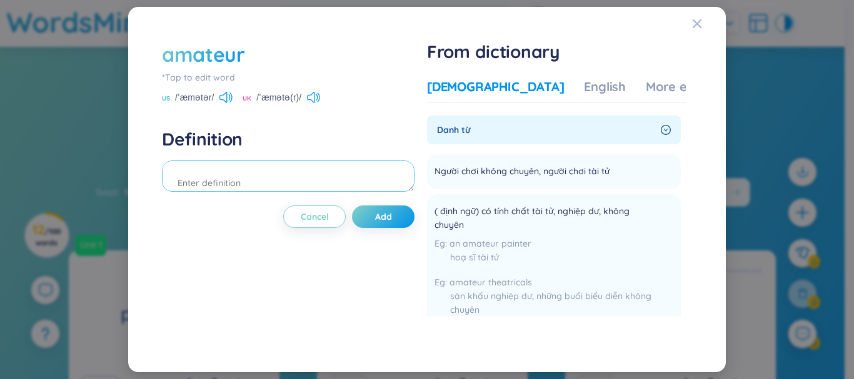
click at [337, 186] on textarea at bounding box center [288, 176] width 253 height 31
click at [329, 187] on textarea at bounding box center [288, 176] width 253 height 31
click at [318, 188] on textarea at bounding box center [288, 176] width 253 height 31
type textarea "nghiệp dư"
click at [384, 216] on span "Add" at bounding box center [383, 217] width 17 height 13
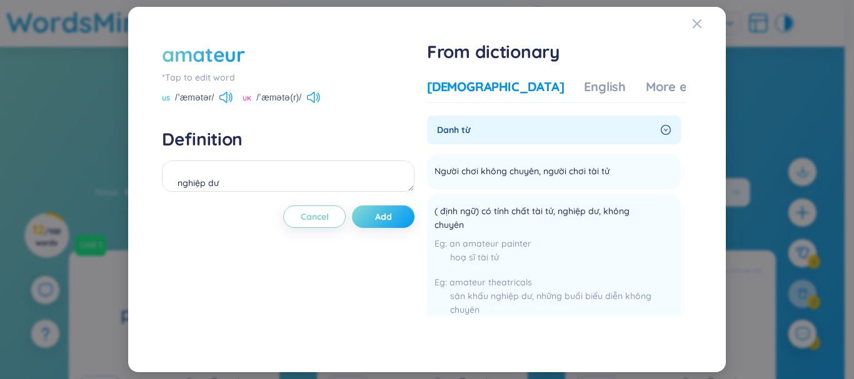
click at [384, 216] on span "Add" at bounding box center [383, 217] width 17 height 13
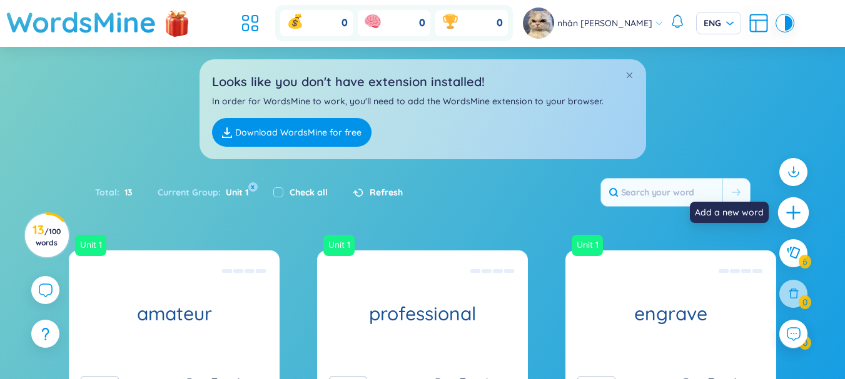
click at [794, 215] on icon "plus" at bounding box center [794, 213] width 18 height 18
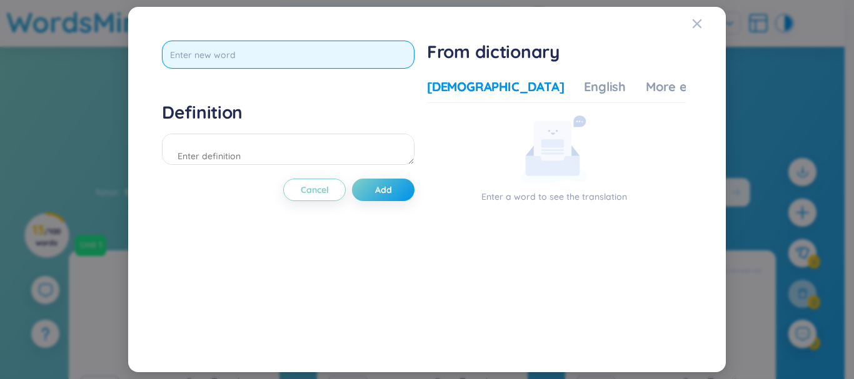
click at [384, 62] on input "text" at bounding box center [288, 55] width 253 height 28
type input "e"
type input "ẻ"
type input "engraver"
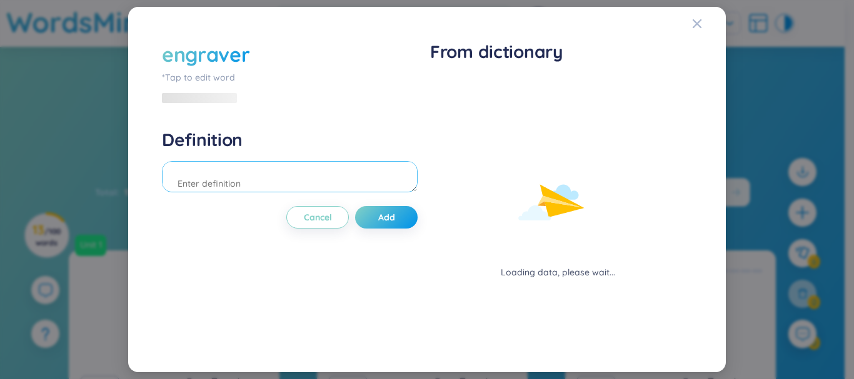
click at [349, 168] on textarea at bounding box center [290, 176] width 256 height 31
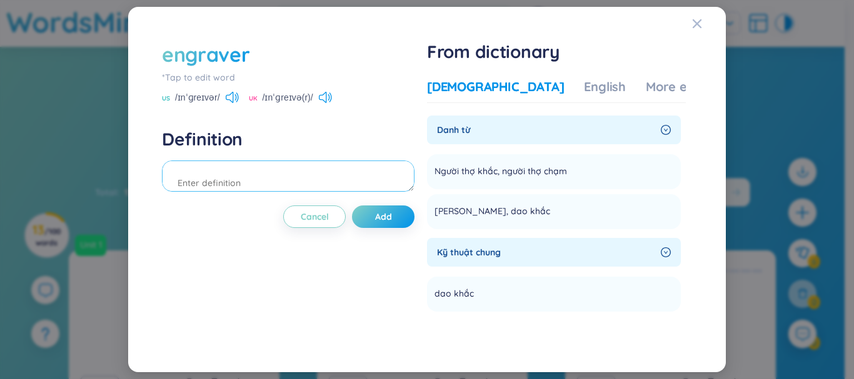
click at [349, 168] on textarea at bounding box center [288, 176] width 253 height 31
type textarea "người"
click at [318, 209] on button "Cancel" at bounding box center [314, 217] width 63 height 23
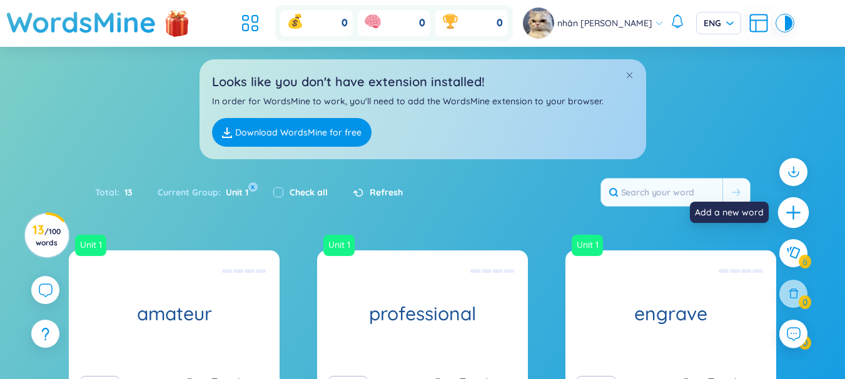
click at [795, 219] on icon "plus" at bounding box center [794, 213] width 18 height 18
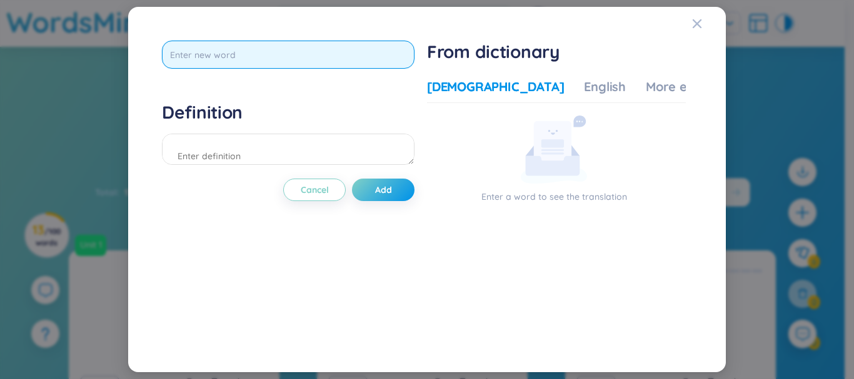
click at [355, 56] on input "text" at bounding box center [288, 55] width 253 height 28
type input "i"
type input "í"
type input "[DEMOGRAPHIC_DATA]"
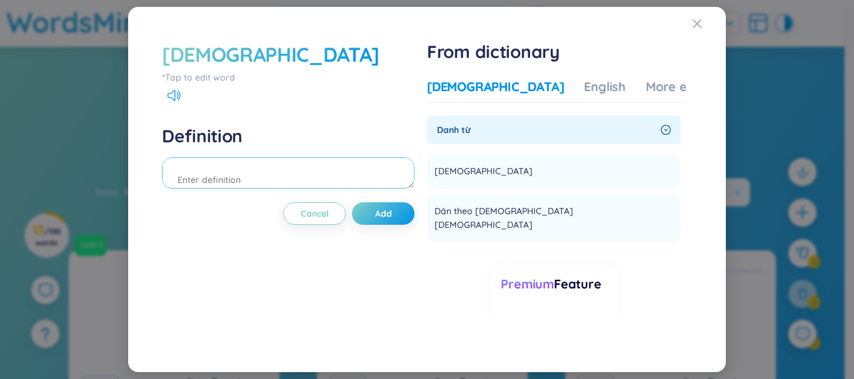
click at [299, 176] on textarea at bounding box center [288, 173] width 253 height 31
type textarea "h"
type textarea "d"
type textarea "đạo hồi"
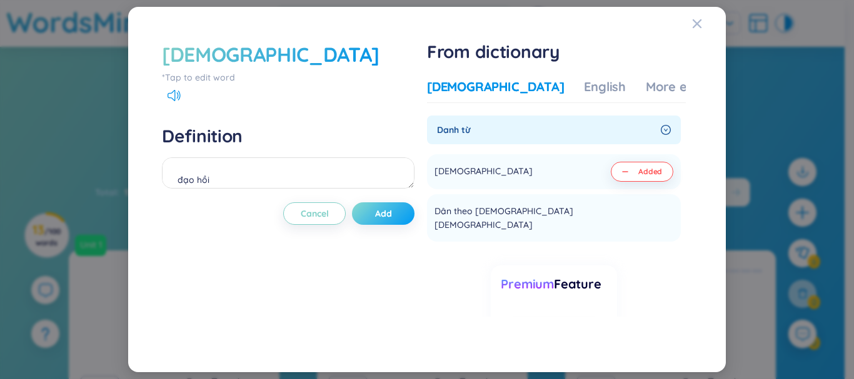
click at [402, 218] on button "Add" at bounding box center [383, 214] width 63 height 23
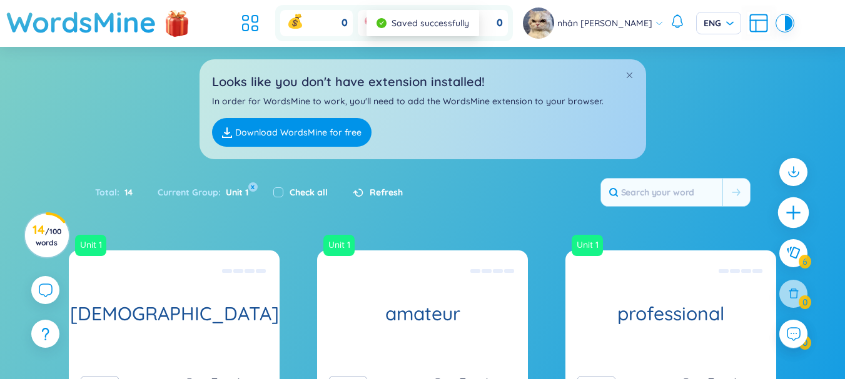
click at [800, 224] on div at bounding box center [793, 213] width 31 height 31
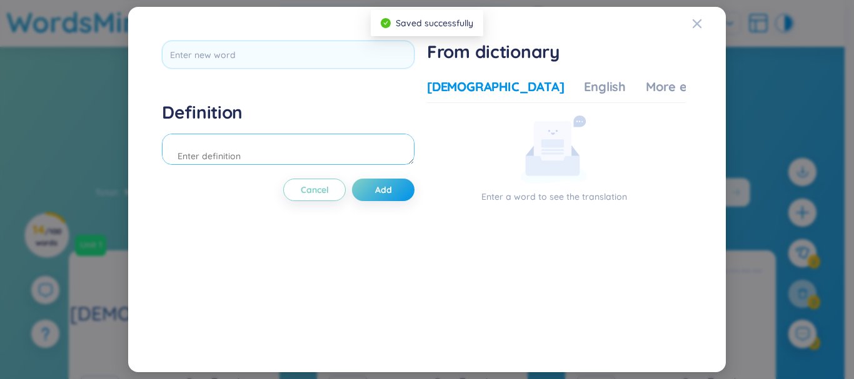
click at [276, 139] on textarea at bounding box center [288, 149] width 253 height 31
type textarea "[DEMOGRAPHIC_DATA]"
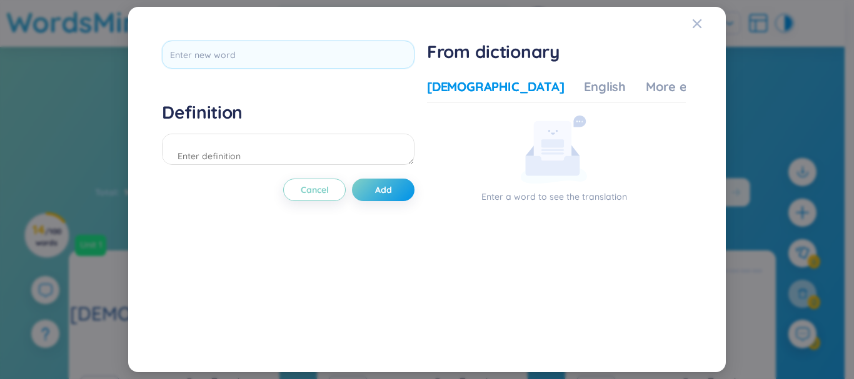
click at [221, 26] on div "Definition Cancel Add From dictionary Vietnamese English More examples Enter a …" at bounding box center [427, 190] width 568 height 336
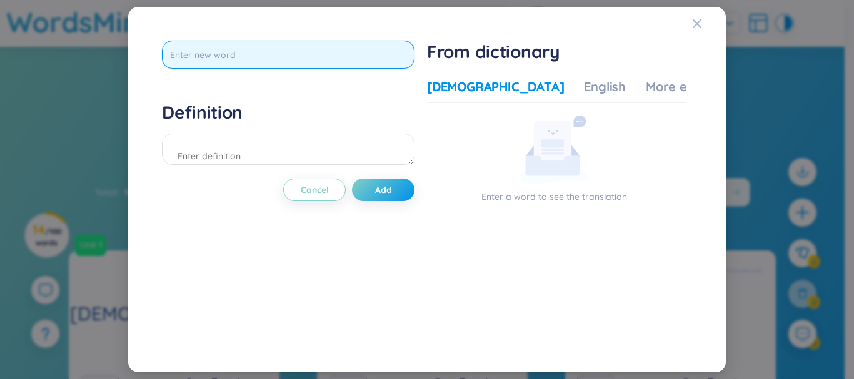
click at [219, 44] on input "text" at bounding box center [288, 55] width 253 height 28
type input "[DEMOGRAPHIC_DATA]"
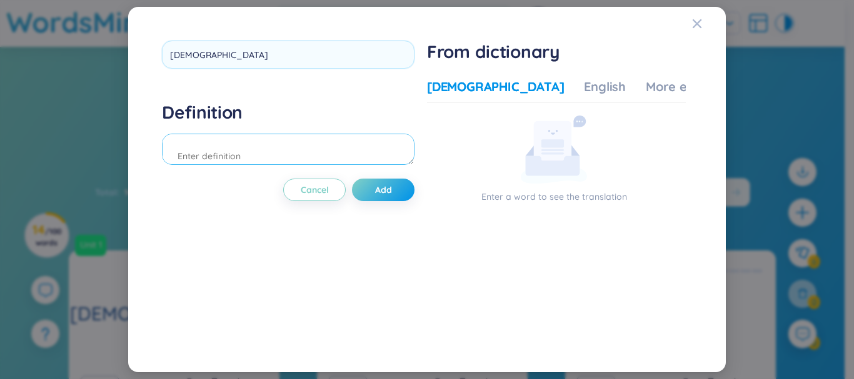
click at [221, 153] on div "Definition" at bounding box center [288, 135] width 253 height 68
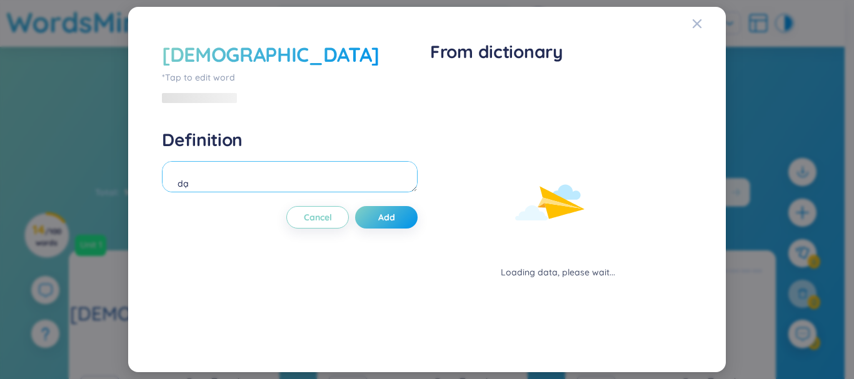
type textarea "d"
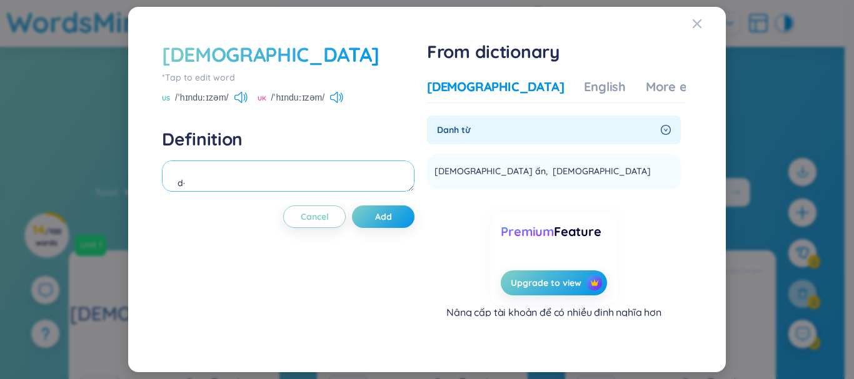
type textarea "d"
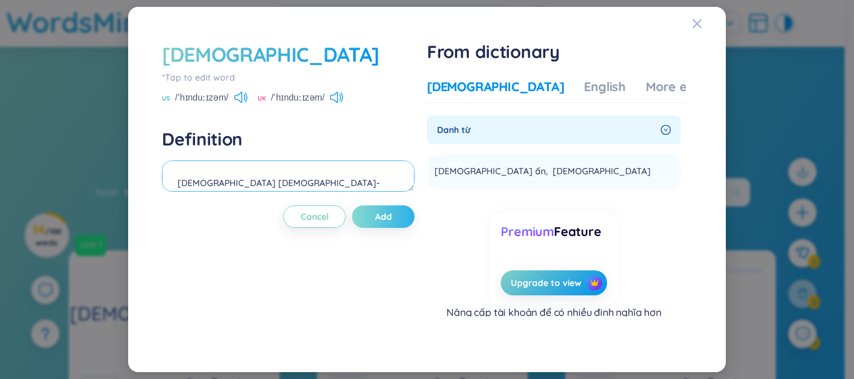
type textarea "[DEMOGRAPHIC_DATA] [DEMOGRAPHIC_DATA]-[DEMOGRAPHIC_DATA]"
click at [388, 214] on span "Add" at bounding box center [383, 217] width 17 height 13
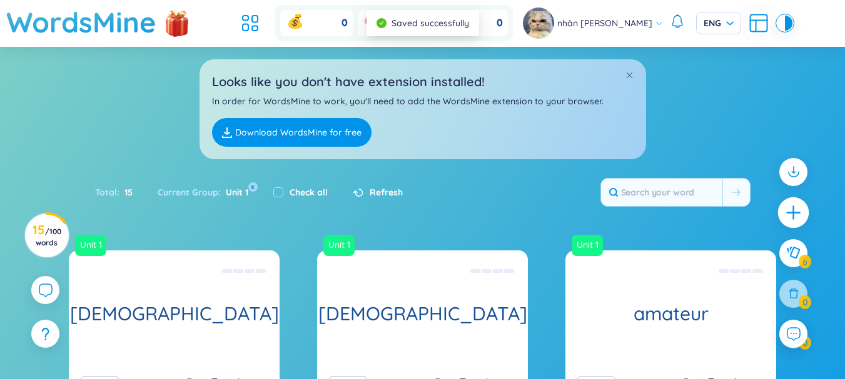
click at [788, 202] on div at bounding box center [793, 213] width 31 height 31
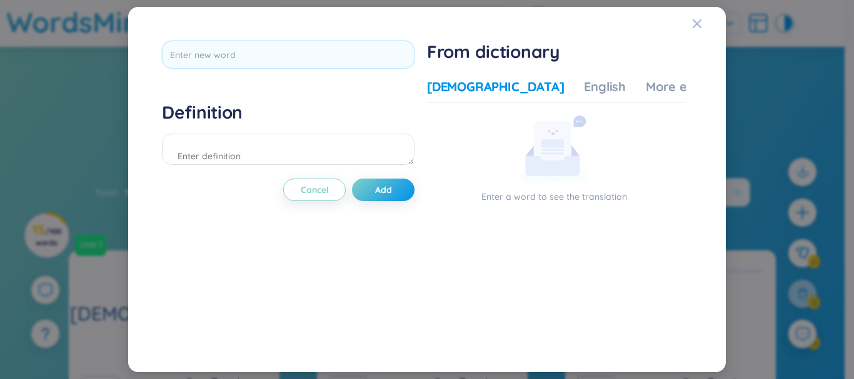
click at [273, 71] on div at bounding box center [288, 59] width 253 height 37
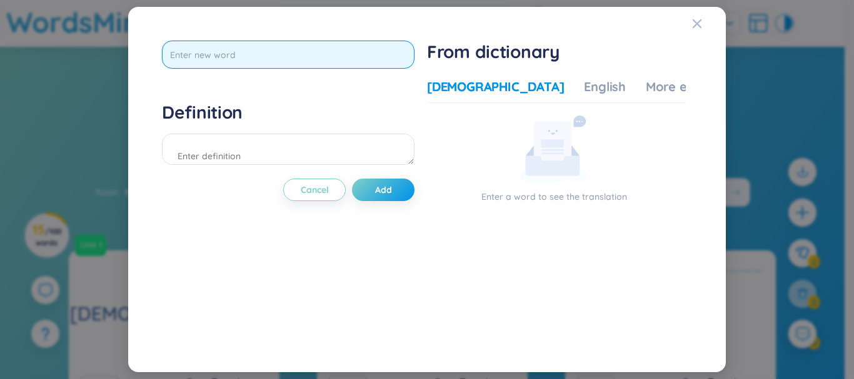
click at [273, 67] on input "text" at bounding box center [288, 55] width 253 height 28
type input "agency"
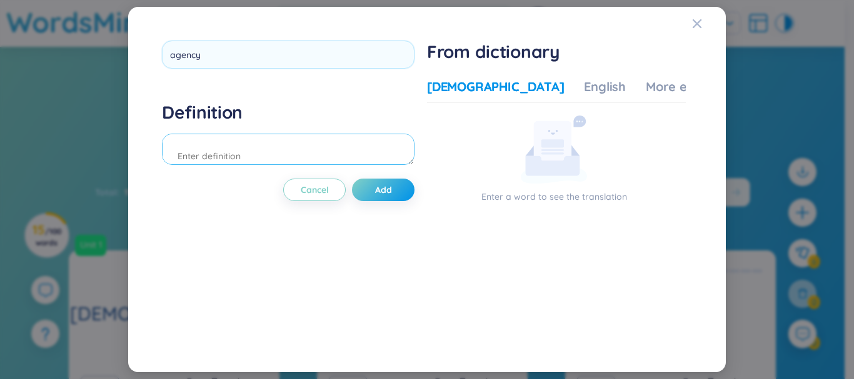
click at [247, 157] on div "Definition" at bounding box center [288, 135] width 253 height 68
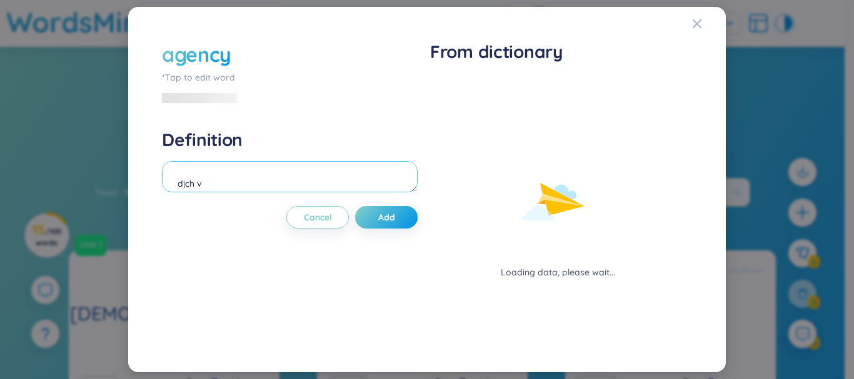
type textarea "dịch vụ"
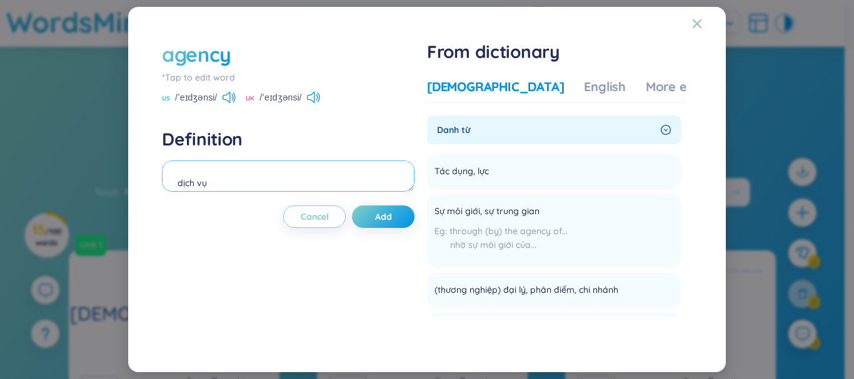
click at [317, 176] on textarea "dịch vụ" at bounding box center [288, 176] width 253 height 31
click at [223, 187] on textarea "trung gian,môi giới" at bounding box center [288, 176] width 253 height 31
click at [175, 186] on textarea "trung gian, môi giới" at bounding box center [288, 176] width 253 height 31
click at [309, 196] on div "sự trung gian, môi giới" at bounding box center [288, 178] width 253 height 35
click at [301, 178] on textarea "sự trung gian, môi giới" at bounding box center [288, 176] width 253 height 31
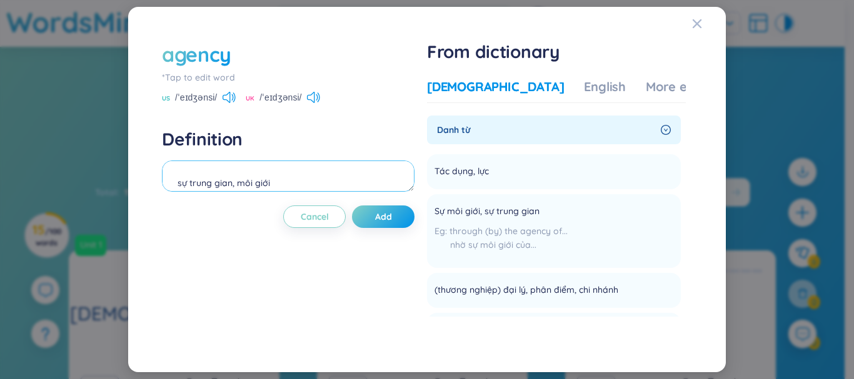
click at [414, 188] on textarea "sự trung gian, môi giới" at bounding box center [288, 176] width 253 height 31
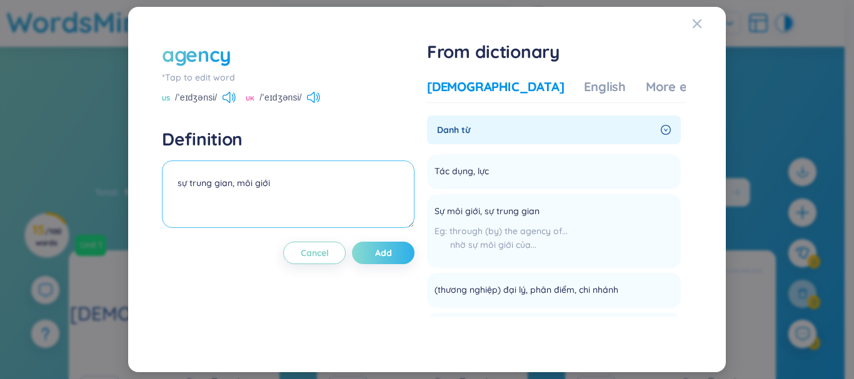
drag, startPoint x: 416, startPoint y: 188, endPoint x: 416, endPoint y: 224, distance: 36.3
click at [414, 224] on textarea "sự trung gian, môi giới" at bounding box center [288, 195] width 253 height 68
click at [336, 208] on textarea "sự trung gian, môi giới" at bounding box center [288, 195] width 253 height 68
click at [331, 189] on textarea "sự trung gian, môi giới" at bounding box center [288, 195] width 253 height 68
type textarea "sự trung gian, môi giới thương nghiệp"
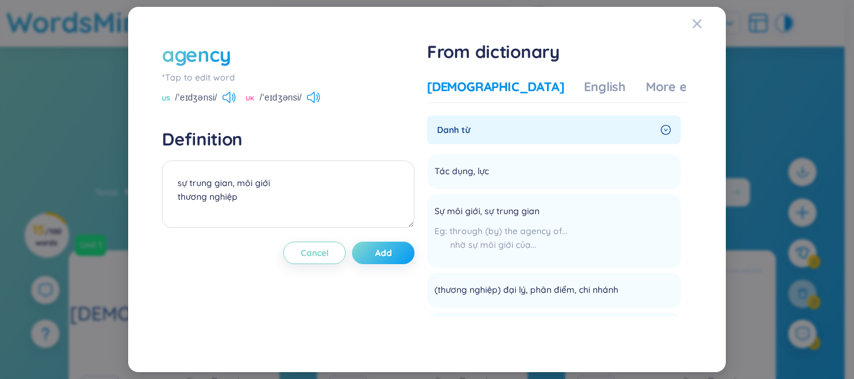
click at [385, 249] on span "Add" at bounding box center [383, 253] width 17 height 13
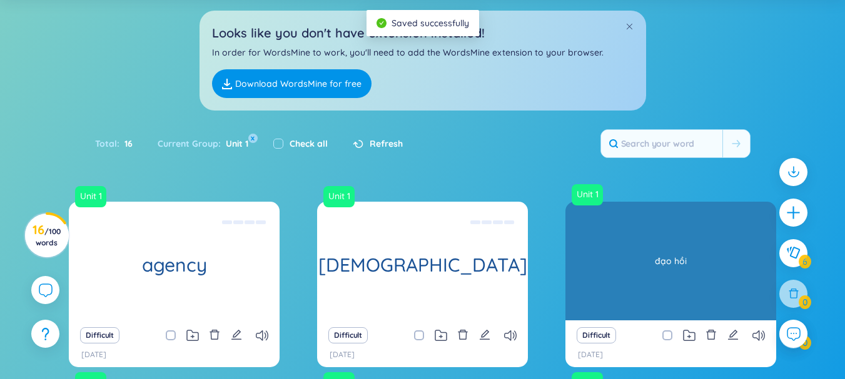
scroll to position [125, 0]
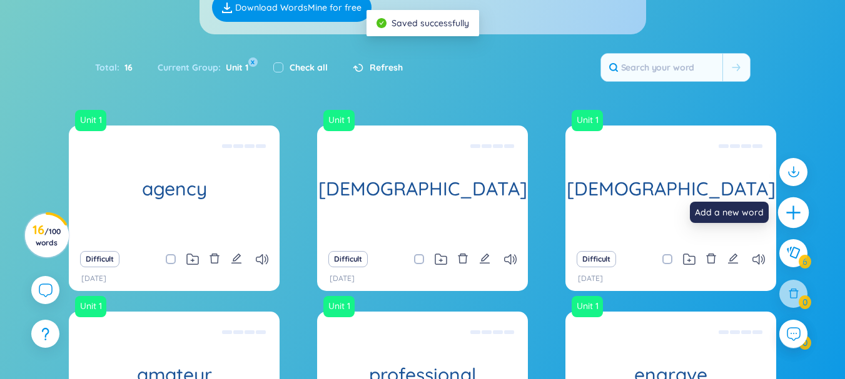
click at [804, 214] on div at bounding box center [793, 213] width 31 height 31
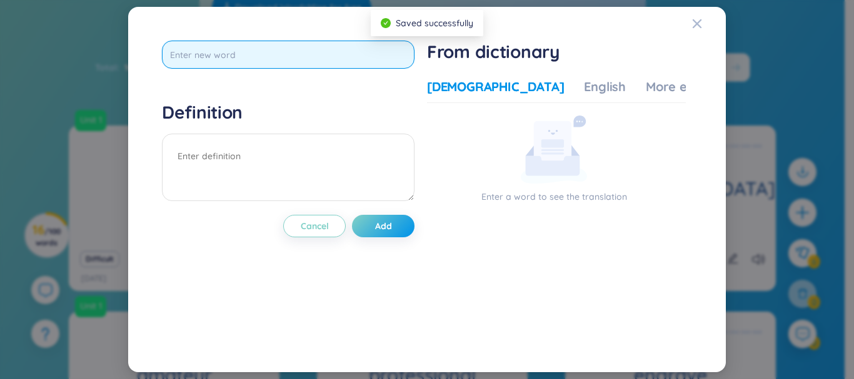
click at [269, 57] on input "text" at bounding box center [288, 55] width 253 height 28
type input "gorgeous"
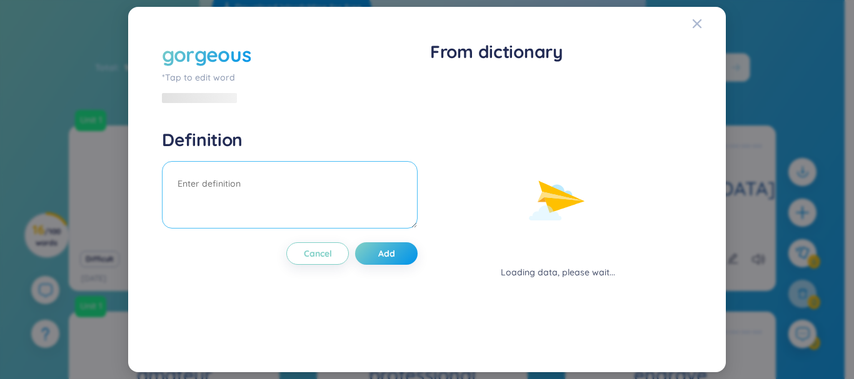
click at [301, 188] on textarea at bounding box center [290, 195] width 256 height 68
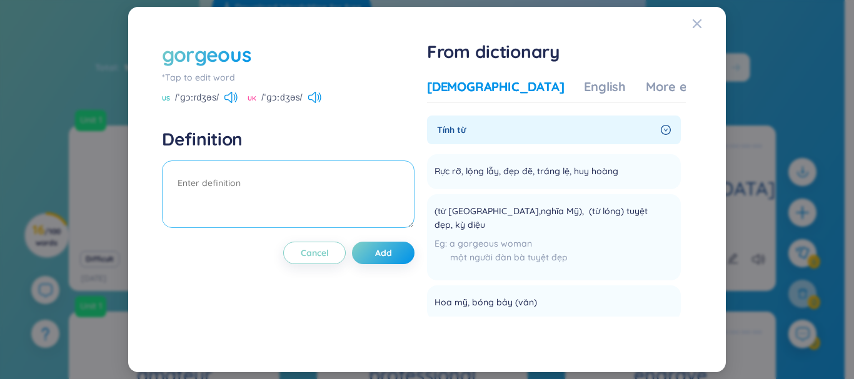
type textarea "r"
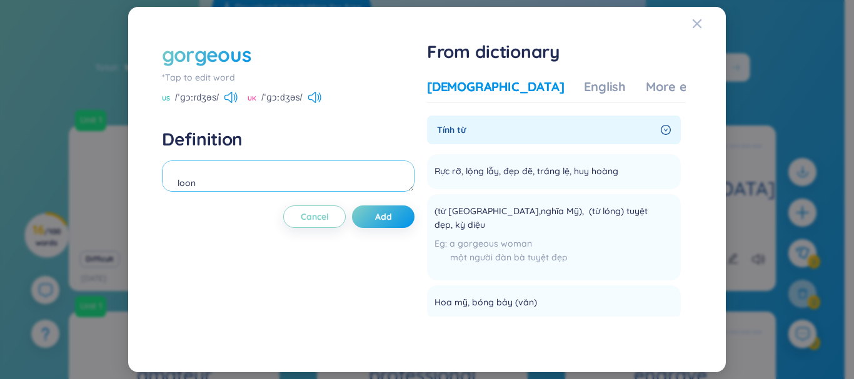
type textarea "loong"
click at [308, 181] on textarea "rực rỡ" at bounding box center [288, 176] width 253 height 31
type textarea "rực rỡ, lộng lẫy"
click at [378, 208] on button "Add" at bounding box center [383, 217] width 63 height 23
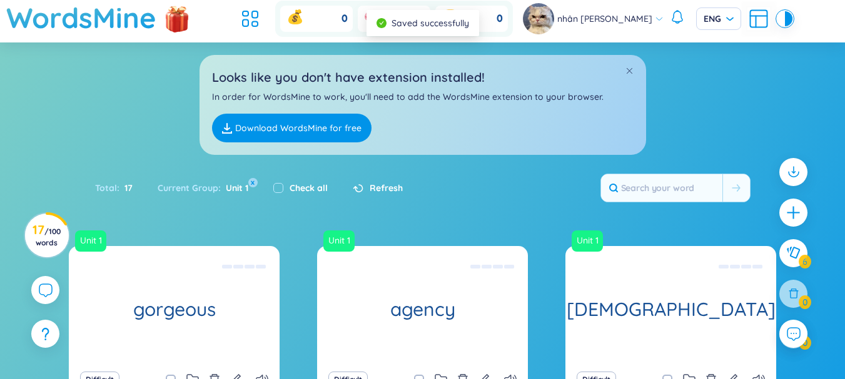
scroll to position [0, 0]
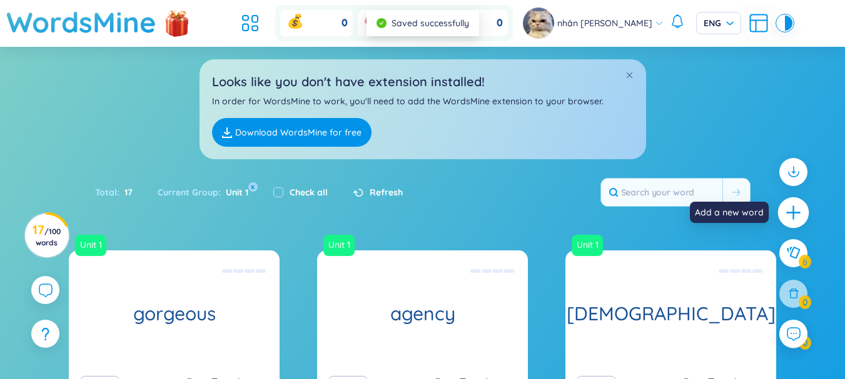
click at [787, 211] on icon "plus" at bounding box center [794, 213] width 18 height 18
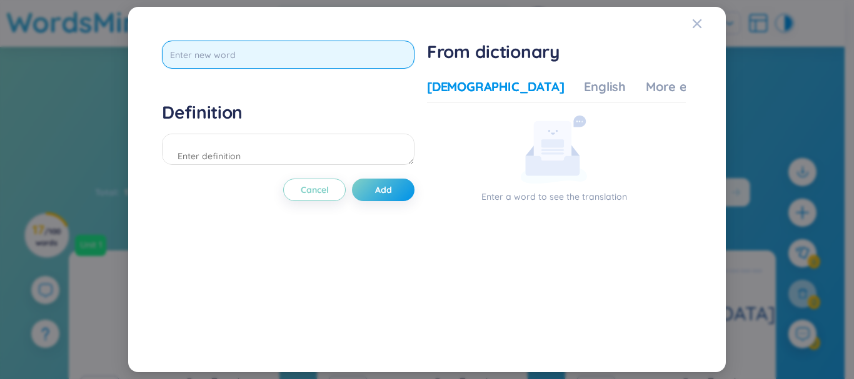
click at [325, 59] on input "text" at bounding box center [288, 55] width 253 height 28
type input "compatible"
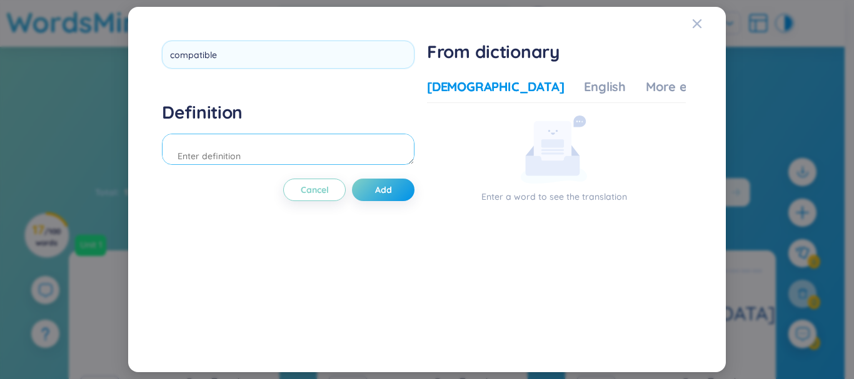
click at [314, 154] on div "Definition" at bounding box center [288, 135] width 253 height 68
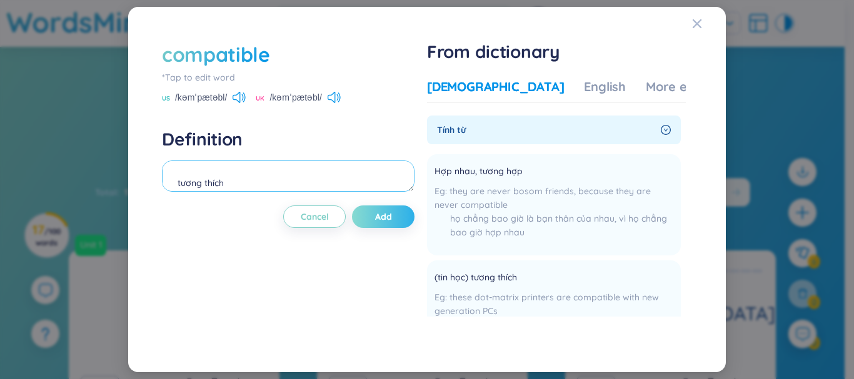
type textarea "tương thích"
click at [385, 222] on span "Add" at bounding box center [383, 217] width 17 height 13
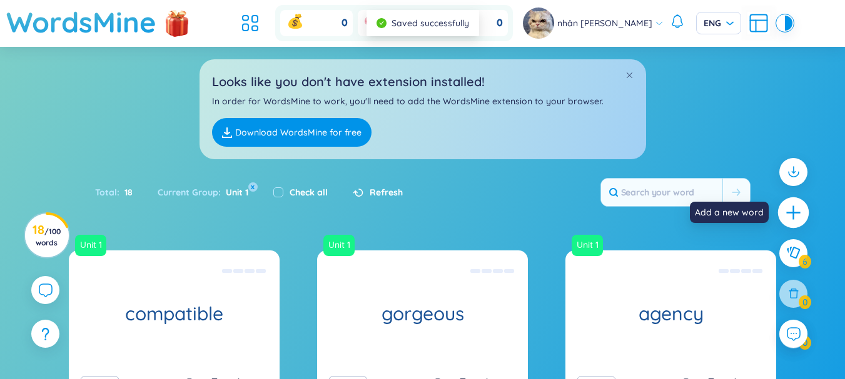
click at [798, 216] on icon "plus" at bounding box center [794, 213] width 18 height 18
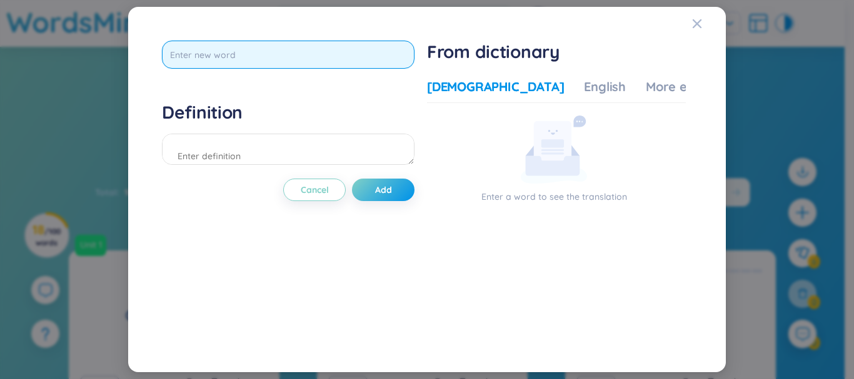
click at [314, 69] on input "text" at bounding box center [288, 55] width 253 height 28
type input "text genre"
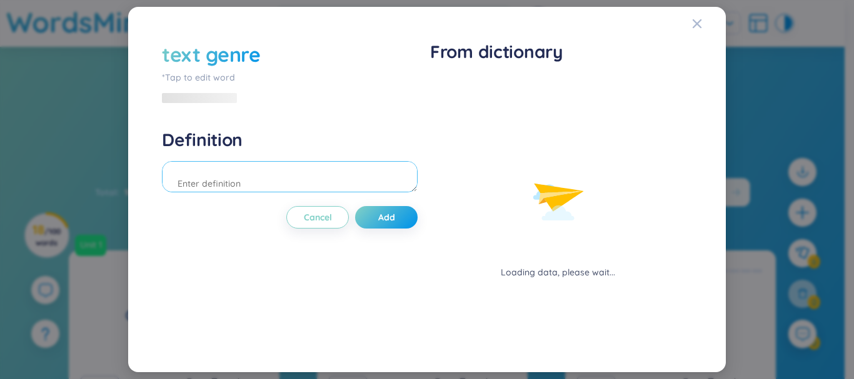
click at [303, 174] on textarea at bounding box center [290, 176] width 256 height 31
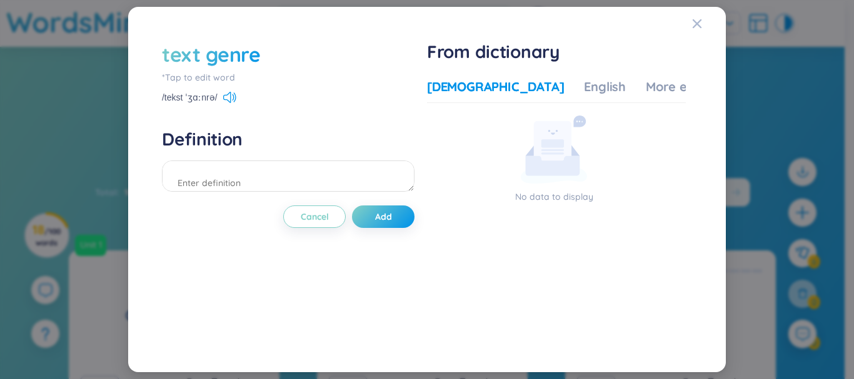
click at [270, 51] on div "text genre" at bounding box center [288, 55] width 253 height 28
click at [269, 51] on div "text genre" at bounding box center [288, 55] width 253 height 28
click at [263, 54] on div "text genre" at bounding box center [288, 55] width 253 height 28
click at [206, 53] on div "text genre" at bounding box center [211, 55] width 99 height 28
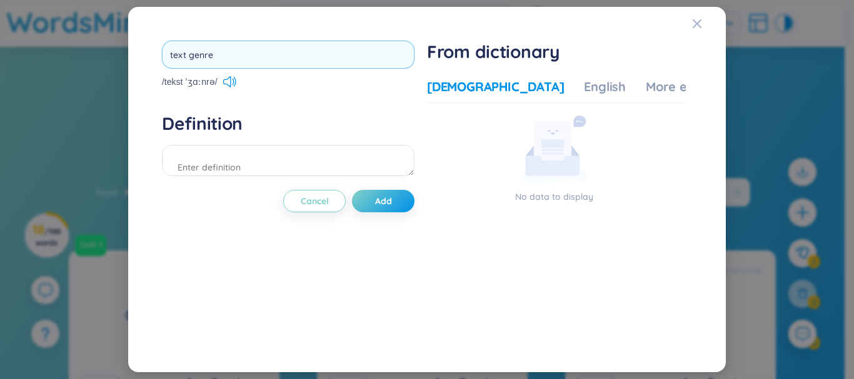
click at [189, 60] on input "text genre" at bounding box center [288, 55] width 253 height 28
type input "genre"
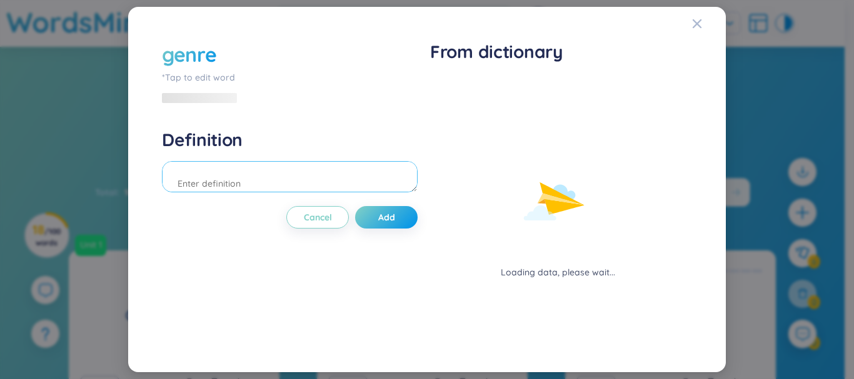
click at [206, 183] on textarea at bounding box center [290, 176] width 256 height 31
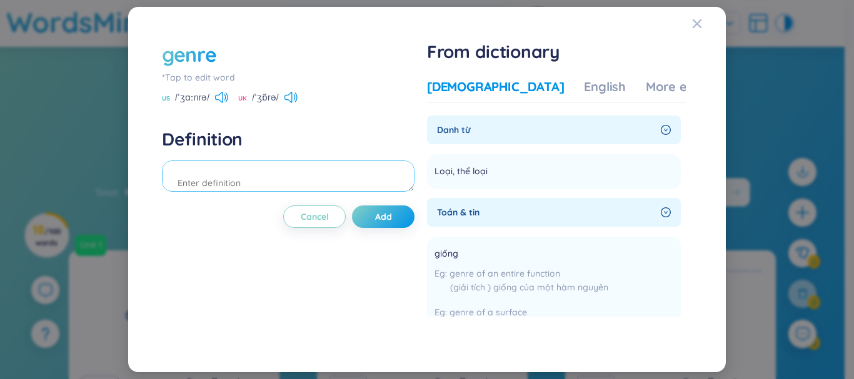
click at [206, 183] on textarea at bounding box center [288, 176] width 253 height 31
type textarea "loại"
click at [376, 211] on button "Add" at bounding box center [383, 217] width 63 height 23
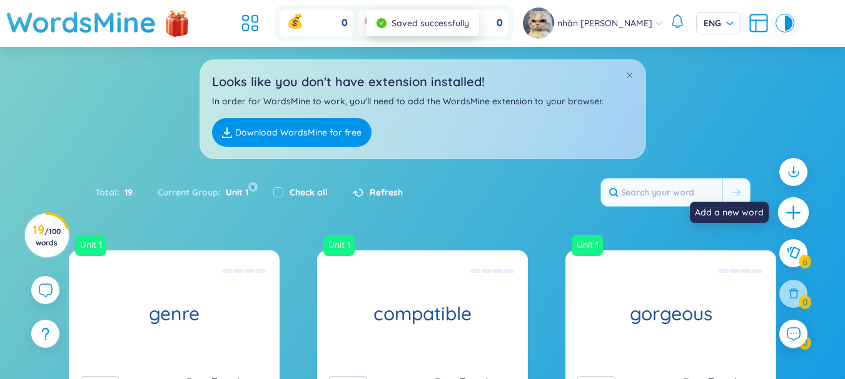
click at [800, 213] on icon "plus" at bounding box center [794, 213] width 18 height 18
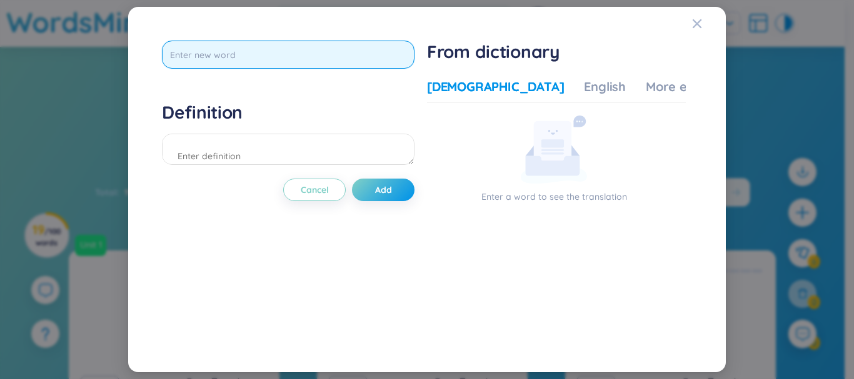
click at [231, 46] on input "text" at bounding box center [288, 55] width 253 height 28
type input "entry"
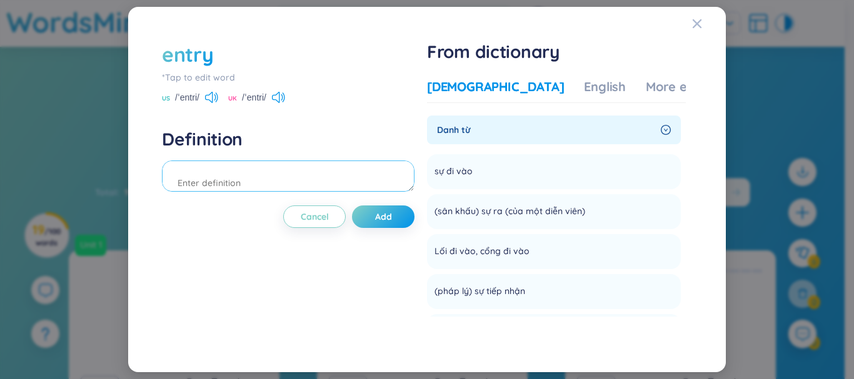
click at [241, 181] on textarea at bounding box center [288, 176] width 253 height 31
click at [218, 67] on div "entry" at bounding box center [288, 55] width 253 height 28
click at [206, 89] on div "entry *Tap to edit word US /ˈentri/ UK /ˈentri/" at bounding box center [288, 73] width 253 height 64
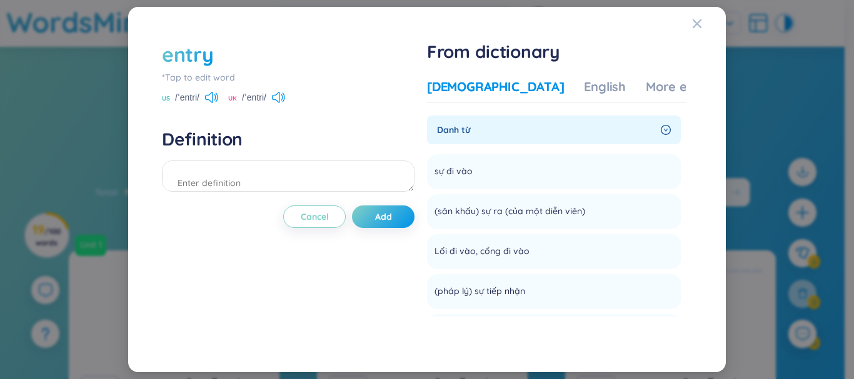
click at [204, 61] on div "entry" at bounding box center [187, 55] width 51 height 28
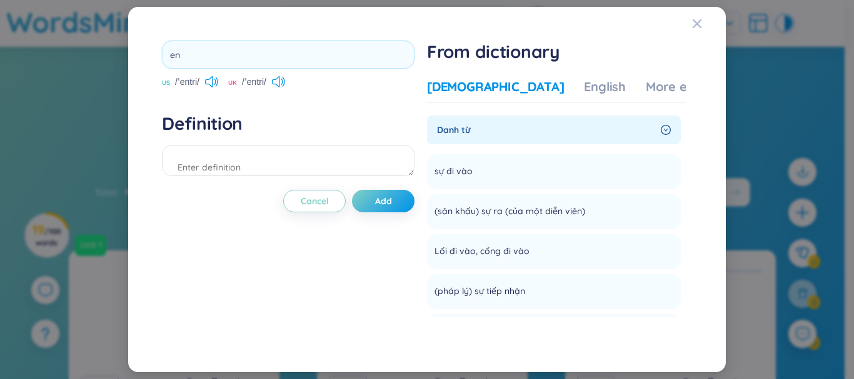
type input "e"
type input "soulmate"
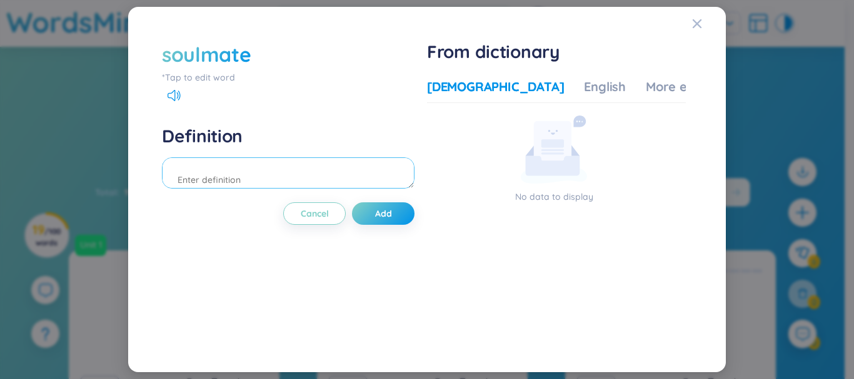
click at [233, 174] on textarea at bounding box center [288, 173] width 253 height 31
click at [208, 59] on div "soulmate" at bounding box center [206, 55] width 89 height 28
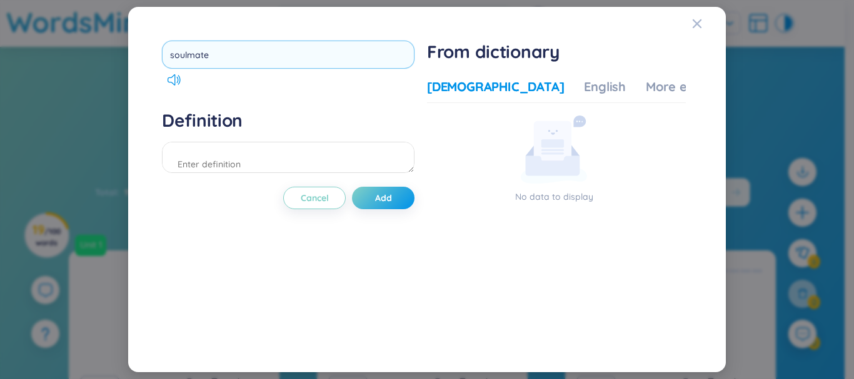
click at [189, 52] on input "soulmate" at bounding box center [288, 55] width 253 height 28
type input "soul mate"
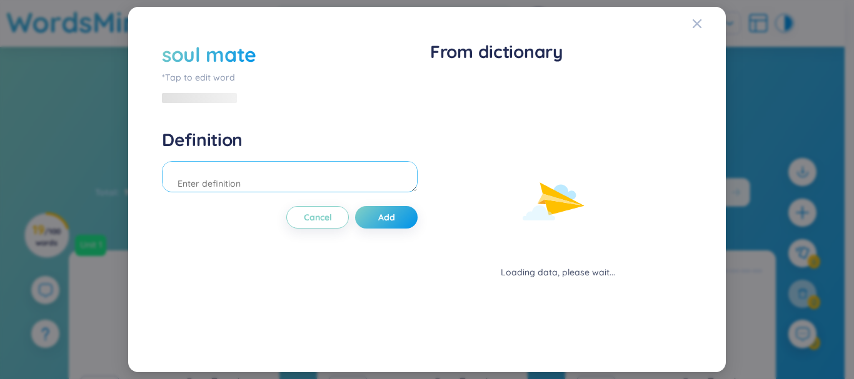
click at [268, 165] on textarea at bounding box center [290, 176] width 256 height 31
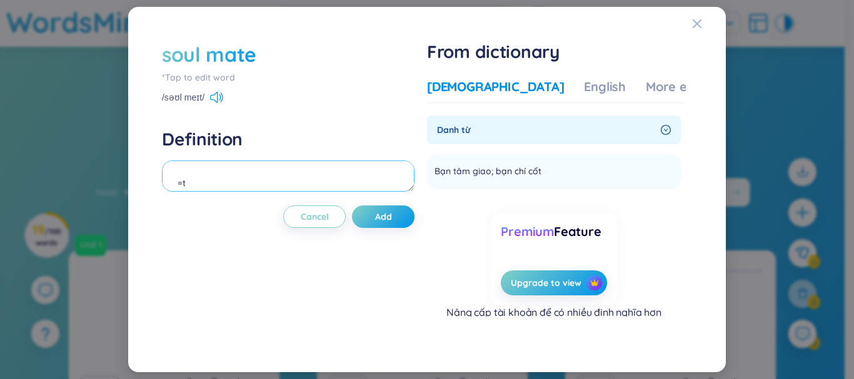
type textarea "="
type textarea "t"
type textarea "bạn chí cốt"
click at [381, 221] on span "Add" at bounding box center [383, 217] width 17 height 13
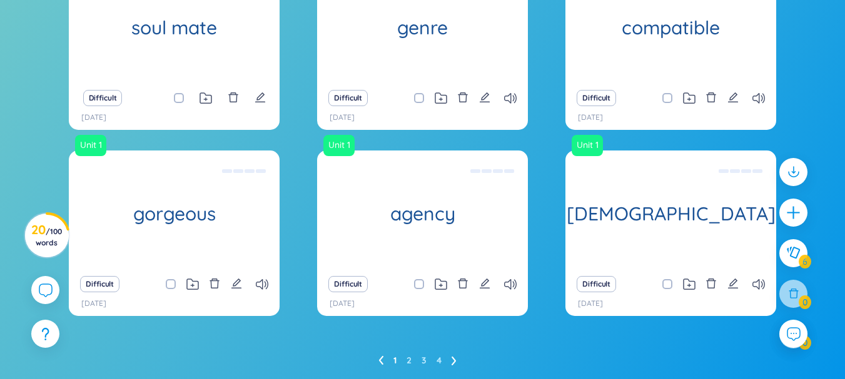
scroll to position [328, 0]
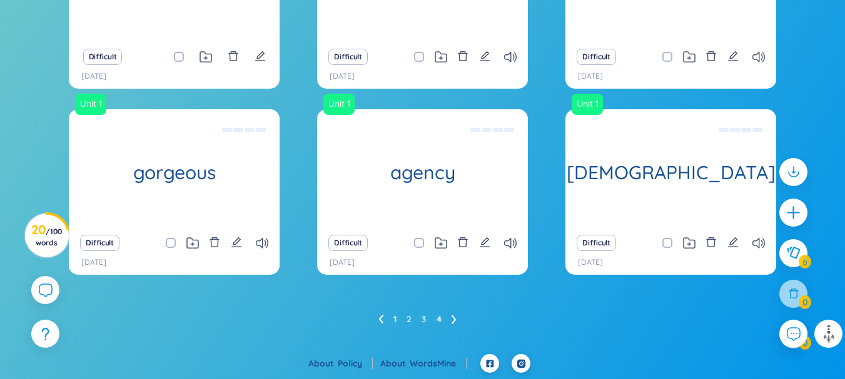
click at [441, 317] on link "4" at bounding box center [438, 319] width 5 height 19
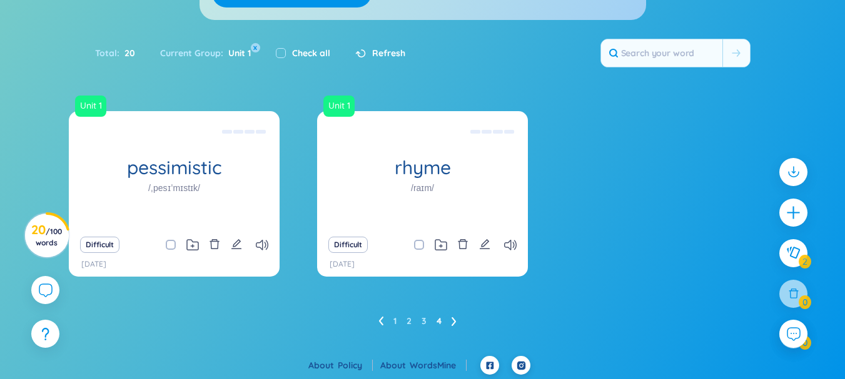
scroll to position [141, 0]
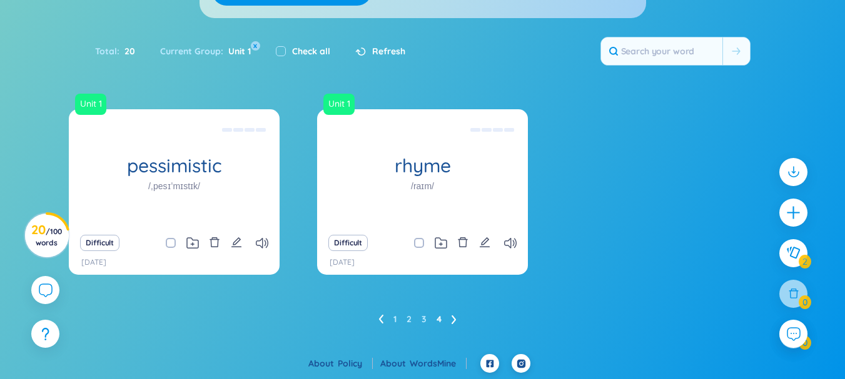
click at [398, 321] on ul "1 2 3 4" at bounding box center [422, 319] width 88 height 20
click at [396, 321] on link "1" at bounding box center [394, 319] width 3 height 19
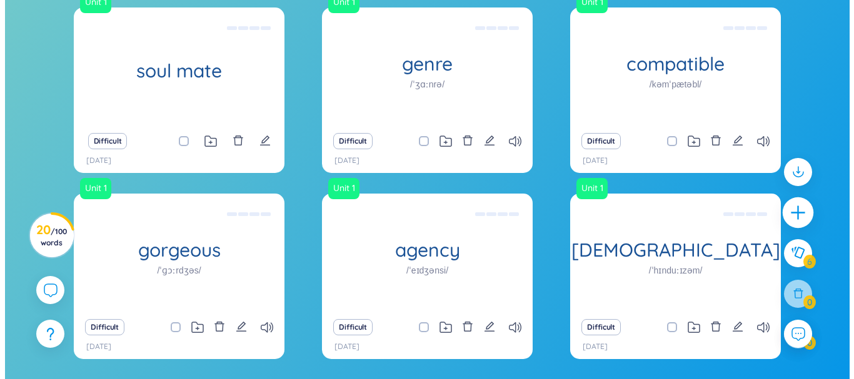
scroll to position [258, 0]
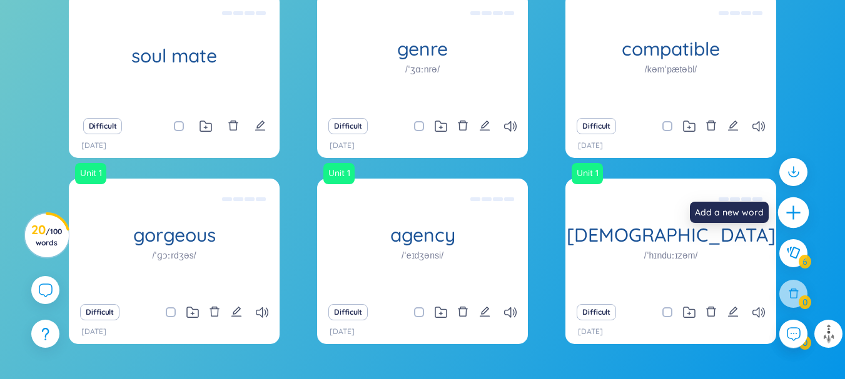
click at [793, 211] on icon "plus" at bounding box center [792, 213] width 1 height 14
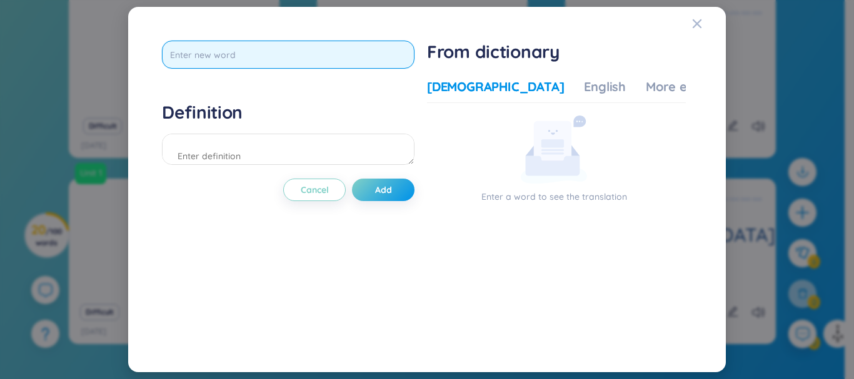
click at [219, 57] on input "text" at bounding box center [288, 55] width 253 height 28
type input "spy"
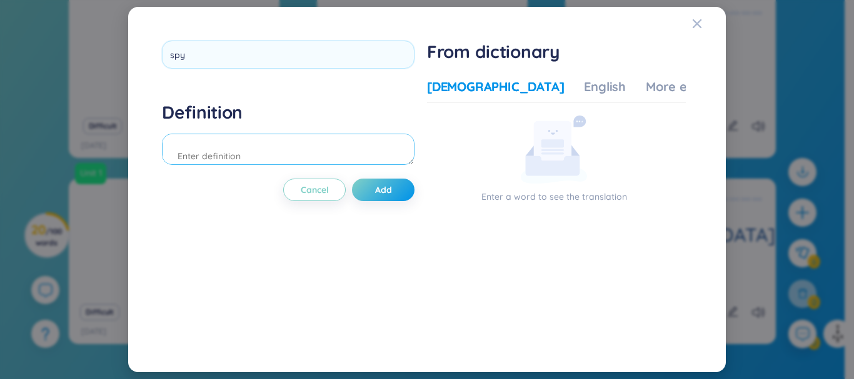
click at [223, 144] on div "Definition" at bounding box center [288, 135] width 253 height 68
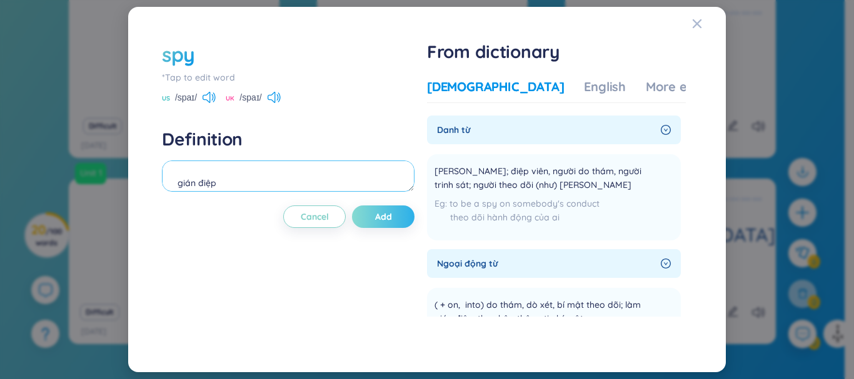
type textarea "gián điệp"
click at [398, 225] on button "Add" at bounding box center [383, 217] width 63 height 23
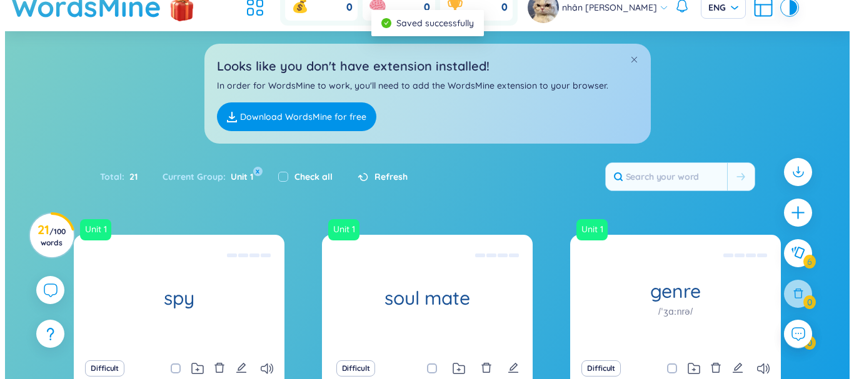
scroll to position [0, 0]
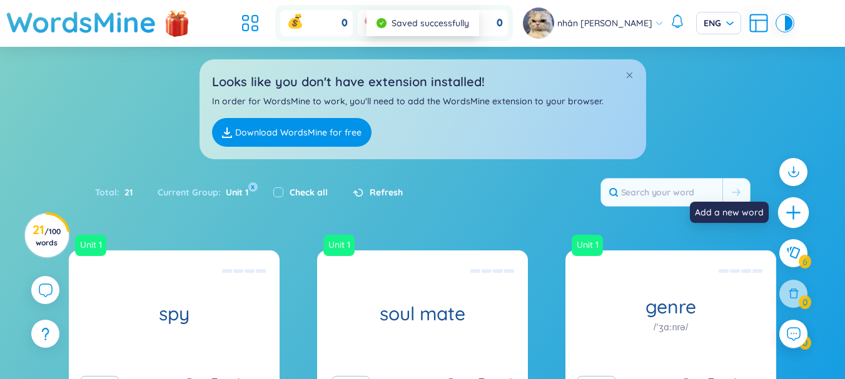
click at [806, 211] on div at bounding box center [793, 213] width 31 height 31
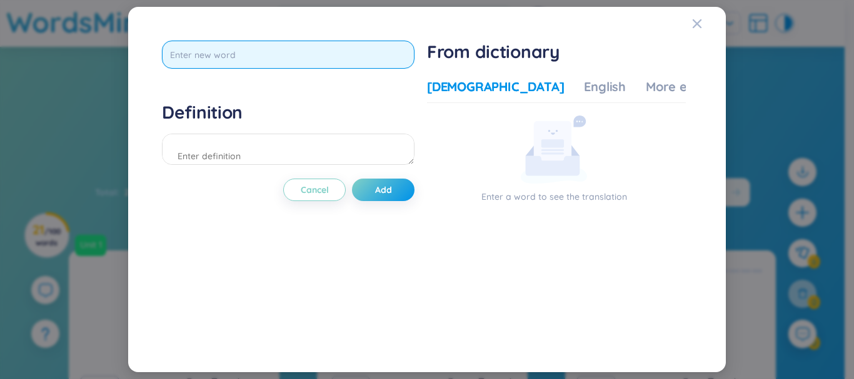
click at [367, 48] on input "text" at bounding box center [288, 55] width 253 height 28
type input "formal"
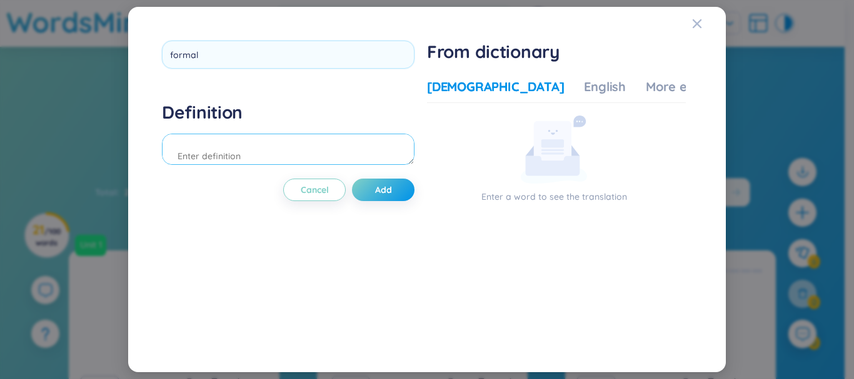
click at [319, 149] on div "Definition" at bounding box center [288, 135] width 253 height 68
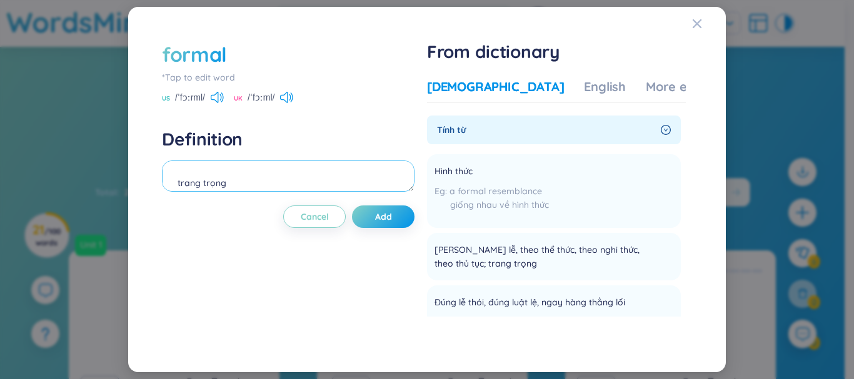
type textarea "trang trọng"
click at [454, 134] on span "Tính từ" at bounding box center [546, 130] width 219 height 14
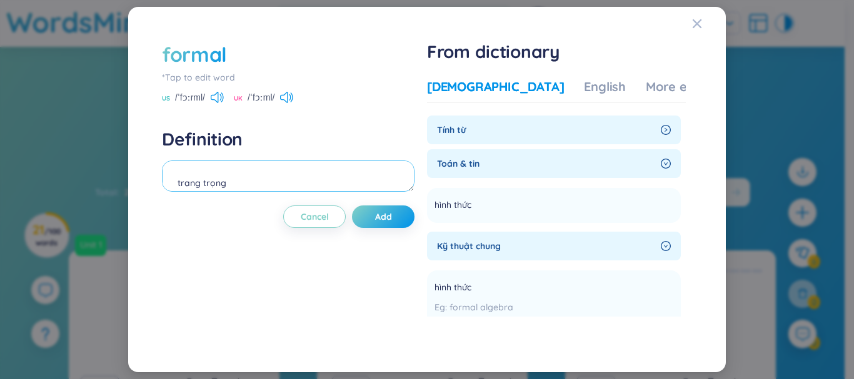
click at [232, 181] on textarea "trang trọng" at bounding box center [288, 176] width 253 height 31
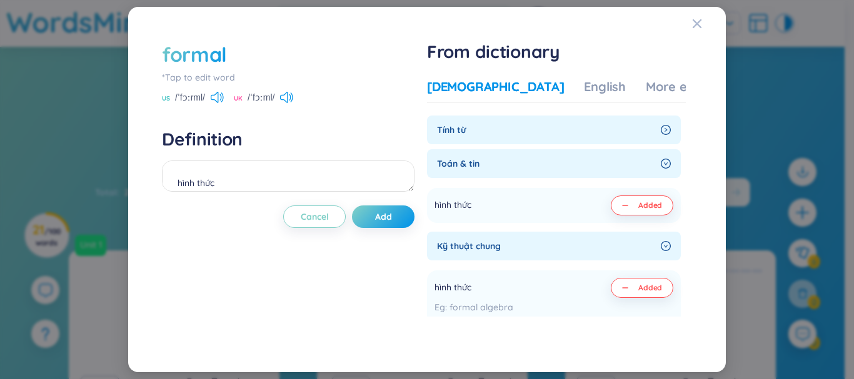
click at [460, 125] on span "Tính từ" at bounding box center [546, 130] width 219 height 14
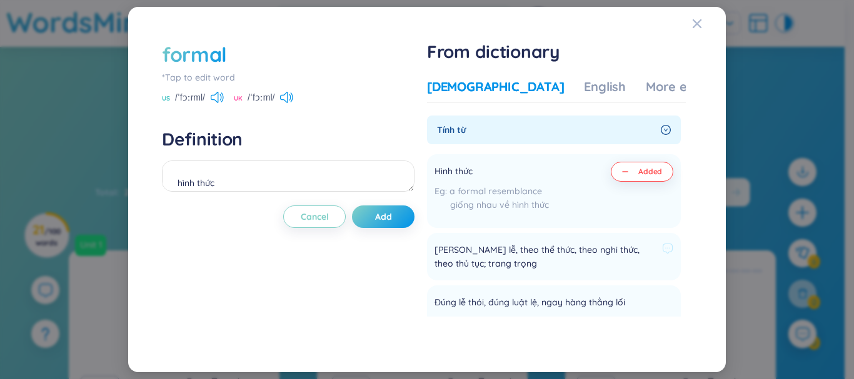
scroll to position [63, 0]
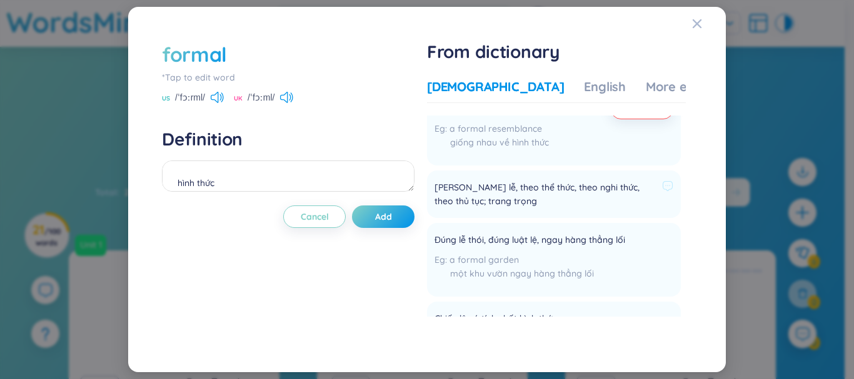
click at [522, 201] on span "[PERSON_NAME] lễ, theo thể thức, theo nghi thức, theo thủ tục; trang trọng" at bounding box center [545, 195] width 223 height 28
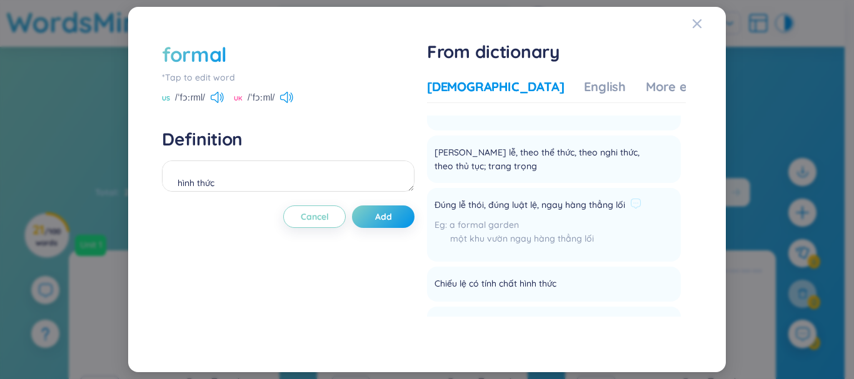
scroll to position [125, 0]
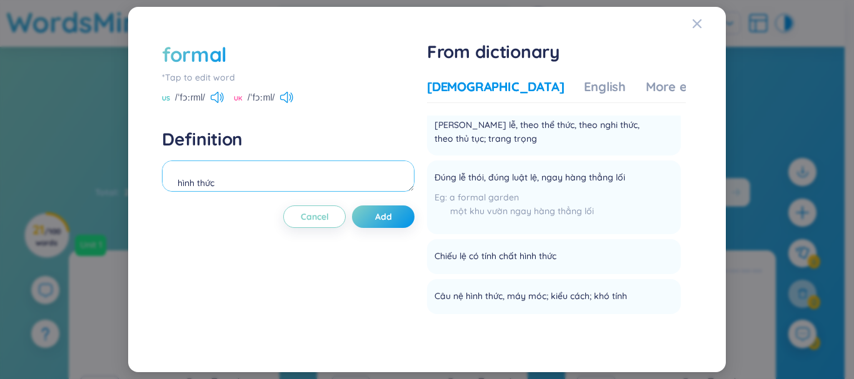
click at [295, 179] on textarea "hình thức" at bounding box center [288, 176] width 253 height 31
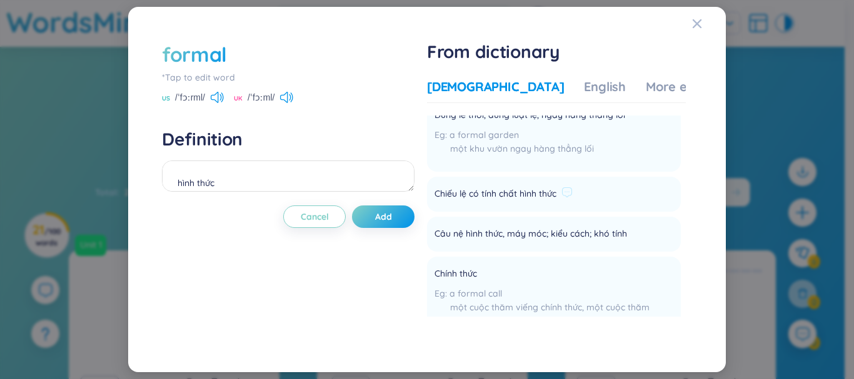
click at [500, 193] on span "Chiếu lệ có tính chất hình thức" at bounding box center [495, 194] width 122 height 15
click at [367, 178] on textarea "hình thức" at bounding box center [288, 176] width 253 height 31
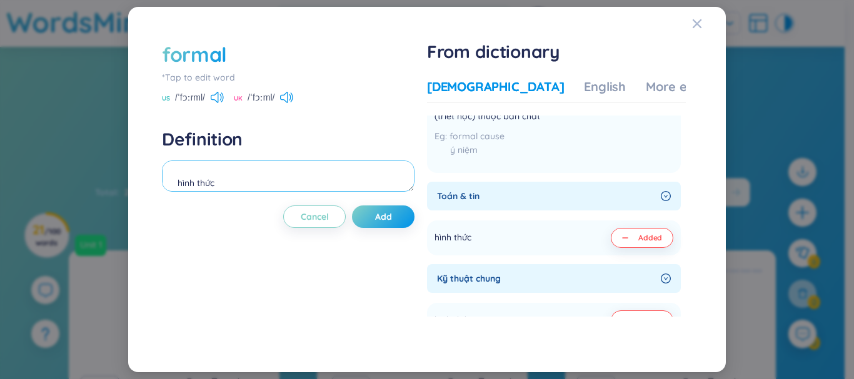
type textarea "hình thức"
click at [560, 206] on div "Toán & tin" at bounding box center [554, 196] width 254 height 29
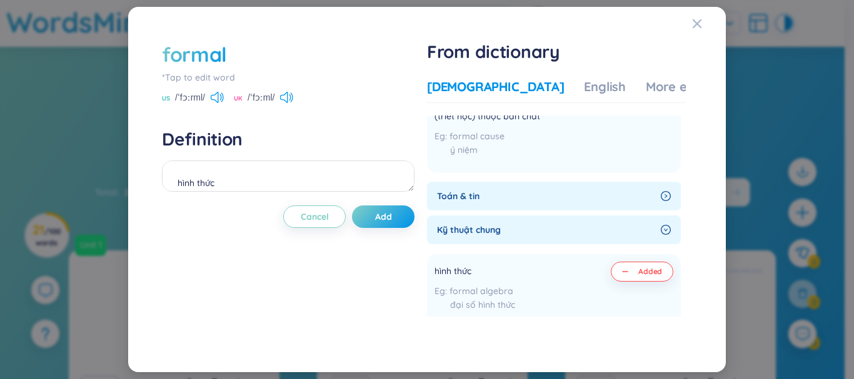
click at [564, 205] on div "Toán & tin" at bounding box center [554, 196] width 254 height 29
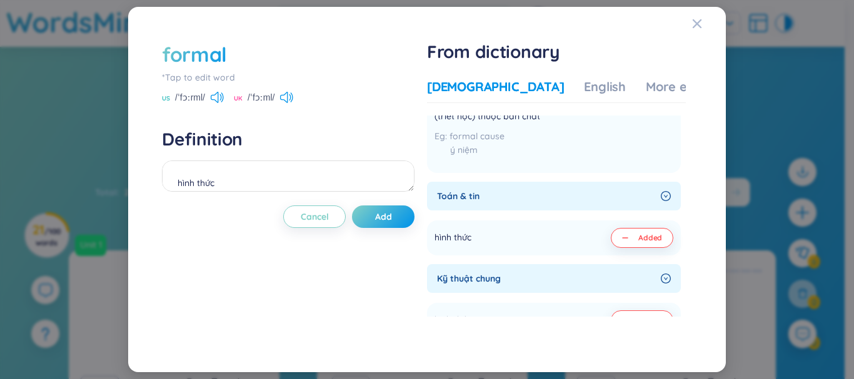
click at [571, 278] on span "Kỹ thuật chung" at bounding box center [546, 279] width 219 height 14
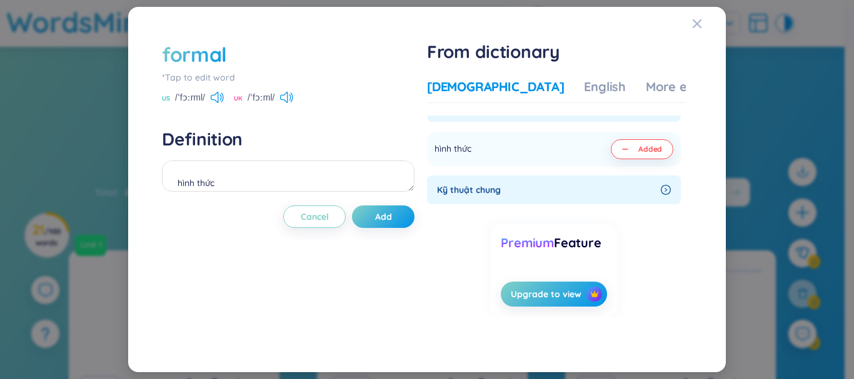
scroll to position [540, 0]
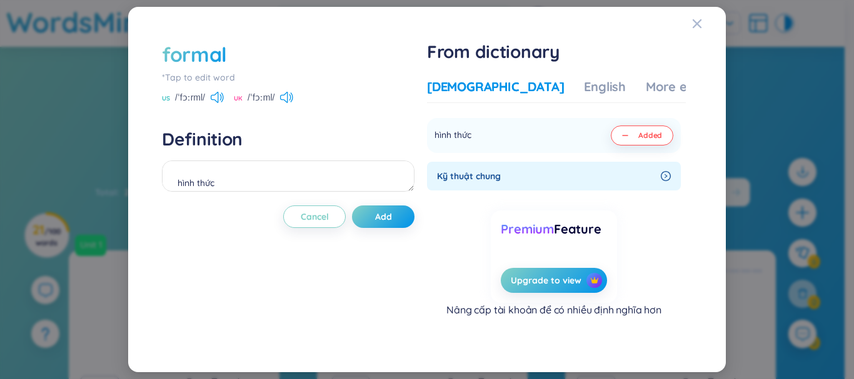
click at [611, 193] on section "Tính từ Hình thức a formal resemblance giống nhau về hình thức Added Theo nghi …" at bounding box center [556, 216] width 259 height 201
click at [624, 186] on div "Kỹ thuật chung" at bounding box center [554, 176] width 254 height 29
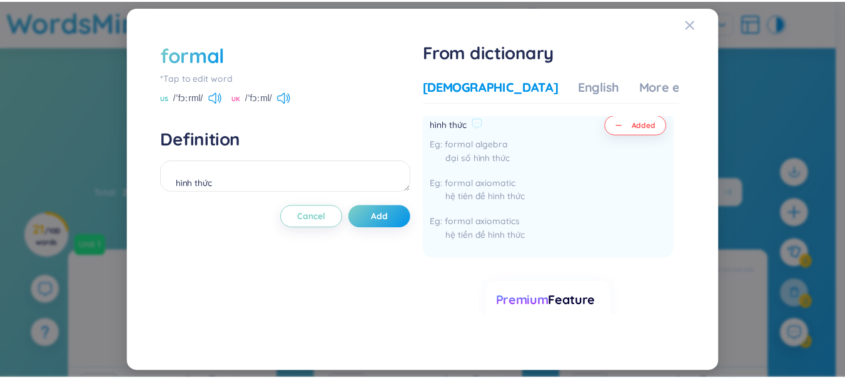
scroll to position [603, 0]
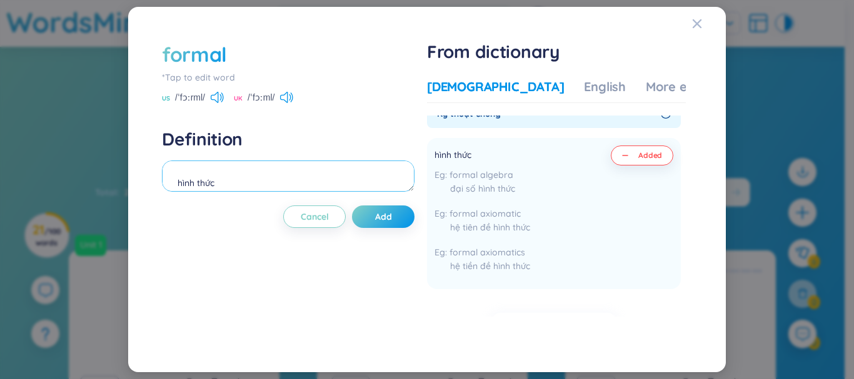
click at [244, 171] on textarea "hình thức" at bounding box center [288, 176] width 253 height 31
click at [710, 18] on span "Close" at bounding box center [709, 24] width 34 height 34
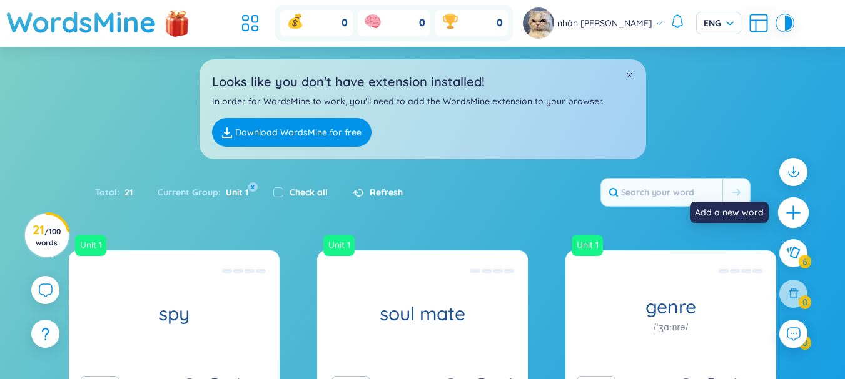
click at [804, 219] on div at bounding box center [793, 213] width 31 height 31
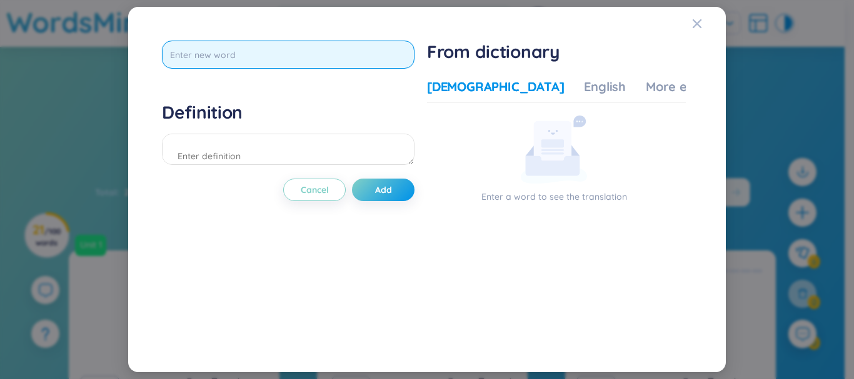
click at [196, 54] on input "text" at bounding box center [288, 55] width 253 height 28
type input "i"
type input "ì"
type input "inf"
type input "formal"
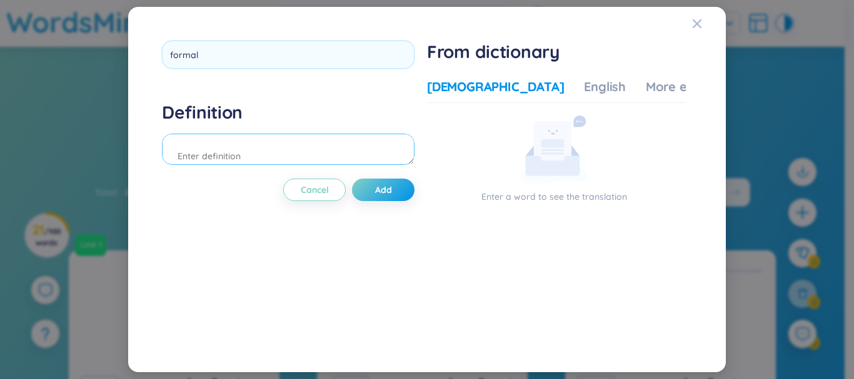
click at [206, 151] on div "Definition" at bounding box center [288, 135] width 253 height 68
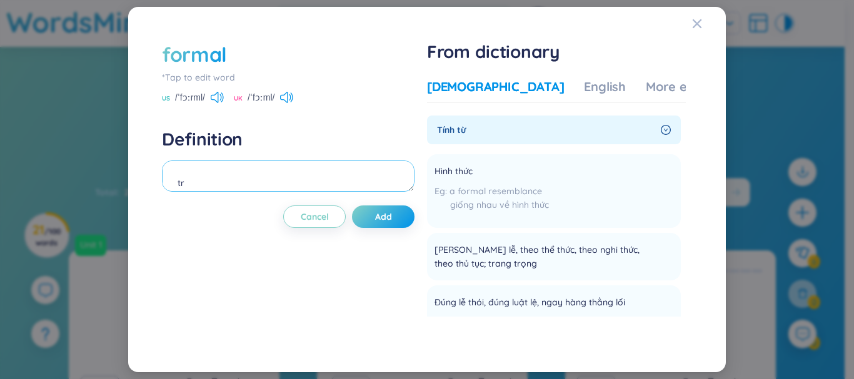
type textarea "t"
type textarea "chính thức"
click at [379, 210] on button "Add" at bounding box center [383, 217] width 63 height 23
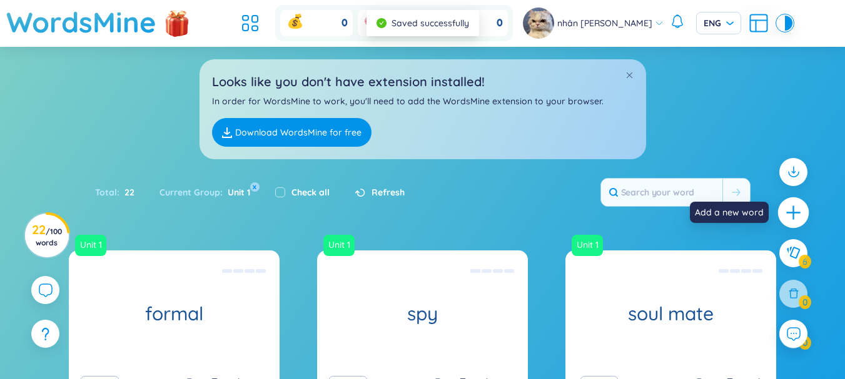
click at [790, 206] on icon "plus" at bounding box center [794, 213] width 18 height 18
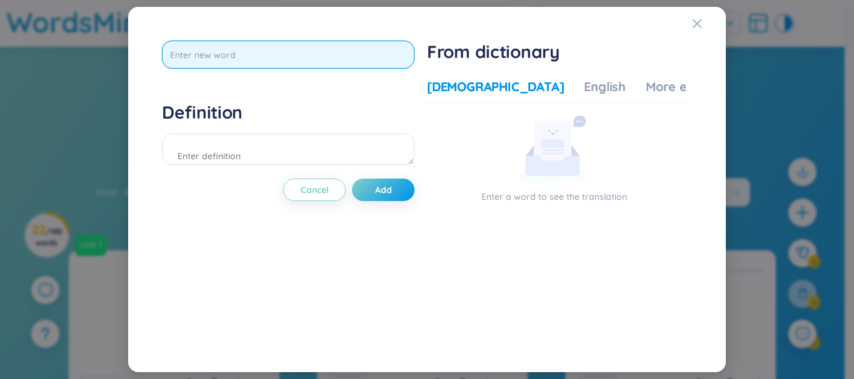
click at [177, 47] on input "text" at bounding box center [288, 55] width 253 height 28
type input "globetrotter"
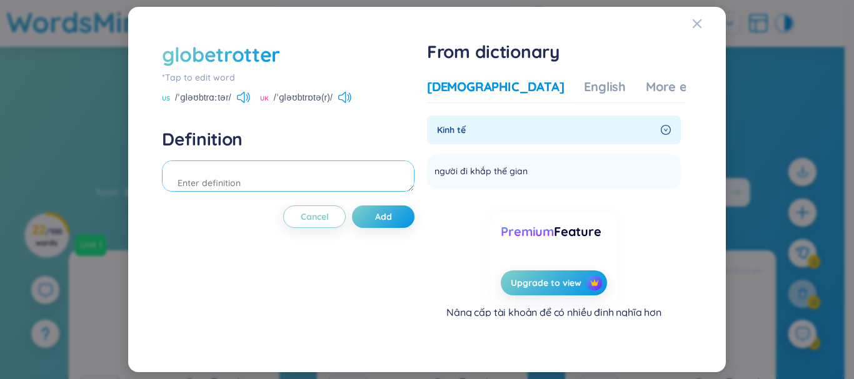
click at [220, 177] on textarea at bounding box center [288, 176] width 253 height 31
click at [468, 135] on span "Kinh tế" at bounding box center [546, 130] width 219 height 14
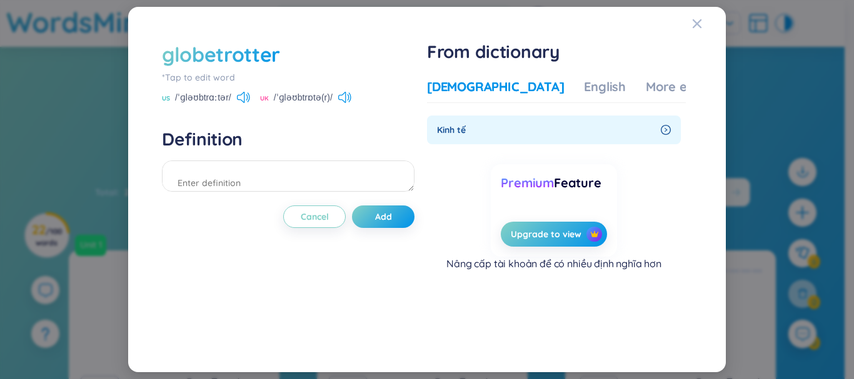
click at [468, 135] on span "Kinh tế" at bounding box center [546, 130] width 219 height 14
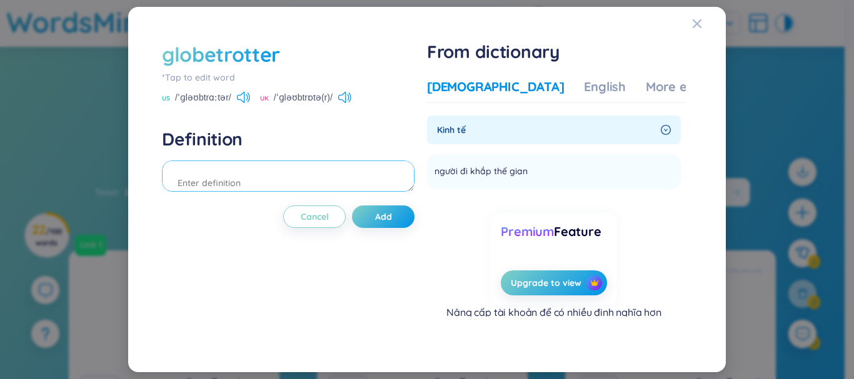
click at [245, 180] on textarea at bounding box center [288, 176] width 253 height 31
type textarea "d"
type textarea "đường đi khắp thế gian"
click at [386, 213] on span "Add" at bounding box center [383, 217] width 17 height 13
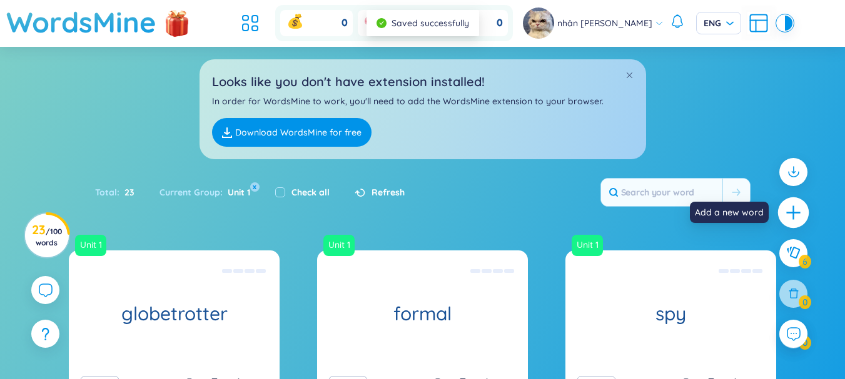
click at [795, 220] on icon "plus" at bounding box center [794, 213] width 18 height 18
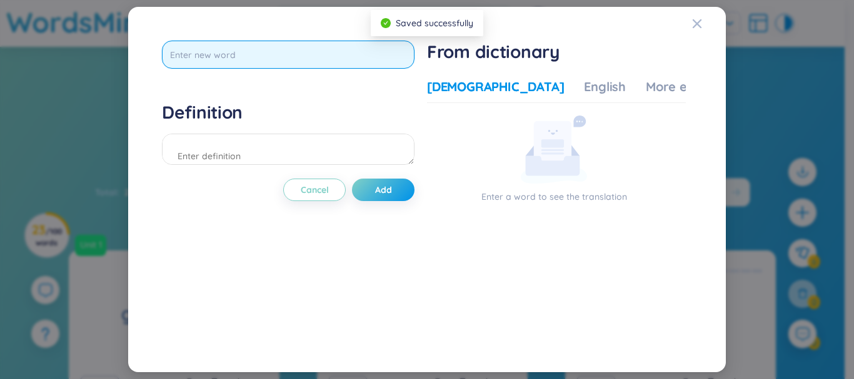
click at [347, 41] on input "text" at bounding box center [288, 55] width 253 height 28
type input "acronyms"
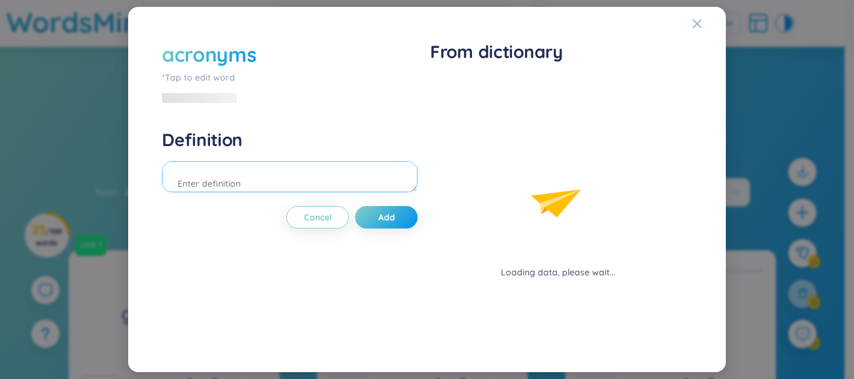
click at [366, 151] on div "Definition" at bounding box center [290, 163] width 256 height 68
type textarea "t"
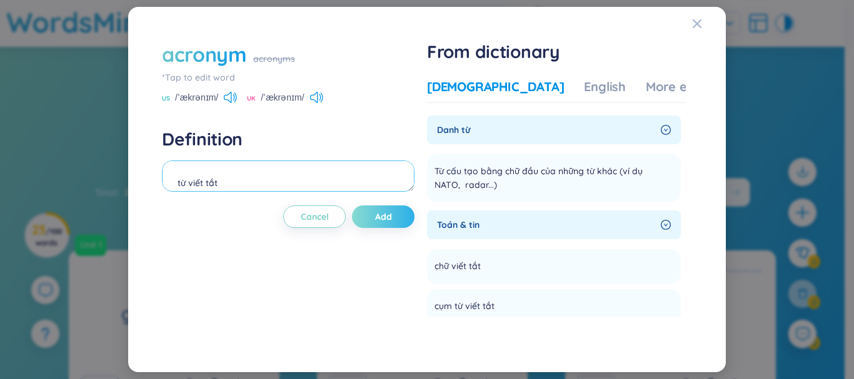
type textarea "từ viết tắt"
click at [366, 206] on button "Add" at bounding box center [383, 217] width 63 height 23
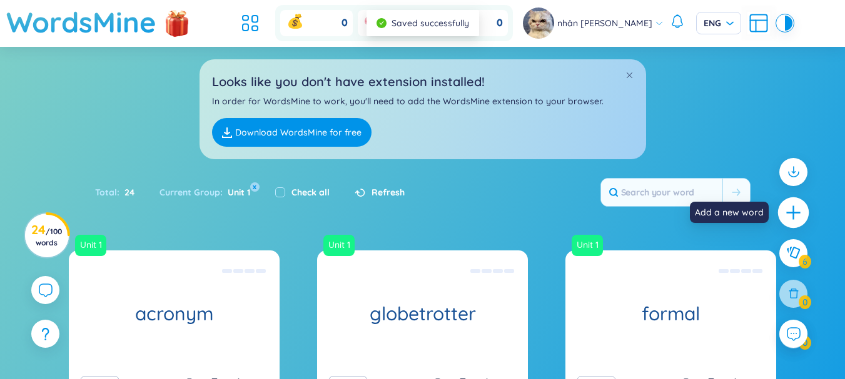
click at [789, 211] on icon "plus" at bounding box center [794, 213] width 18 height 18
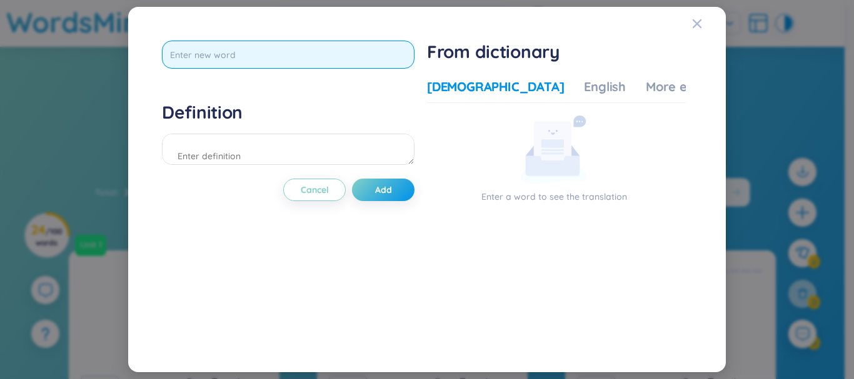
click at [332, 68] on input "text" at bounding box center [288, 55] width 253 height 28
type input "hall"
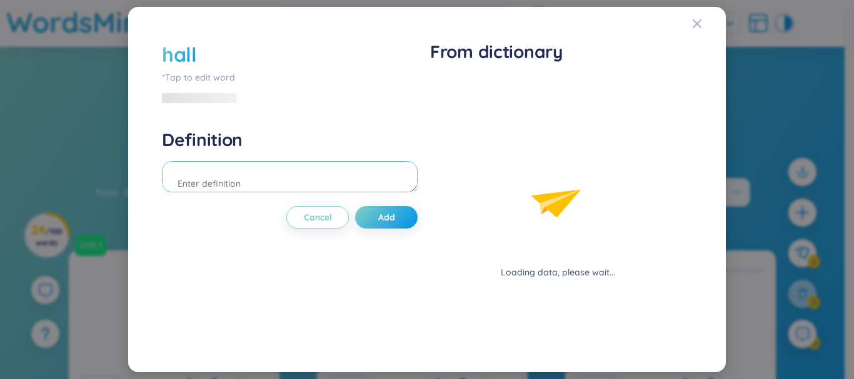
click at [291, 141] on div "Definition" at bounding box center [290, 163] width 256 height 68
type textarea "a"
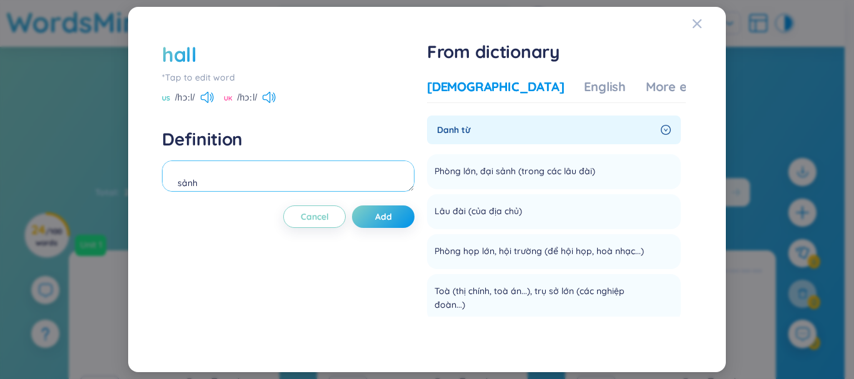
click at [178, 184] on textarea "sảnh" at bounding box center [288, 176] width 253 height 31
type textarea "đại sảnh"
click at [396, 219] on button "Add" at bounding box center [383, 217] width 63 height 23
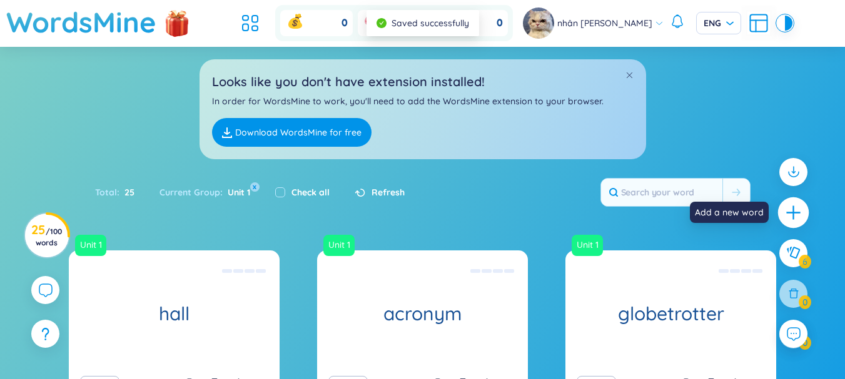
click at [786, 210] on icon "plus" at bounding box center [794, 213] width 18 height 18
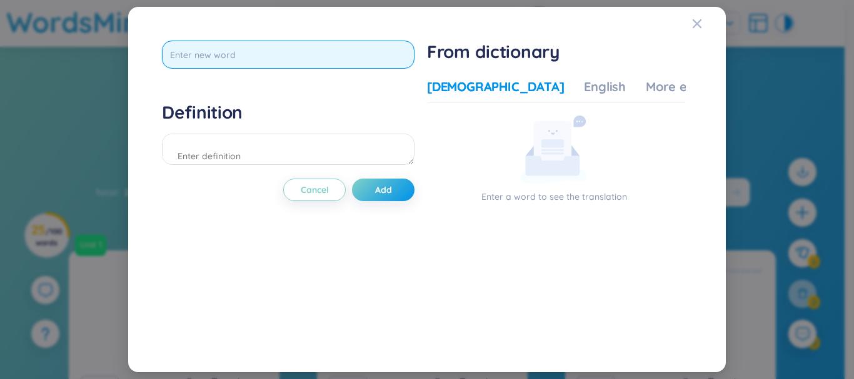
click at [326, 58] on input "text" at bounding box center [288, 55] width 253 height 28
type input "attraction"
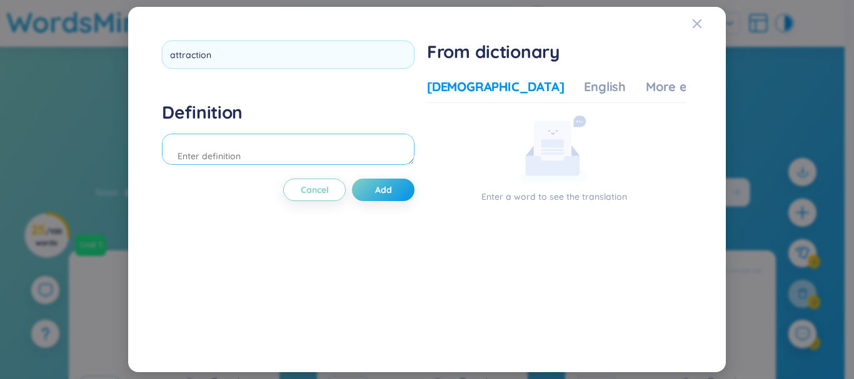
click at [320, 134] on div "Definition" at bounding box center [288, 135] width 253 height 68
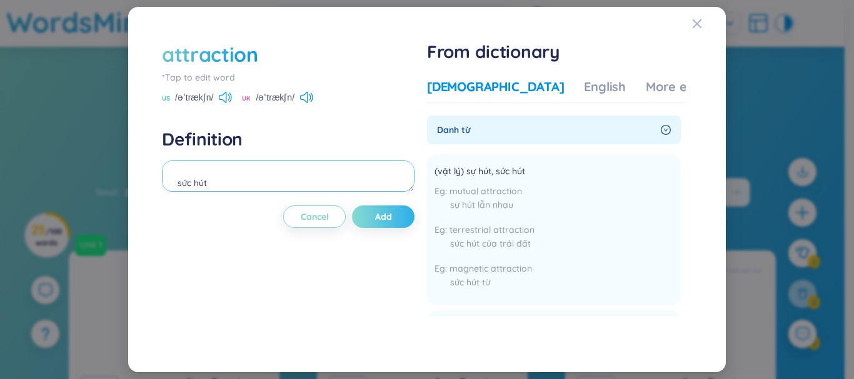
type textarea "sức hút"
click at [408, 215] on button "Add" at bounding box center [383, 217] width 63 height 23
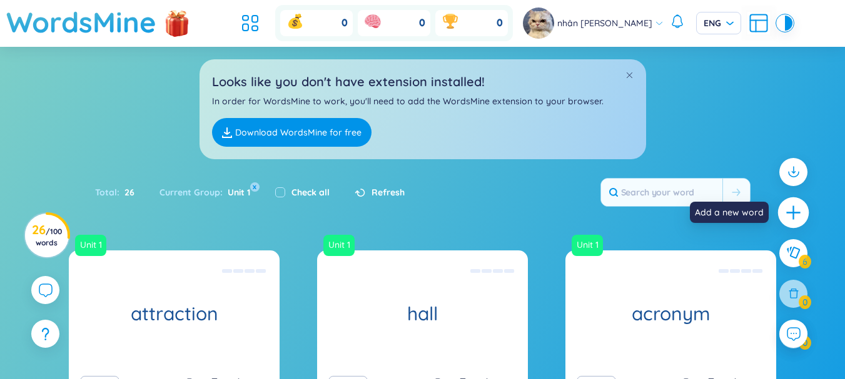
click at [788, 207] on icon "plus" at bounding box center [794, 213] width 18 height 18
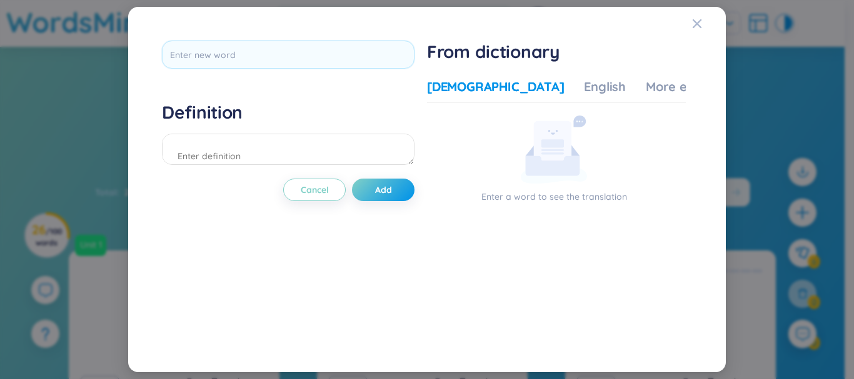
click at [271, 40] on div "Definition Cancel Add From dictionary Vietnamese English More examples Enter a …" at bounding box center [427, 189] width 543 height 311
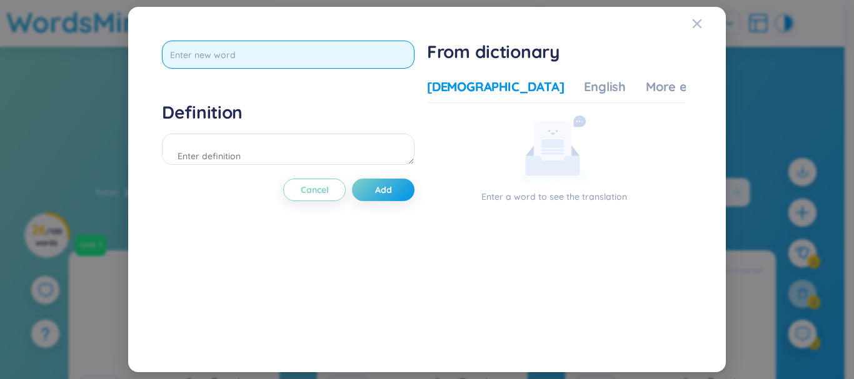
click at [271, 52] on input "text" at bounding box center [288, 55] width 253 height 28
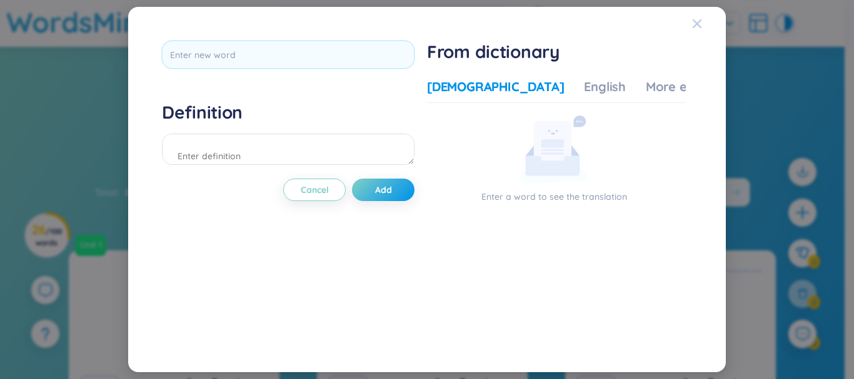
click at [700, 21] on icon "Close" at bounding box center [697, 23] width 9 height 9
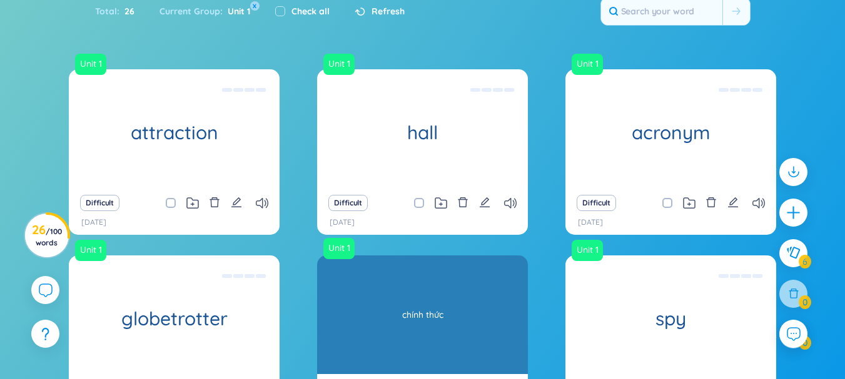
scroll to position [328, 0]
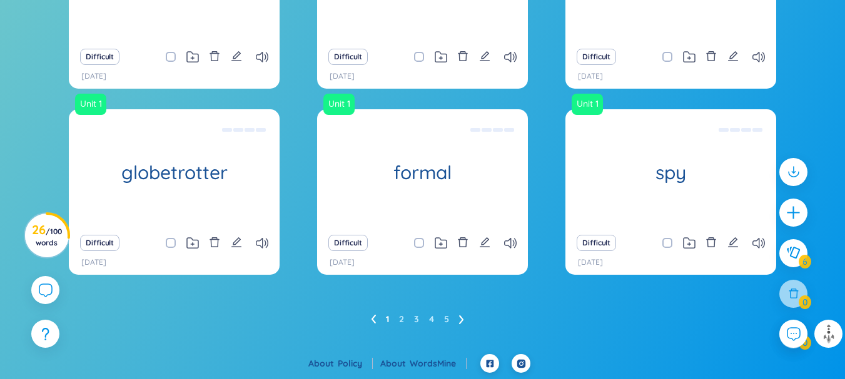
click at [397, 323] on ul "1 2 3 4 5" at bounding box center [422, 319] width 103 height 20
click at [401, 323] on link "2" at bounding box center [401, 319] width 5 height 19
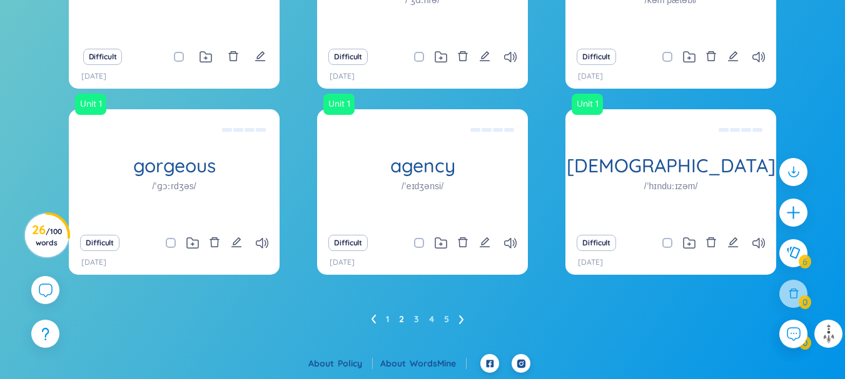
click at [403, 319] on link "2" at bounding box center [401, 319] width 5 height 19
click at [414, 323] on link "3" at bounding box center [416, 319] width 5 height 19
click at [431, 318] on link "4" at bounding box center [431, 319] width 5 height 19
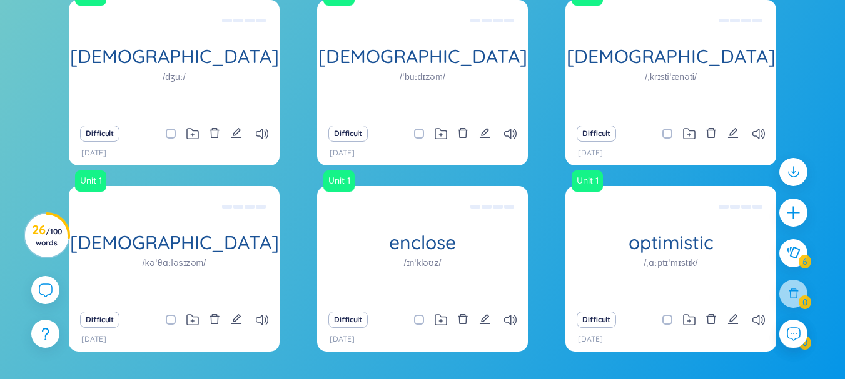
scroll to position [140, 0]
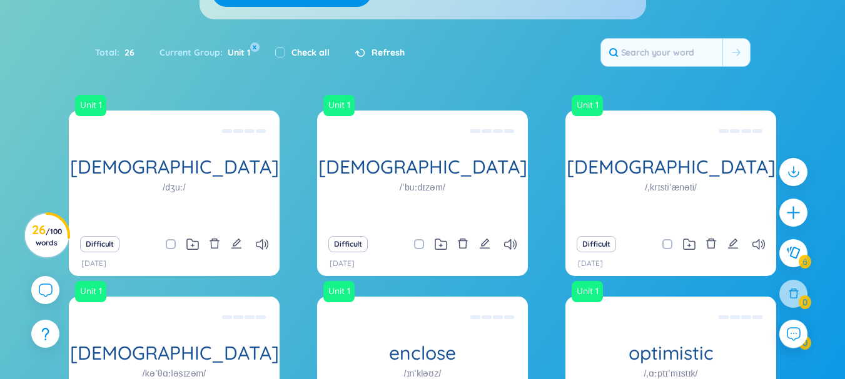
click at [178, 79] on div "Total : 26 Current Group : Unit 1 x Check all Refresh" at bounding box center [423, 59] width 780 height 54
click at [252, 43] on button "x" at bounding box center [254, 47] width 11 height 11
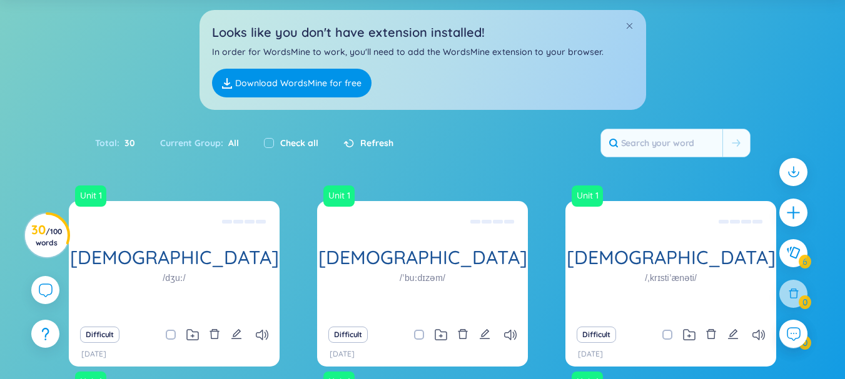
scroll to position [250, 0]
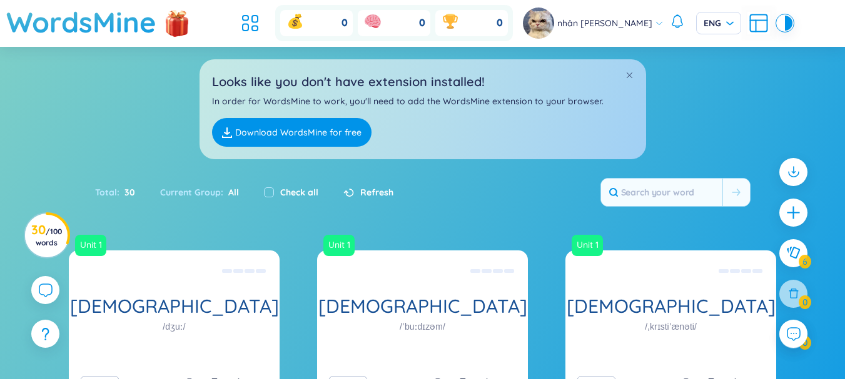
scroll to position [78, 0]
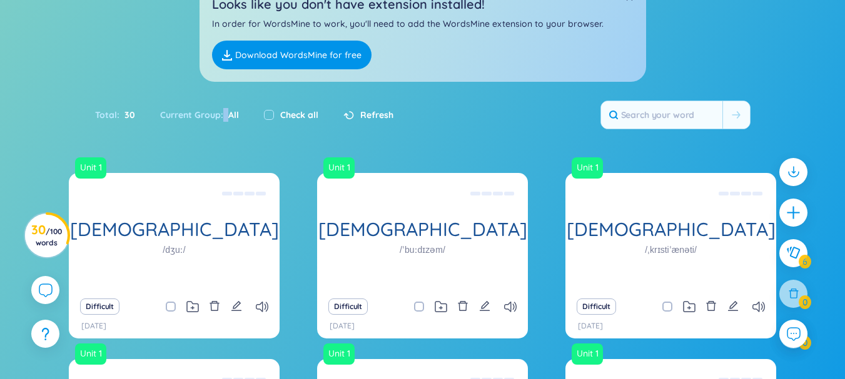
drag, startPoint x: 225, startPoint y: 118, endPoint x: 251, endPoint y: 121, distance: 26.4
click at [251, 121] on section "Total : 30 Current Group : All Check all Refresh" at bounding box center [244, 115] width 298 height 26
click at [268, 148] on div "Total : 30 Current Group : All Check all Refresh" at bounding box center [423, 121] width 780 height 54
click at [193, 109] on div "Current Group : All" at bounding box center [200, 115] width 104 height 26
click at [190, 114] on div "Current Group : All" at bounding box center [200, 115] width 104 height 26
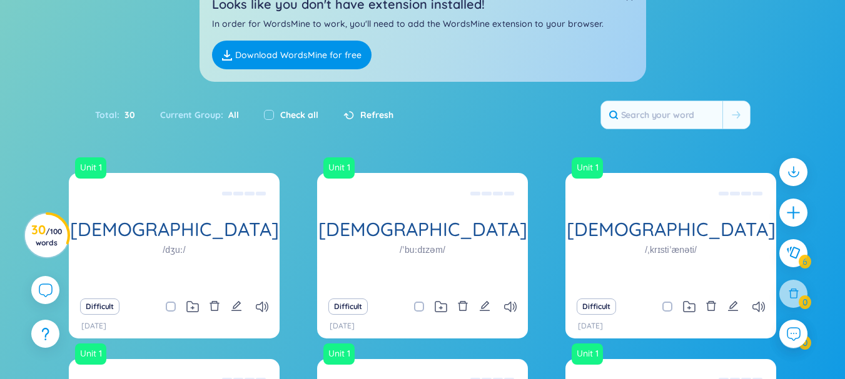
drag, startPoint x: 229, startPoint y: 116, endPoint x: 238, endPoint y: 117, distance: 8.8
click at [229, 116] on span "All" at bounding box center [231, 114] width 16 height 11
click at [238, 117] on div "Current Group : All" at bounding box center [200, 115] width 104 height 26
click at [274, 114] on div "Check all" at bounding box center [291, 115] width 54 height 14
click at [271, 114] on input "checkbox" at bounding box center [269, 115] width 10 height 10
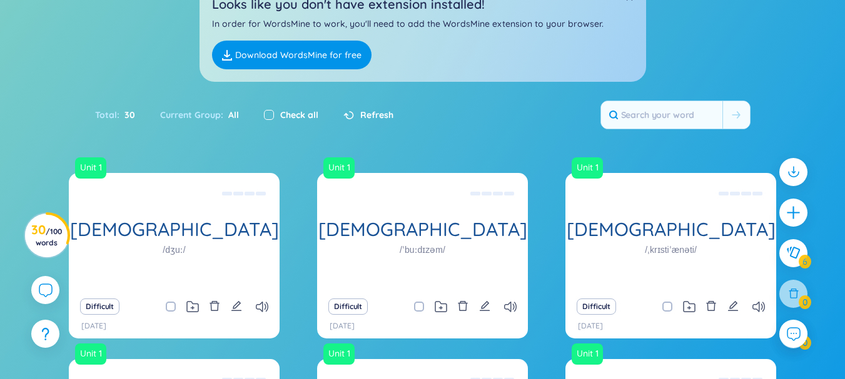
checkbox input "true"
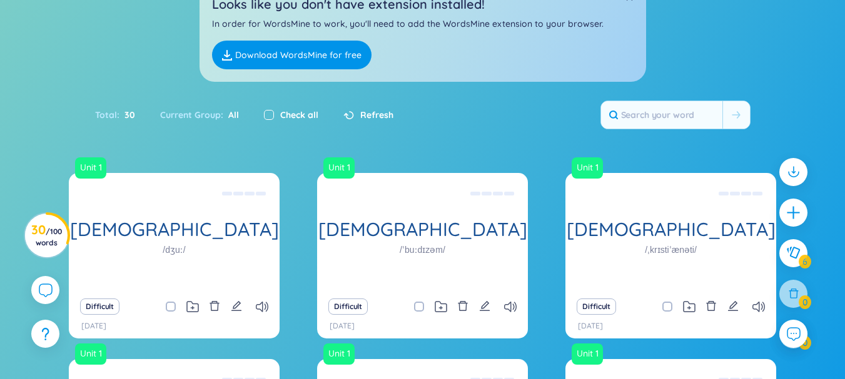
checkbox input "true"
click at [271, 114] on input "checkbox" at bounding box center [269, 115] width 10 height 10
checkbox input "false"
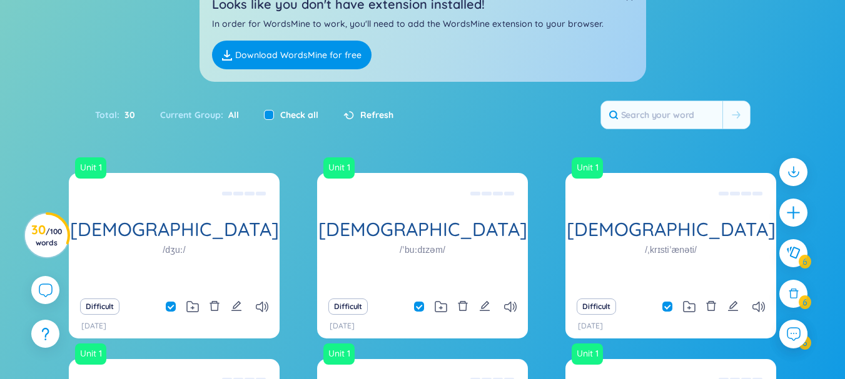
checkbox input "false"
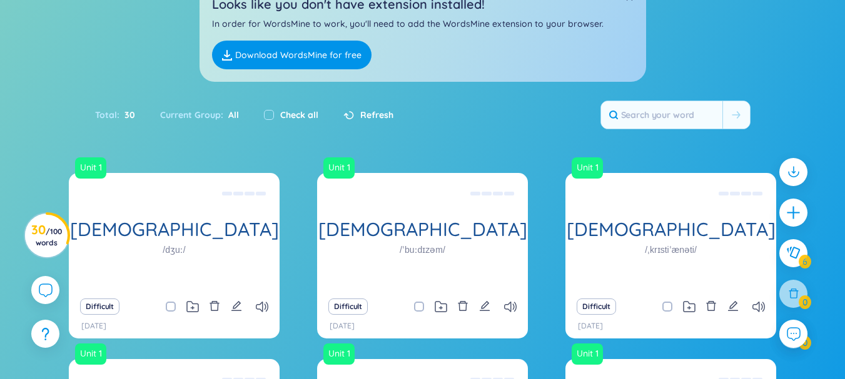
click at [256, 140] on div "Total : 30 Current Group : All Check all Refresh" at bounding box center [423, 121] width 780 height 54
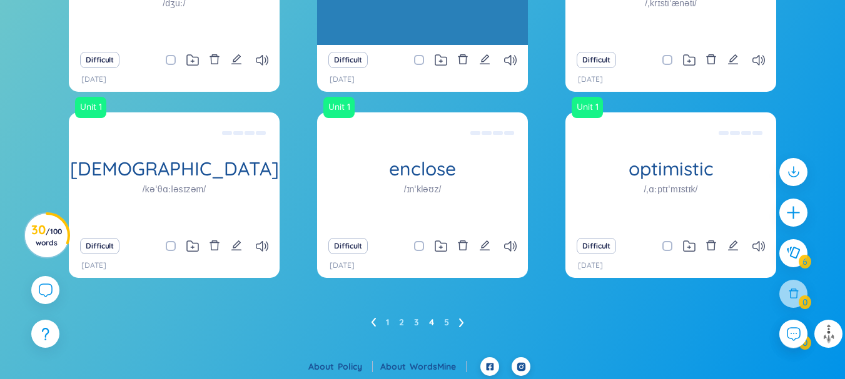
scroll to position [328, 0]
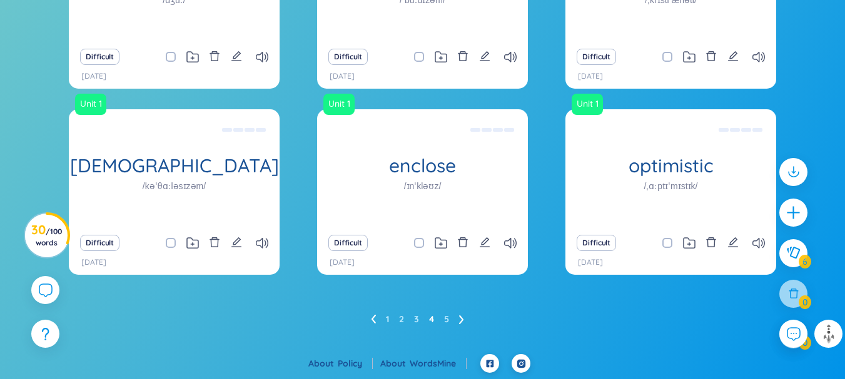
click at [466, 319] on ul "1 2 3 4 5" at bounding box center [422, 319] width 103 height 20
click at [463, 318] on icon at bounding box center [461, 319] width 5 height 9
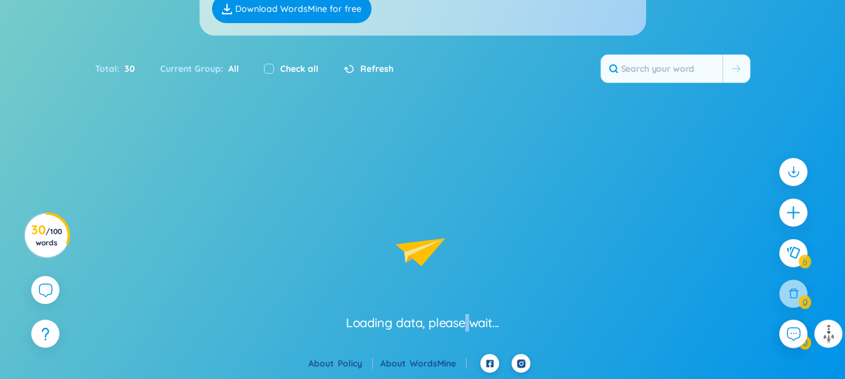
click at [463, 318] on div "Loading data, please wait..." at bounding box center [422, 323] width 153 height 18
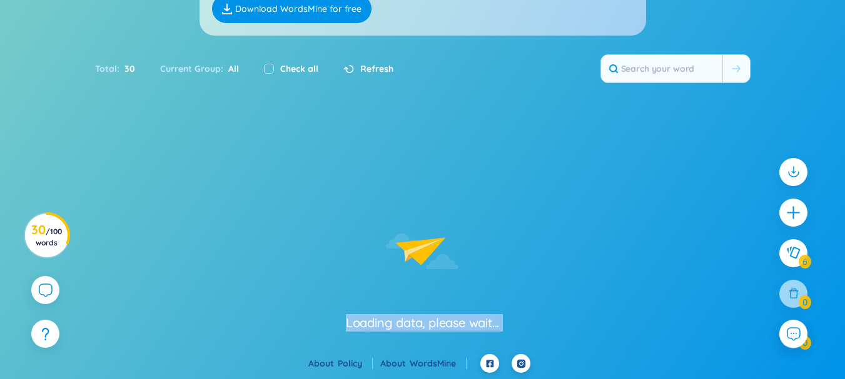
click at [463, 318] on div "Loading data, please wait..." at bounding box center [422, 323] width 153 height 18
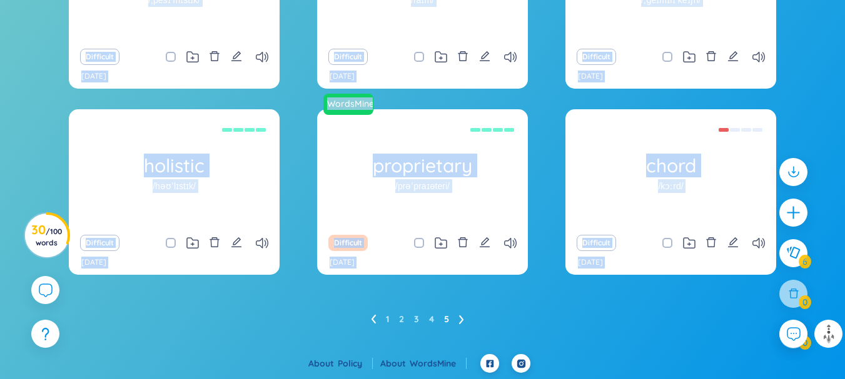
click at [470, 341] on div "Unit 1 pessimistic /ˌpesɪˈmɪstɪk/ Bi quan, yếm thế Difficult 30/9/2025 Unit 1 r…" at bounding box center [422, 138] width 845 height 431
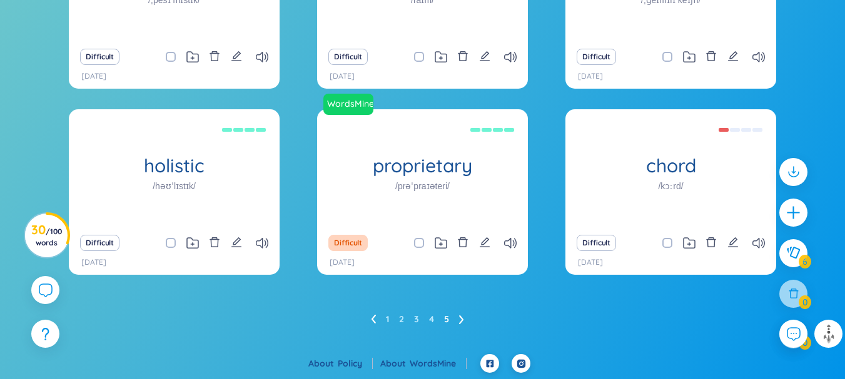
click at [443, 319] on ul "1 2 3 4 5" at bounding box center [422, 319] width 103 height 20
click at [389, 319] on link "1" at bounding box center [387, 319] width 3 height 19
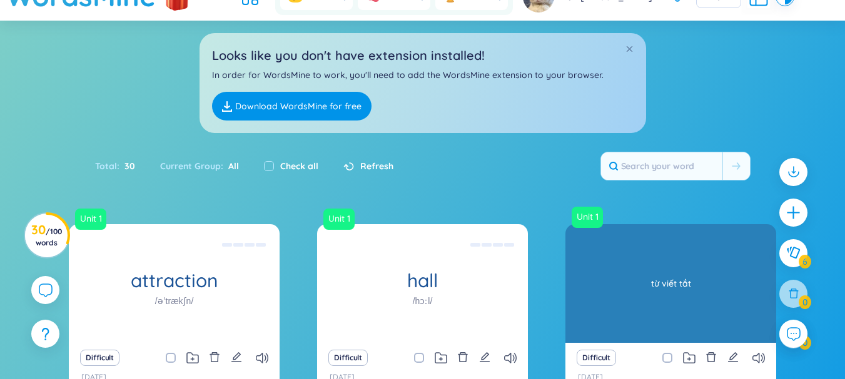
scroll to position [8, 0]
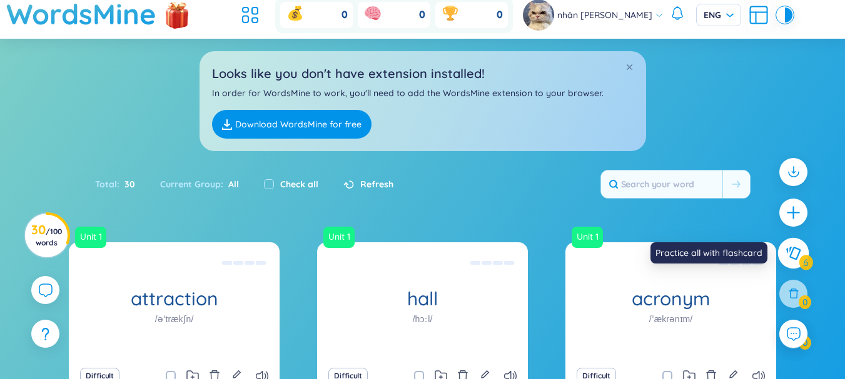
click at [784, 250] on button at bounding box center [793, 253] width 31 height 31
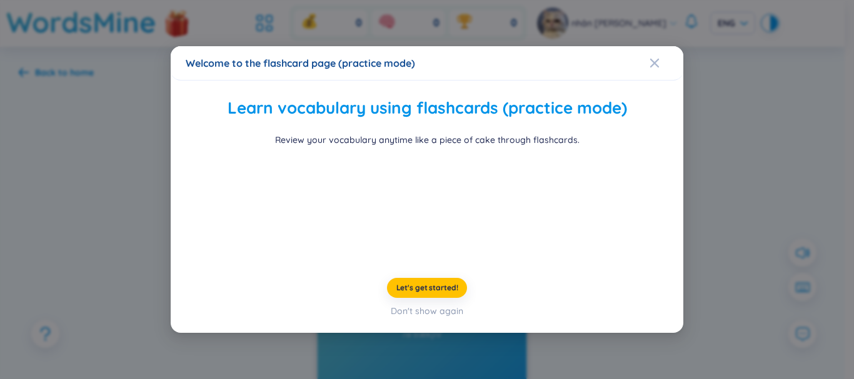
click at [693, 198] on div "Welcome to the flashcard page (practice mode) Learn vocabulary using flashcards…" at bounding box center [427, 189] width 854 height 379
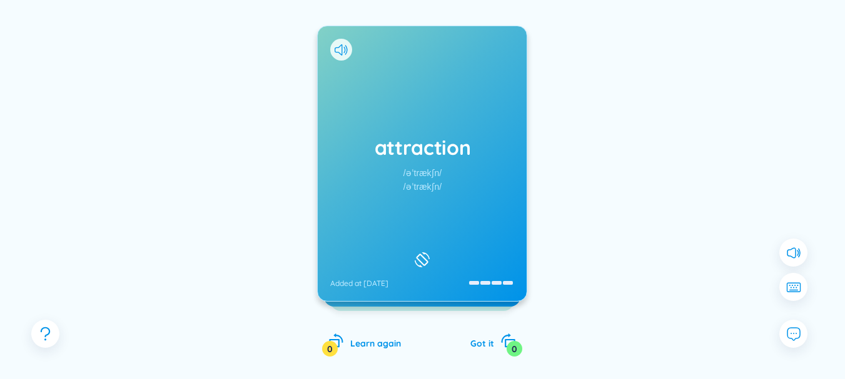
scroll to position [125, 0]
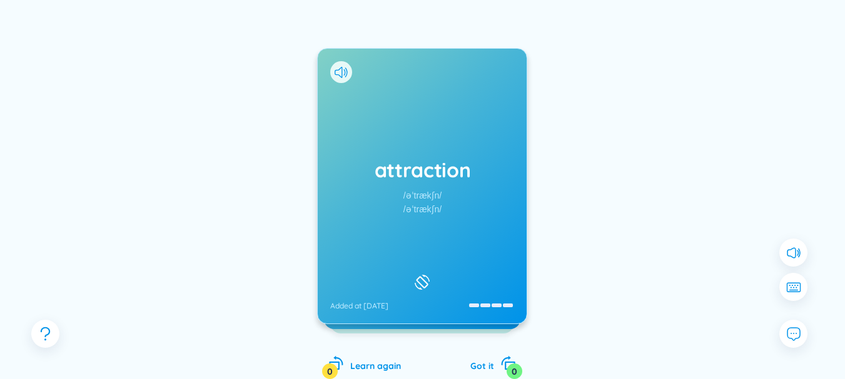
click at [461, 235] on div "attraction /əˈtrækʃn/ /əˈtrækʃn/ Added at 30/9/2025" at bounding box center [422, 186] width 209 height 275
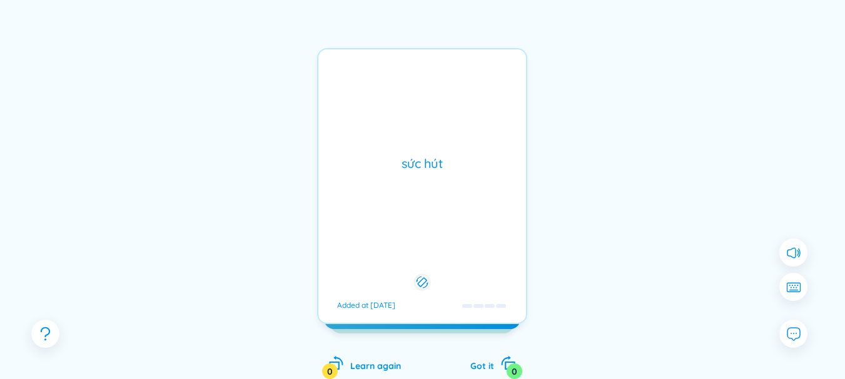
click at [620, 234] on div at bounding box center [695, 226] width 188 height 250
click at [430, 211] on div "sức hút Added at 30/9/2025" at bounding box center [422, 186] width 210 height 276
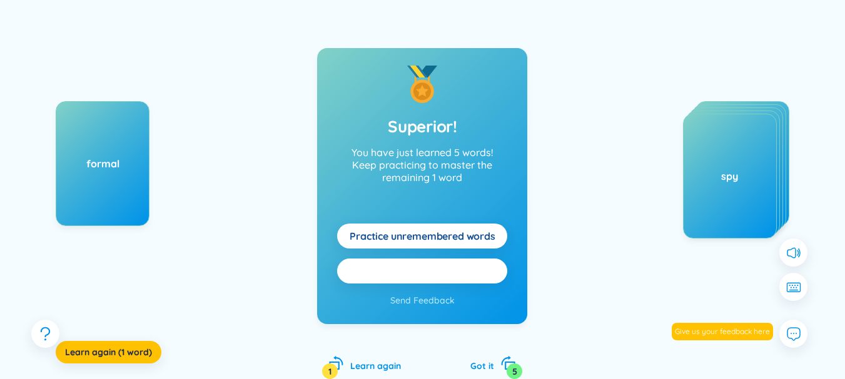
click at [449, 278] on span "Practice all here" at bounding box center [421, 271] width 75 height 14
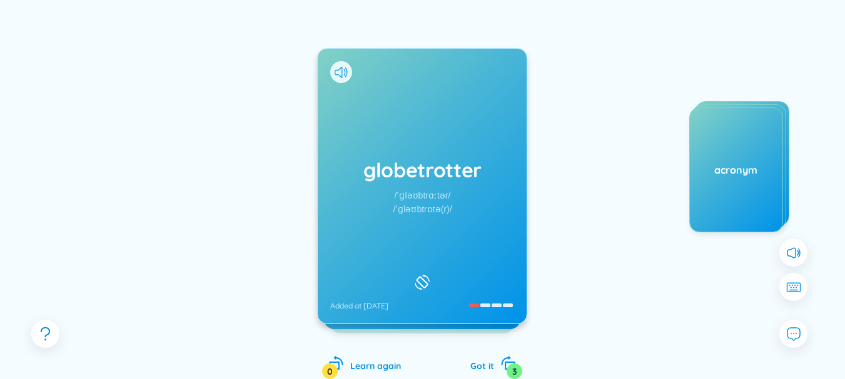
drag, startPoint x: 439, startPoint y: 151, endPoint x: 394, endPoint y: 168, distance: 48.1
click at [394, 165] on h1 "globetrotter" at bounding box center [422, 170] width 184 height 28
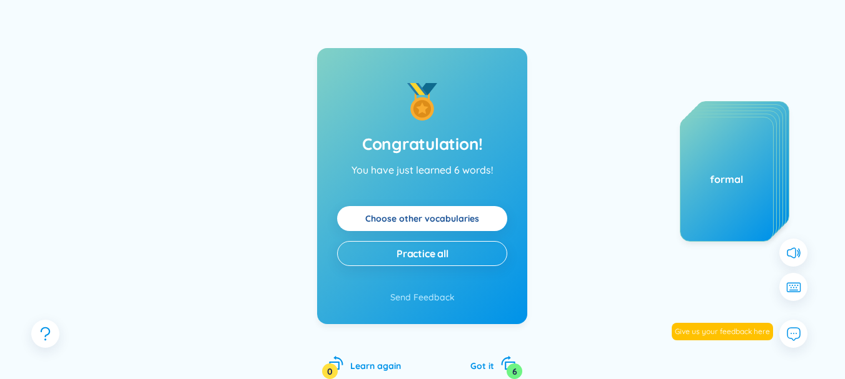
scroll to position [0, 0]
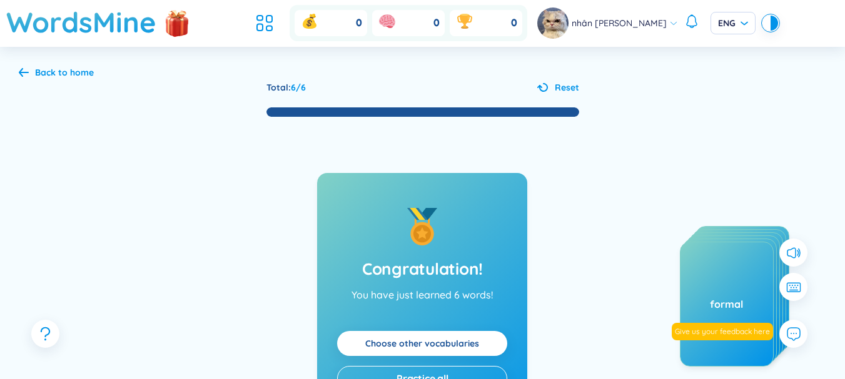
click at [61, 61] on div "Back to home Total : 6 / 6 Reset Congratulation! You have just learned 6 words!…" at bounding box center [422, 297] width 845 height 501
click at [61, 73] on div "Back to home" at bounding box center [64, 73] width 59 height 14
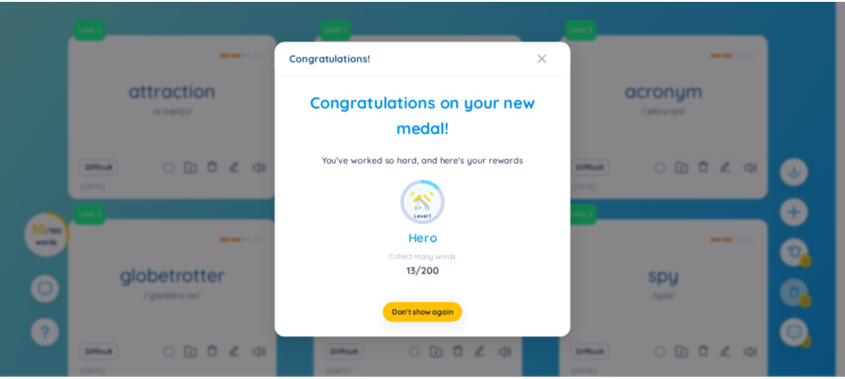
scroll to position [220, 0]
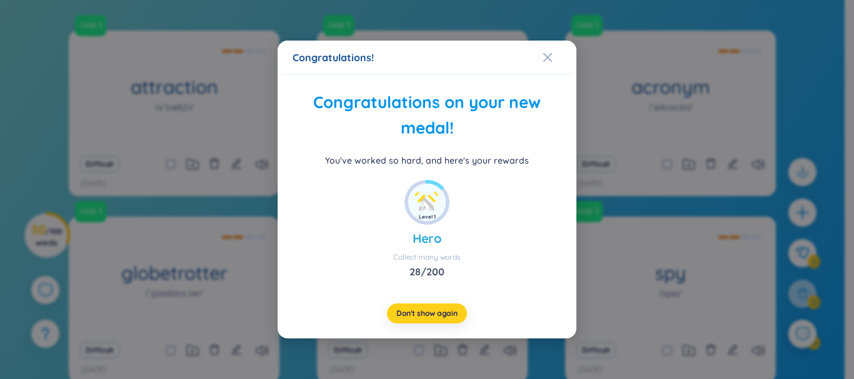
click at [441, 313] on span "Don't show again" at bounding box center [426, 314] width 61 height 10
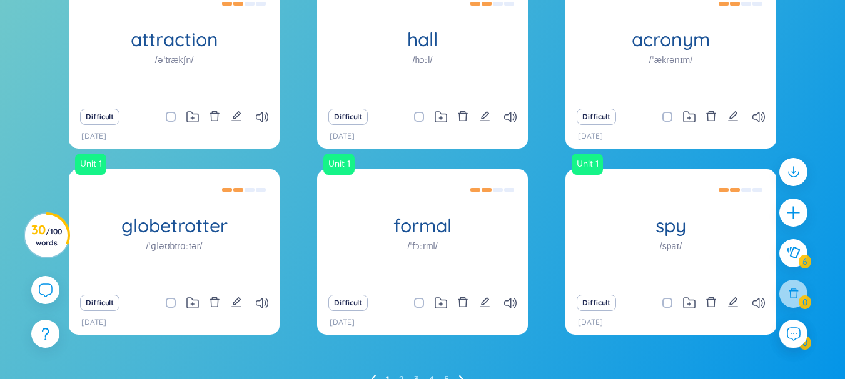
scroll to position [328, 0]
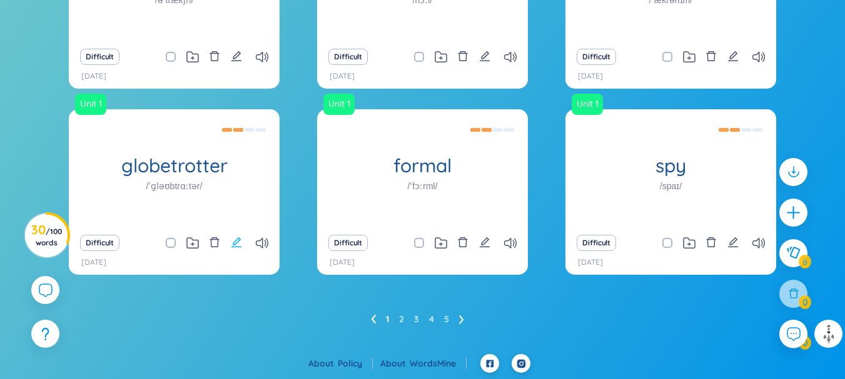
click at [231, 241] on icon "edit" at bounding box center [236, 242] width 11 height 11
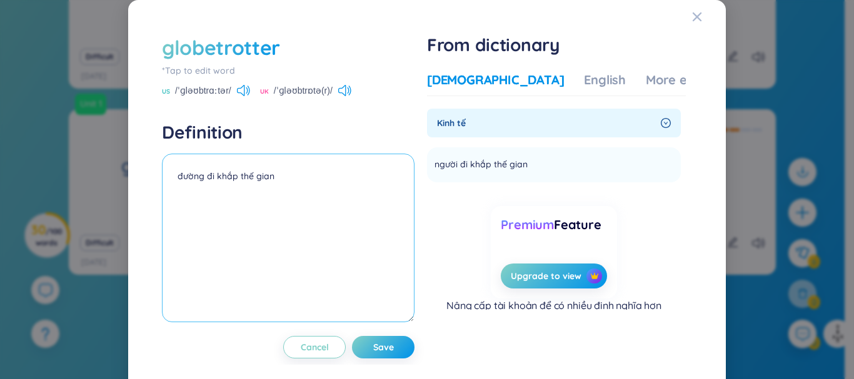
click at [198, 179] on textarea "đường đi khắp thế gian" at bounding box center [288, 238] width 253 height 169
click at [200, 180] on textarea "đường đi khắp thế gian" at bounding box center [288, 238] width 253 height 169
type textarea "người đi khắp thế gian"
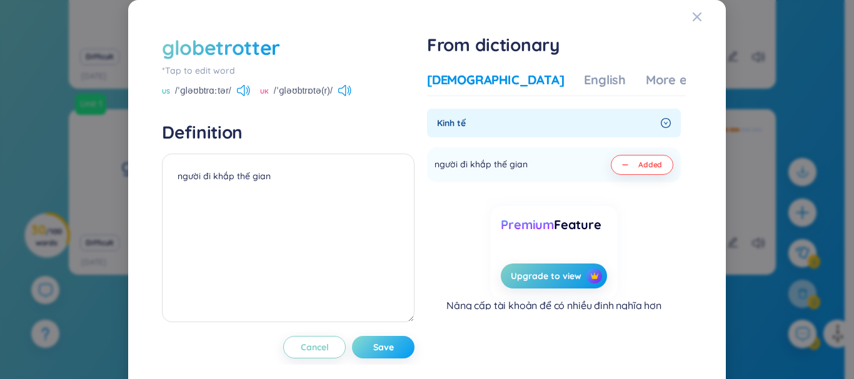
click at [386, 349] on span "Save" at bounding box center [383, 347] width 21 height 13
